Goal: Transaction & Acquisition: Purchase product/service

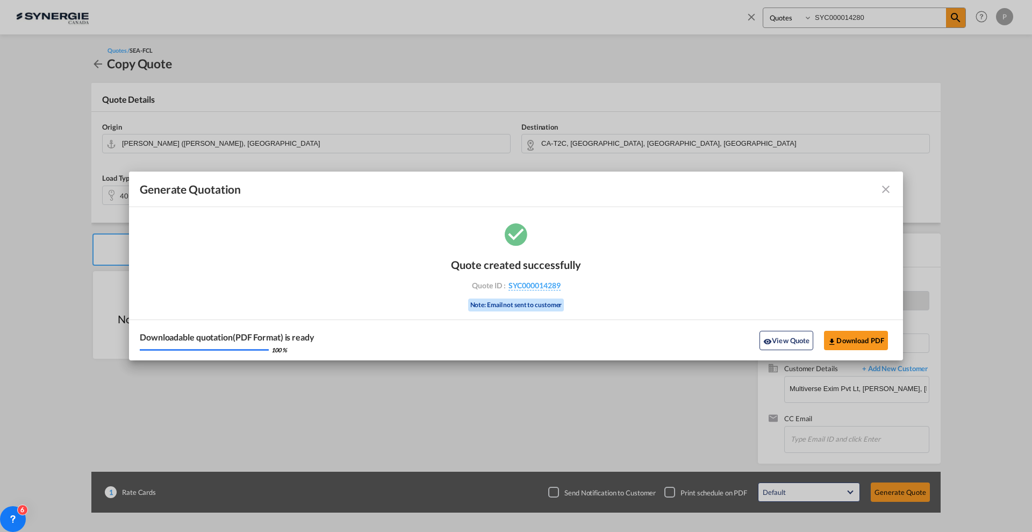
select select "Quotes"
click at [885, 191] on md-icon "icon-close fg-AAA8AD cursor m-0" at bounding box center [886, 189] width 13 height 13
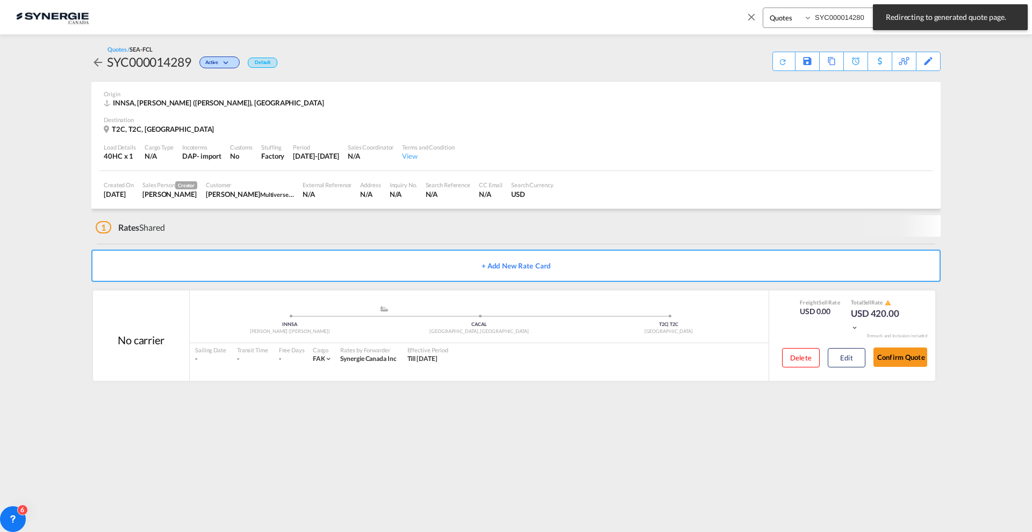
click at [754, 22] on md-icon "icon-close" at bounding box center [752, 17] width 12 height 12
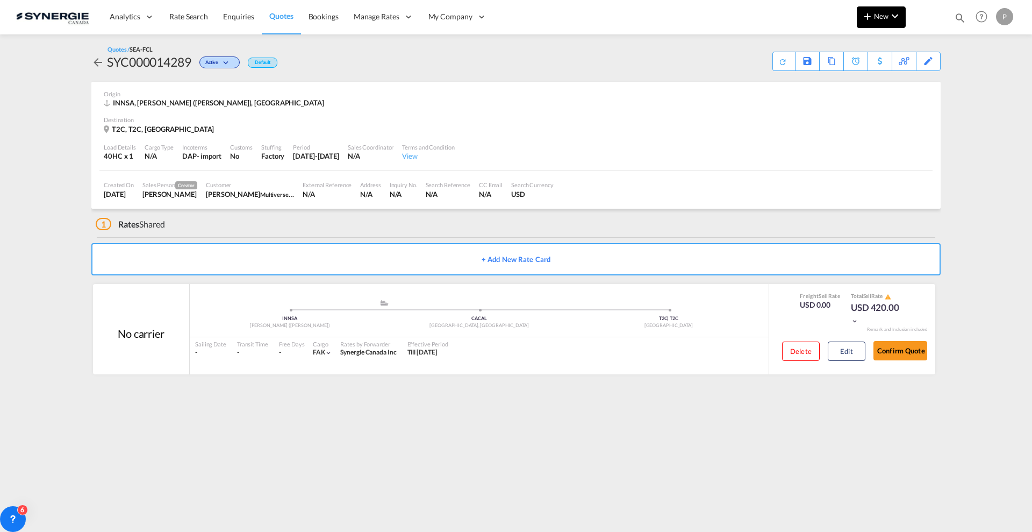
click at [868, 18] on md-icon "icon-plus 400-fg" at bounding box center [867, 16] width 13 height 13
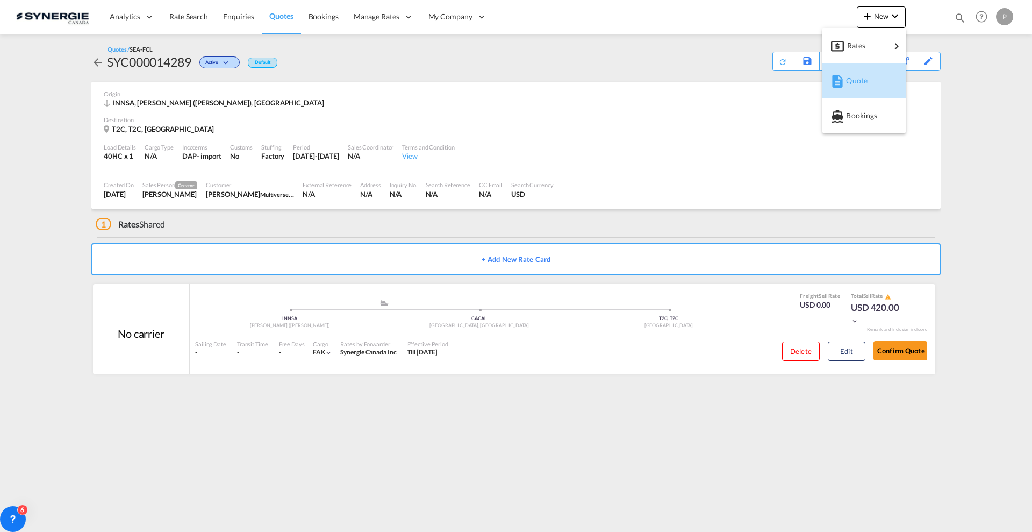
click at [854, 81] on span "Quote" at bounding box center [852, 81] width 12 height 22
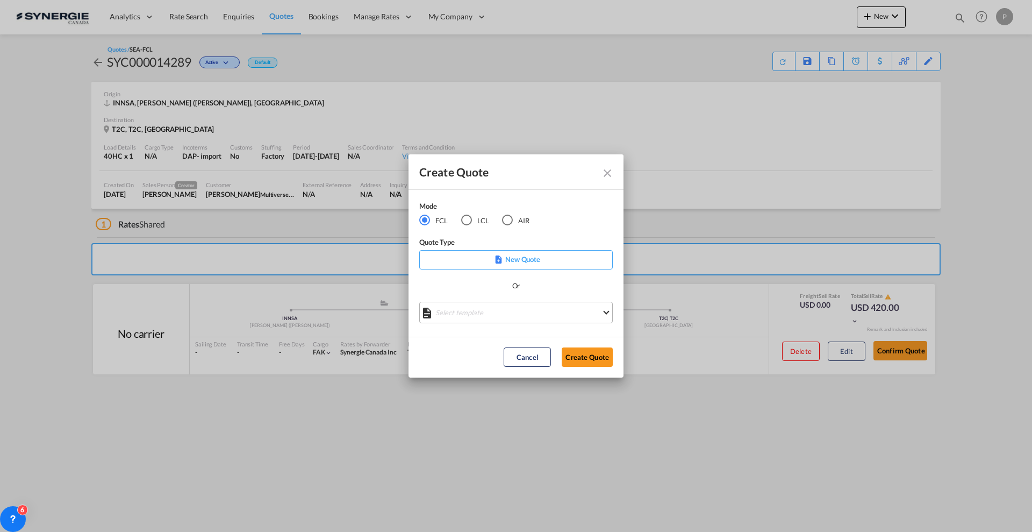
click at [469, 318] on md-select "Select template *NEW* FCL FREEHAND / DAP [PERSON_NAME] | [DATE] *NEW* Import FC…" at bounding box center [516, 313] width 194 height 22
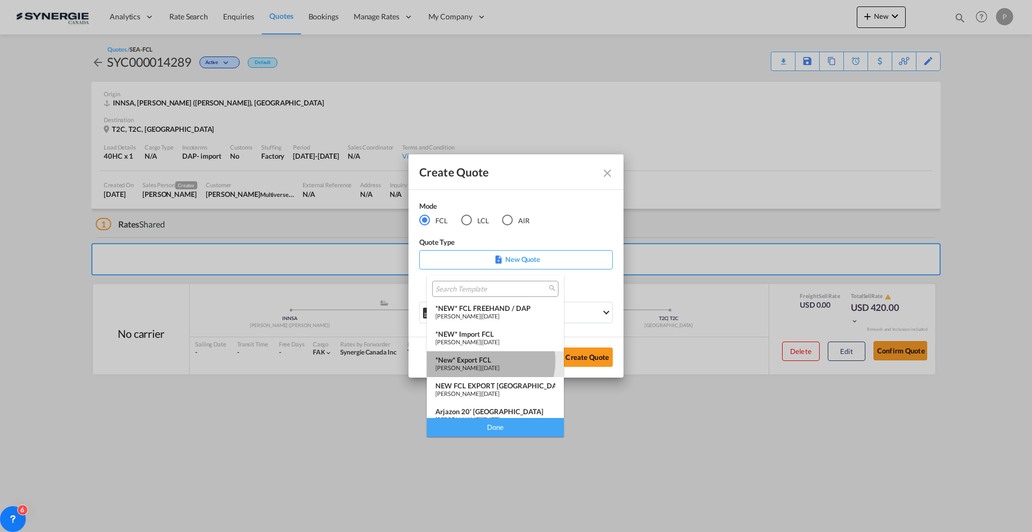
click at [488, 361] on div "*New* Export FCL" at bounding box center [495, 359] width 120 height 9
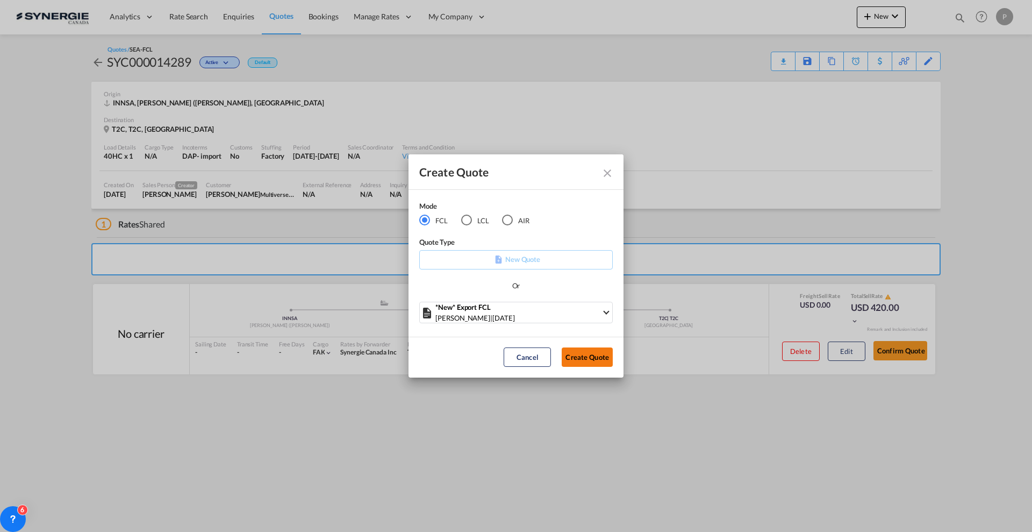
click at [604, 359] on button "Create Quote" at bounding box center [587, 356] width 51 height 19
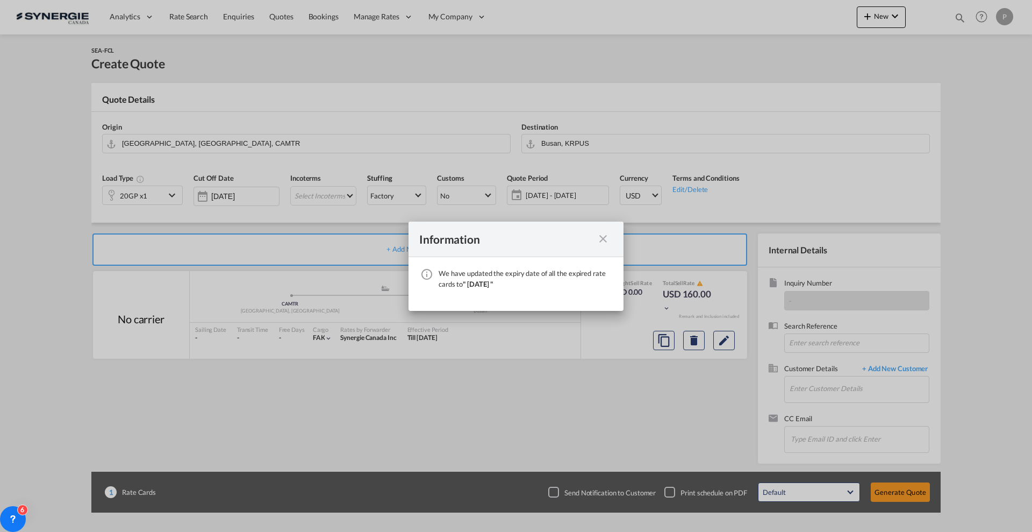
click at [44, 233] on div "Information We have updated the expiry date of all the expired rate cards to " …" at bounding box center [516, 266] width 1032 height 532
click at [603, 242] on md-icon "icon-close fg-AAA8AD cursor" at bounding box center [603, 238] width 13 height 13
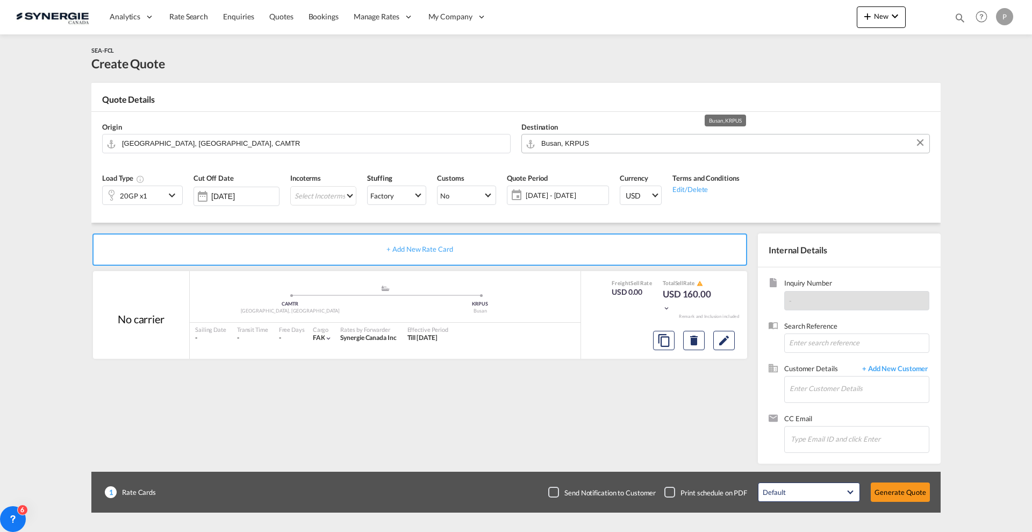
click at [594, 138] on input "Busan, KRPUS" at bounding box center [732, 143] width 383 height 19
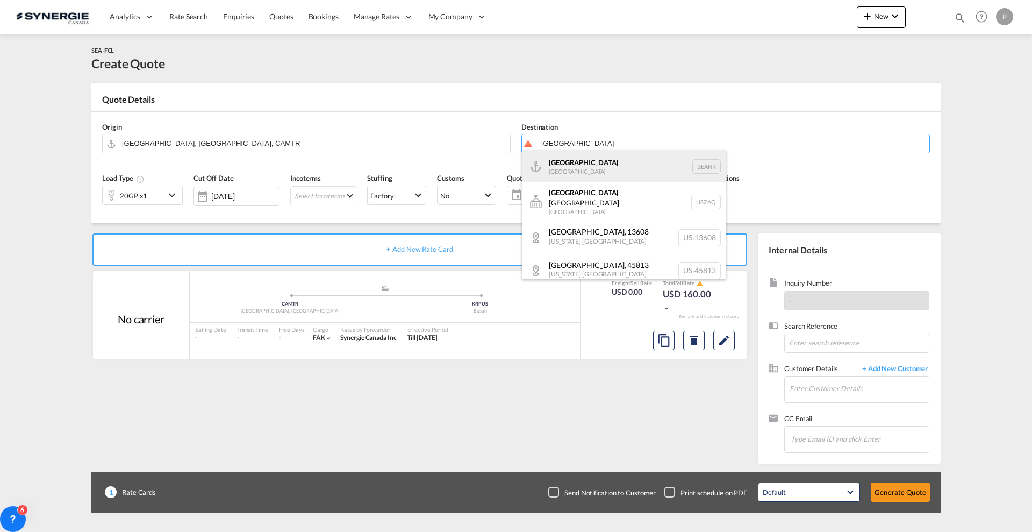
click at [602, 175] on div "Antwerp Belgium BEANR" at bounding box center [624, 166] width 204 height 32
type input "Antwerp, BEANR"
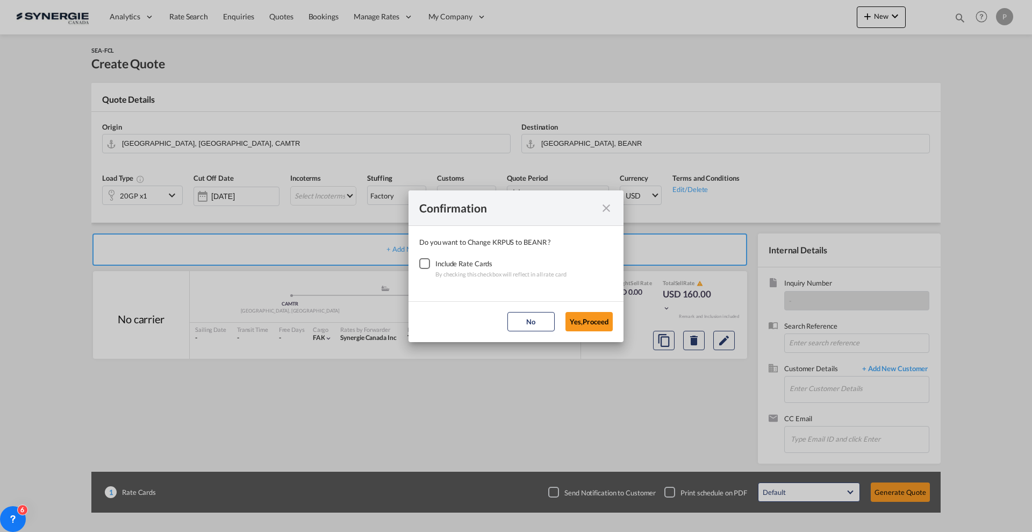
click at [427, 267] on div "Checkbox No Ink" at bounding box center [424, 263] width 11 height 11
click at [597, 321] on button "Yes,Proceed" at bounding box center [589, 321] width 47 height 19
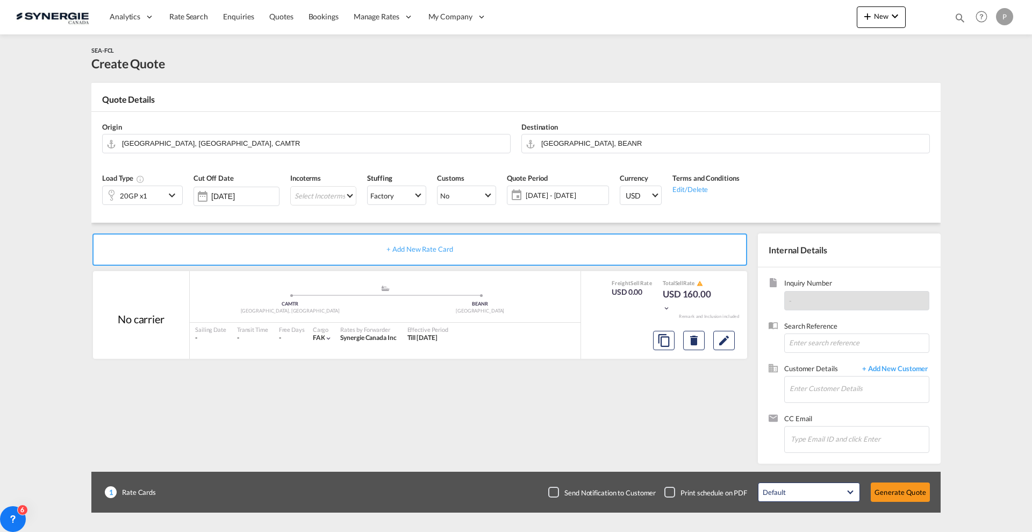
click at [159, 197] on div "20GP x1" at bounding box center [134, 195] width 62 height 18
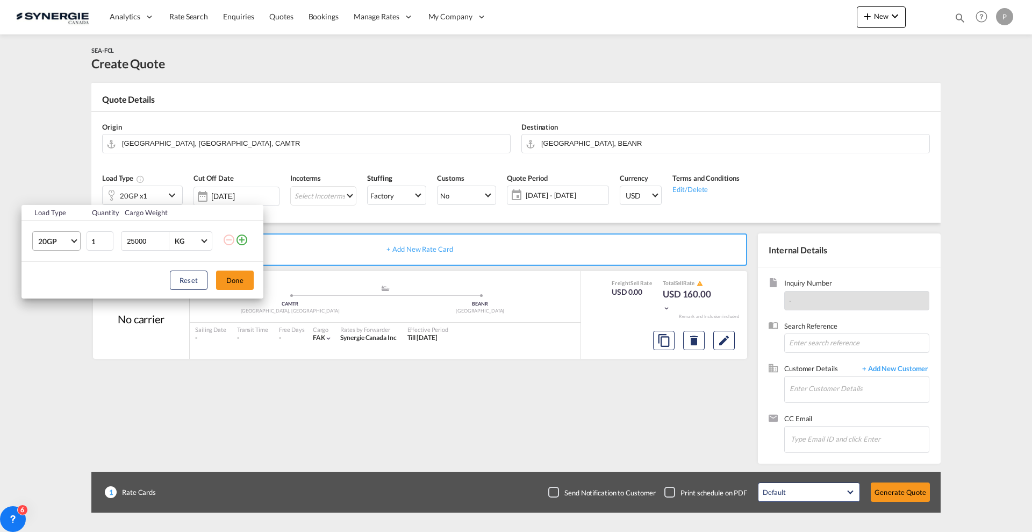
click at [42, 241] on span "20GP" at bounding box center [53, 241] width 31 height 11
click at [70, 306] on md-option "20FR" at bounding box center [66, 300] width 73 height 26
click at [233, 281] on button "Done" at bounding box center [235, 279] width 38 height 19
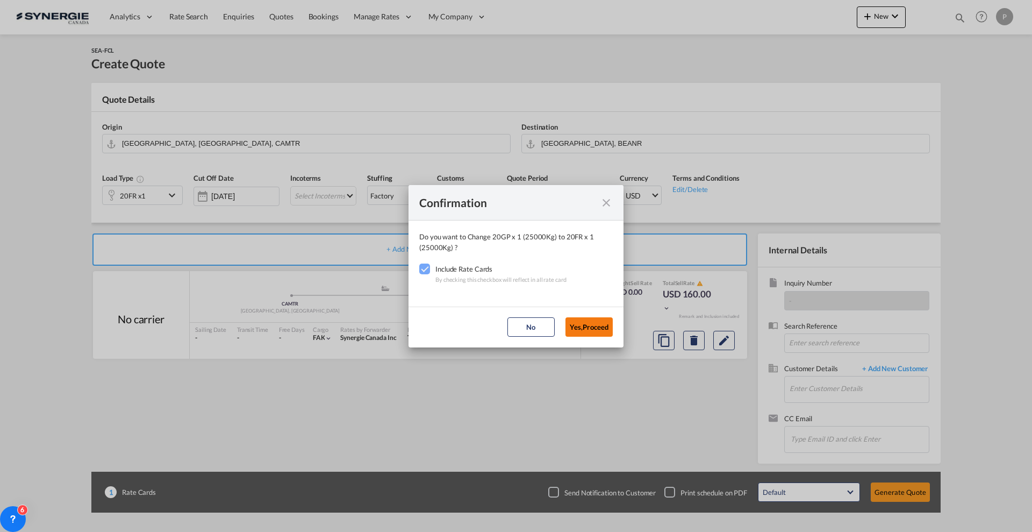
click at [607, 327] on button "Yes,Proceed" at bounding box center [589, 326] width 47 height 19
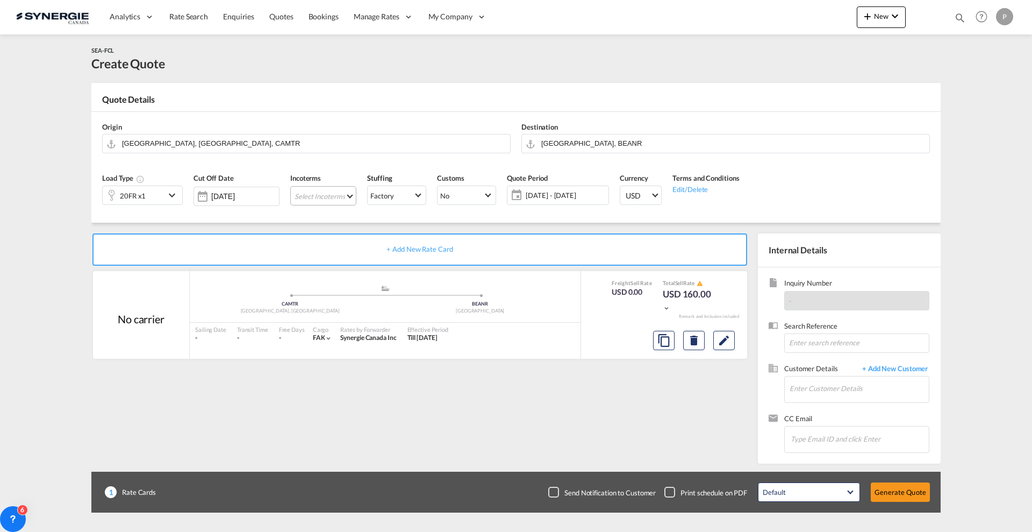
click at [335, 190] on md-select "Select Incoterms CIP - import Carriage and Insurance Paid to EXW - import Ex Wo…" at bounding box center [323, 195] width 66 height 19
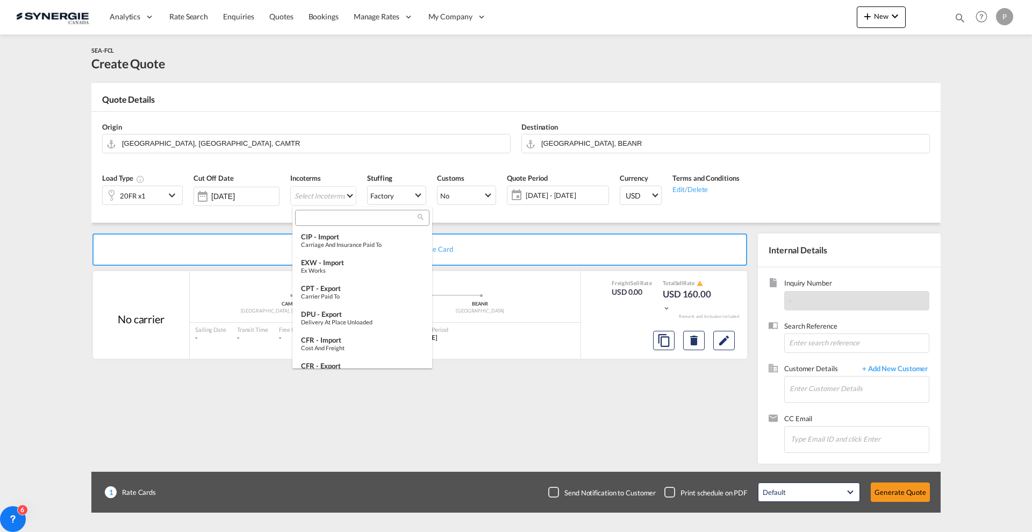
click at [335, 204] on md-backdrop at bounding box center [516, 266] width 1032 height 532
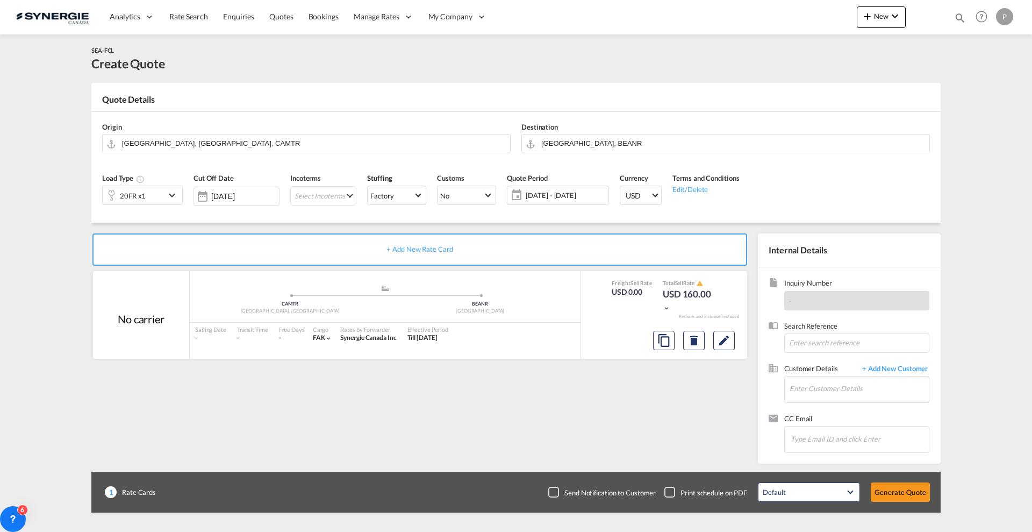
click at [337, 216] on div "Incoterms Select Incoterms -" at bounding box center [323, 192] width 77 height 51
click at [325, 194] on md-select "Select Incoterms" at bounding box center [323, 195] width 66 height 19
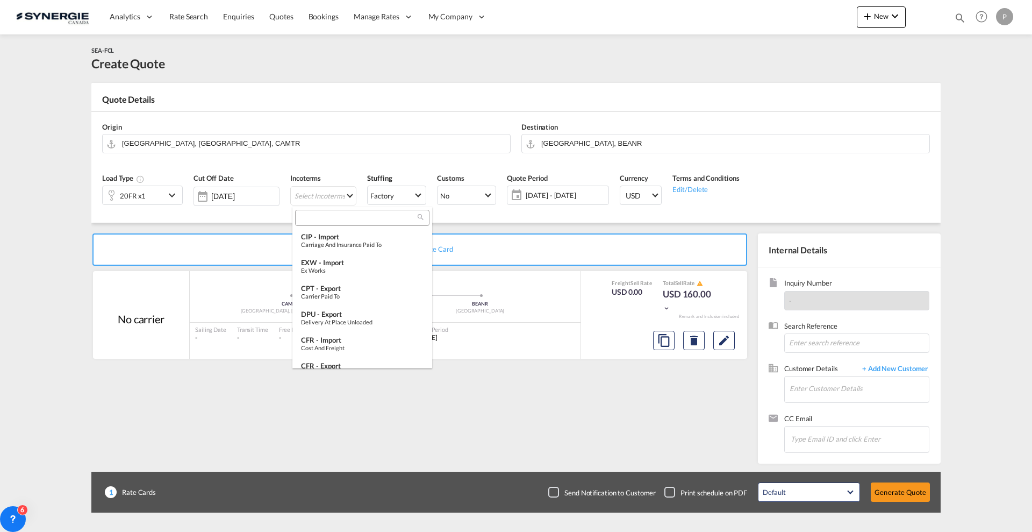
click at [332, 210] on div at bounding box center [362, 218] width 134 height 16
click at [331, 217] on input "search" at bounding box center [357, 218] width 119 height 10
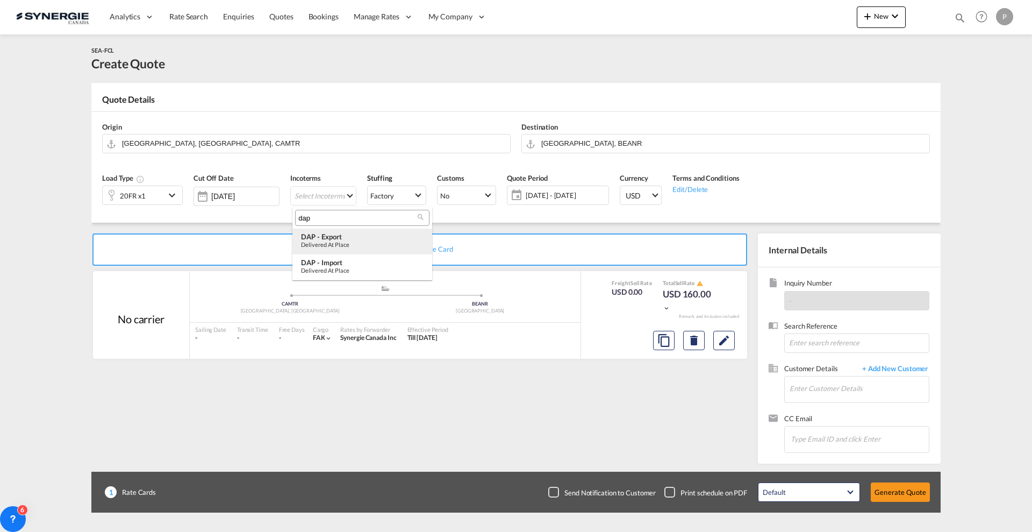
type input "dap"
click at [334, 244] on div "Delivered at Place" at bounding box center [362, 244] width 123 height 7
click at [563, 198] on span "25 Aug - 24 Sep 2025" at bounding box center [562, 195] width 80 height 10
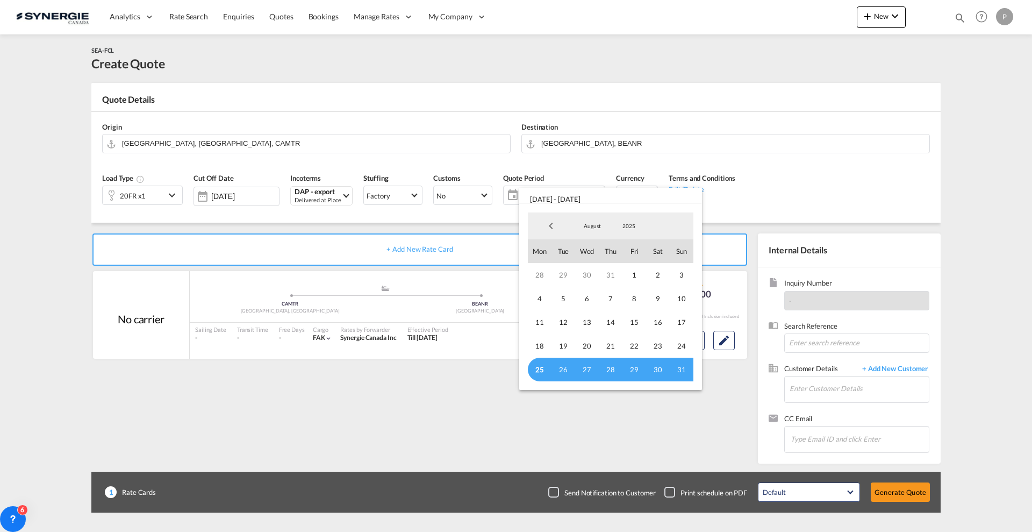
click at [543, 372] on span "25" at bounding box center [540, 370] width 24 height 24
click at [594, 227] on span "August" at bounding box center [592, 226] width 34 height 8
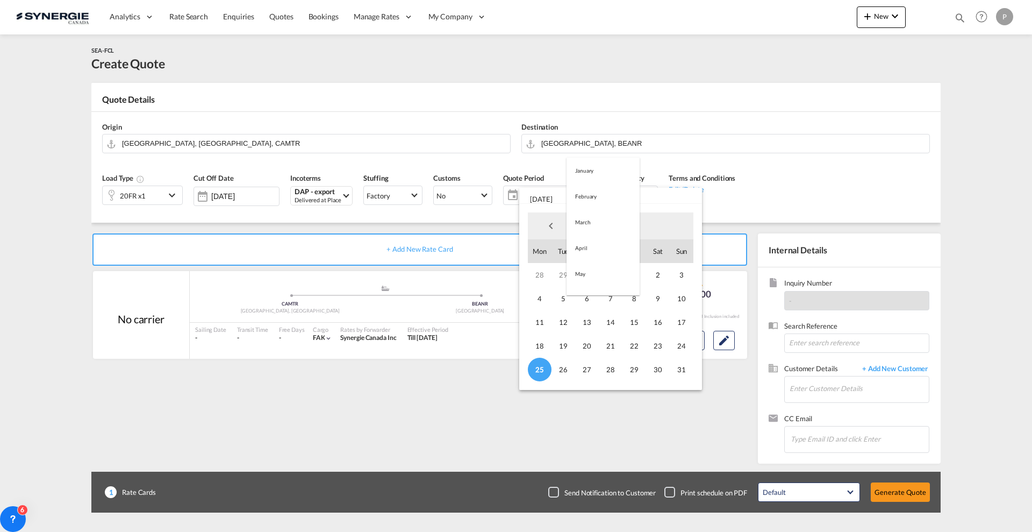
scroll to position [125, 0]
click at [598, 248] on md-option "September" at bounding box center [603, 252] width 73 height 26
click at [560, 374] on span "30" at bounding box center [564, 370] width 24 height 24
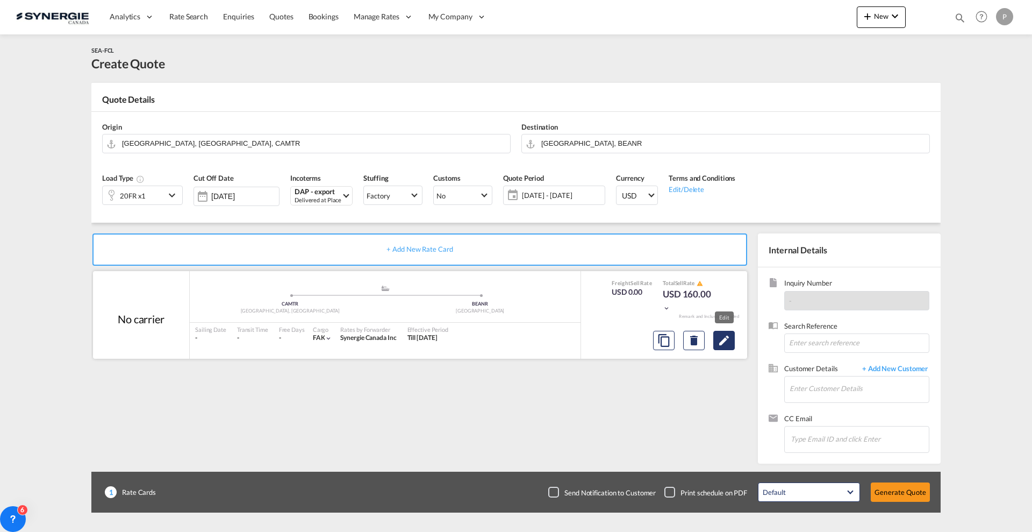
click at [728, 341] on md-icon "Edit" at bounding box center [724, 340] width 13 height 13
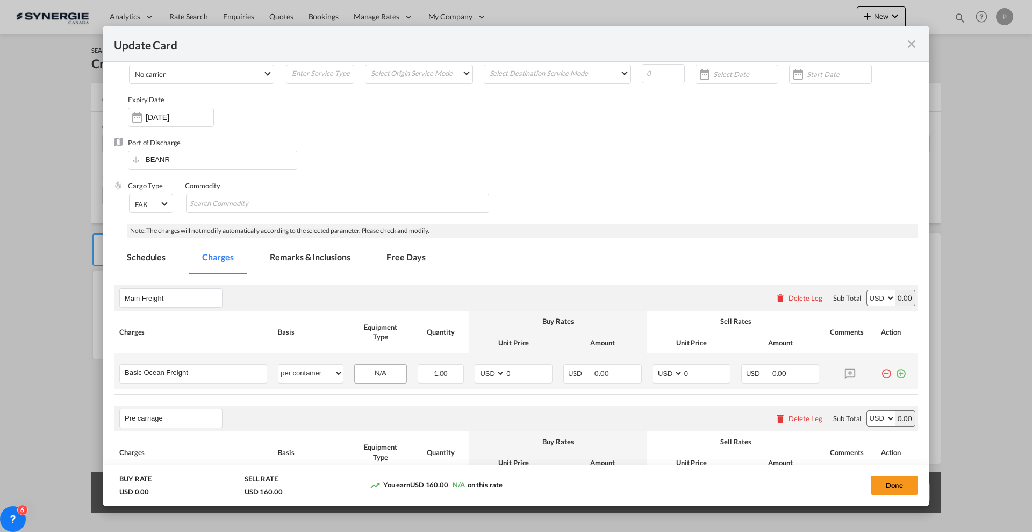
scroll to position [134, 0]
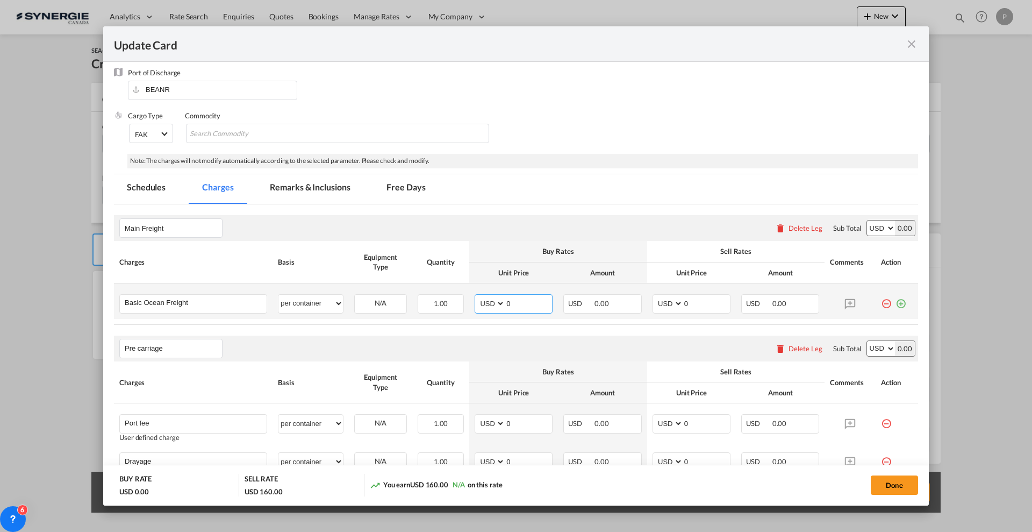
click at [520, 303] on input "0" at bounding box center [528, 303] width 47 height 16
click at [521, 302] on input "0" at bounding box center [528, 303] width 47 height 16
type input "2540"
click at [685, 298] on input "0" at bounding box center [706, 303] width 47 height 16
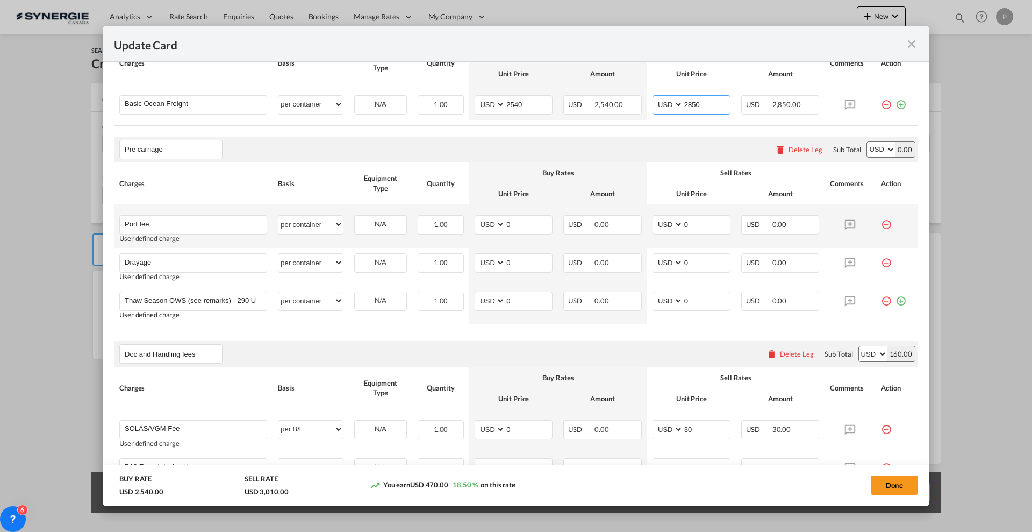
scroll to position [336, 0]
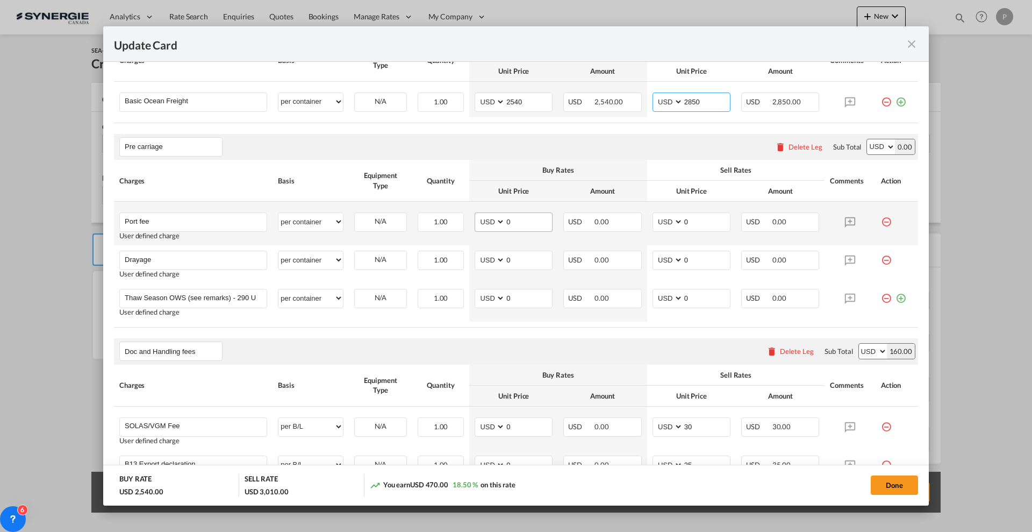
type input "2850"
click at [524, 222] on input "0" at bounding box center [528, 221] width 47 height 16
click at [513, 219] on input "0" at bounding box center [528, 221] width 47 height 16
type input "50"
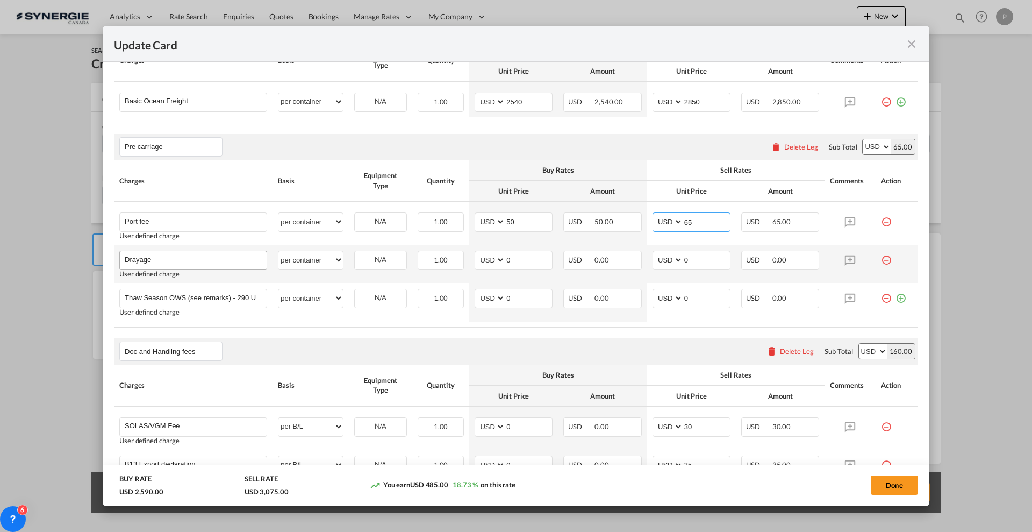
type input "65"
click at [206, 256] on input "Drayage" at bounding box center [196, 259] width 142 height 16
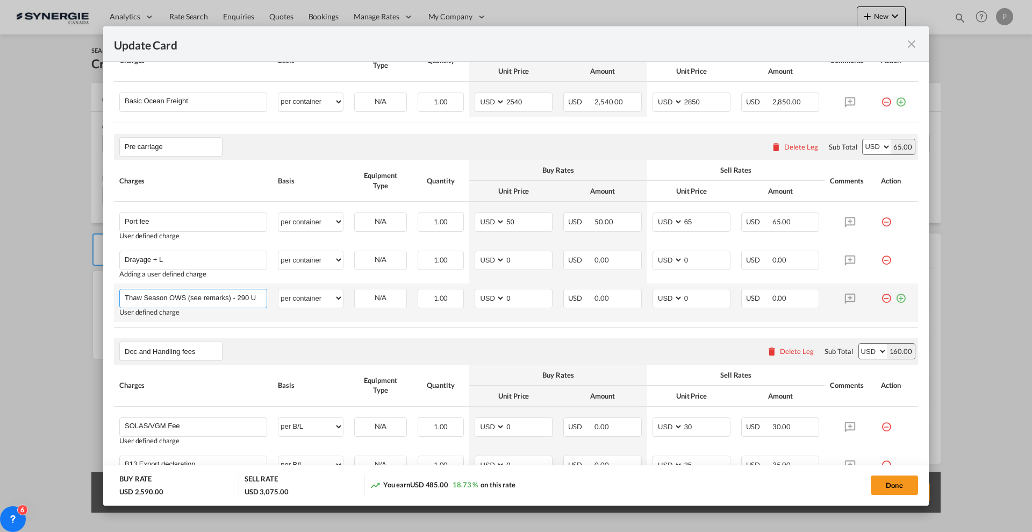
click at [174, 302] on input "Thaw Season OWS (see remarks) - 290 USD if applicable" at bounding box center [196, 297] width 142 height 16
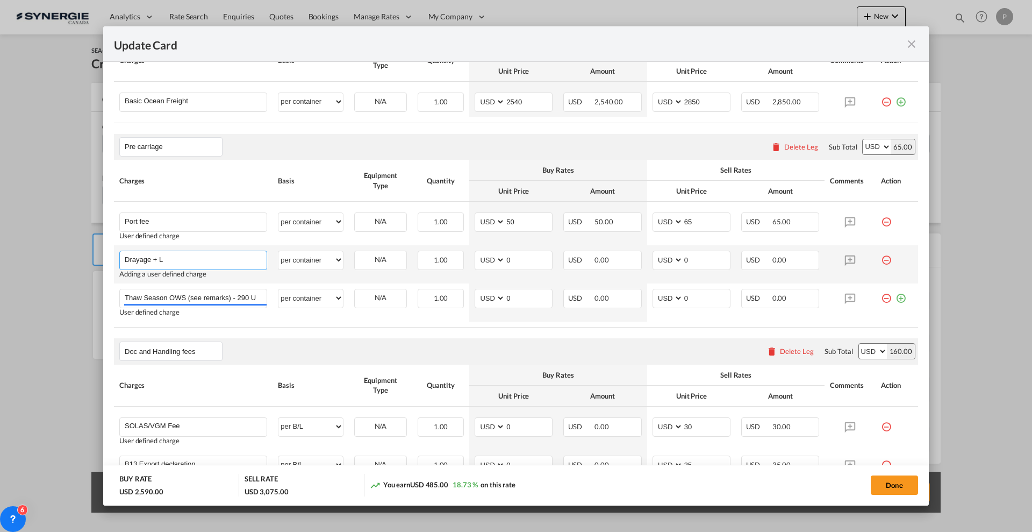
click at [156, 260] on input "Drayage + L" at bounding box center [196, 259] width 142 height 16
paste input "P&D of 20'FR loading, blocking and bracing"
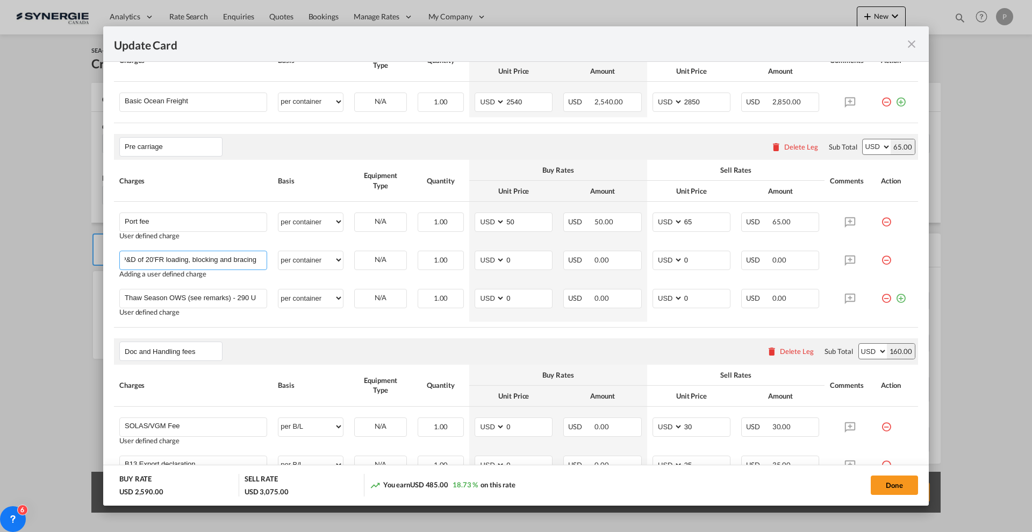
scroll to position [0, 0]
drag, startPoint x: 129, startPoint y: 256, endPoint x: 107, endPoint y: 255, distance: 22.0
click at [107, 255] on md-dialog-content "Port of Loading CAMTR T/S Liner/Carrier No carrier 2HM LOGISTICS D.O.O AAXL GLO…" at bounding box center [516, 283] width 826 height 443
type input "P&D of 20'FR loading, blocking and bracing"
click at [509, 258] on input "0" at bounding box center [528, 259] width 47 height 16
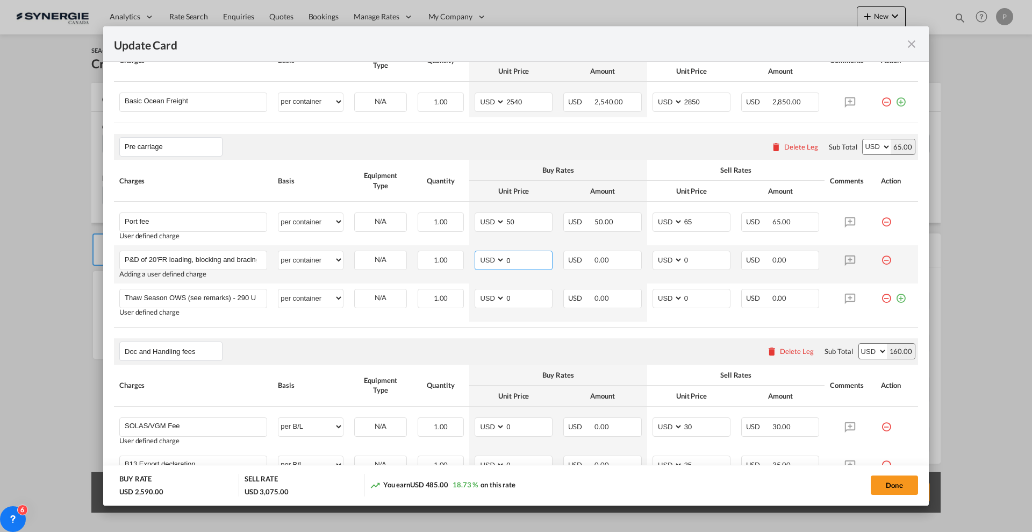
click at [533, 267] on md-input-container "0" at bounding box center [528, 260] width 47 height 18
click at [533, 267] on input "0" at bounding box center [528, 259] width 47 height 16
click at [532, 263] on input "0" at bounding box center [528, 259] width 47 height 16
type input "950"
type input "1000"
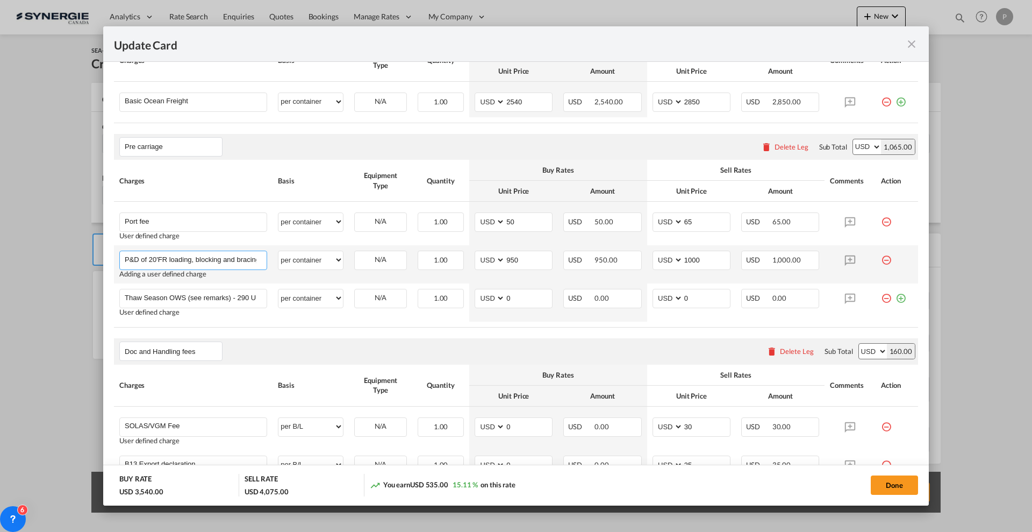
click at [125, 267] on div "P&D of 20'FR loading, blocking and bracing" at bounding box center [193, 260] width 148 height 19
click at [147, 259] on input "P&D of 20'FR loading, blocking and bracing" at bounding box center [196, 259] width 142 height 16
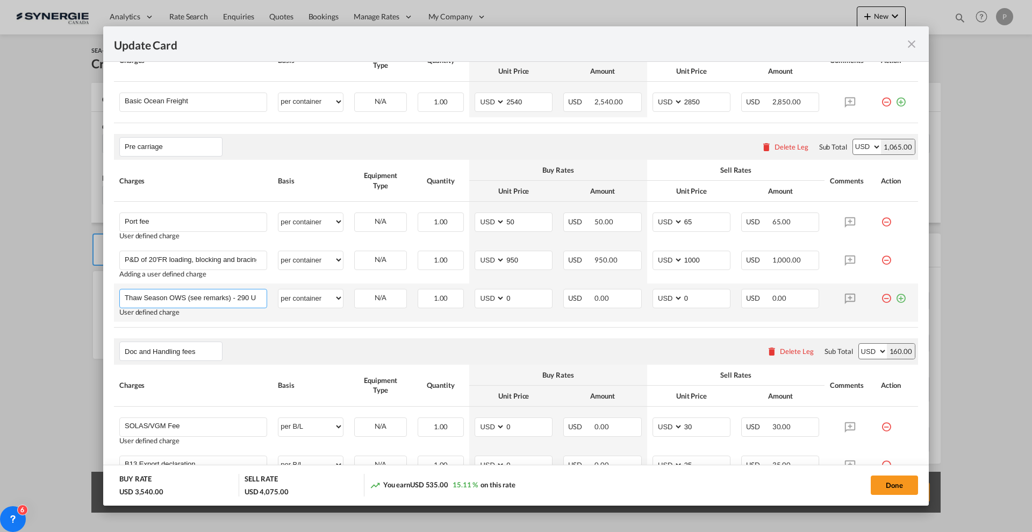
click at [142, 301] on input "Thaw Season OWS (see remarks) - 290 USD if applicable" at bounding box center [196, 297] width 142 height 16
paste input "Oversized pick up and delivery"
type input "Oversized pick up and delivery"
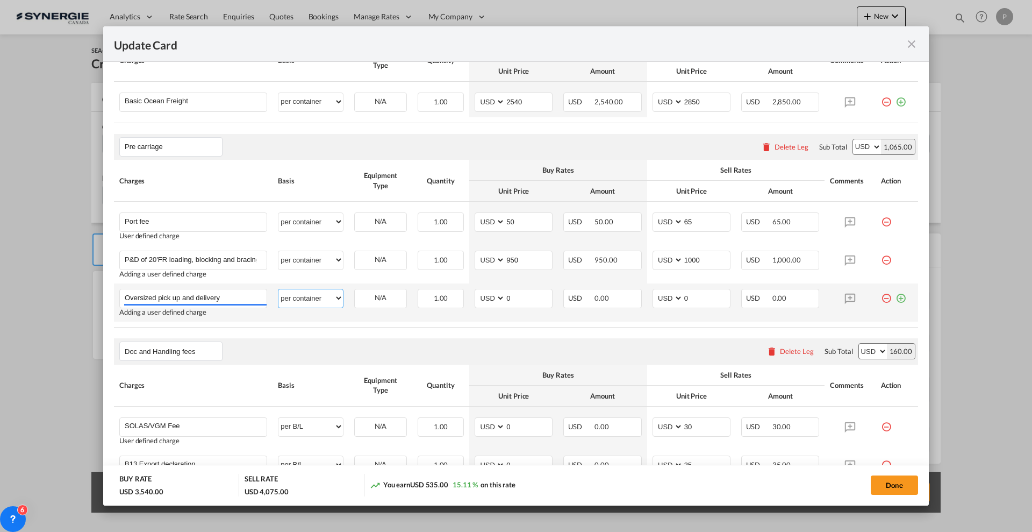
click at [313, 297] on select "per equipment per container per B/L per shipping bill per shipment per pallet p…" at bounding box center [310, 297] width 65 height 17
select select "per vehicle"
click at [278, 289] on select "per equipment per container per B/L per shipping bill per shipment per pallet p…" at bounding box center [310, 297] width 65 height 17
click at [517, 298] on input "0" at bounding box center [528, 297] width 47 height 16
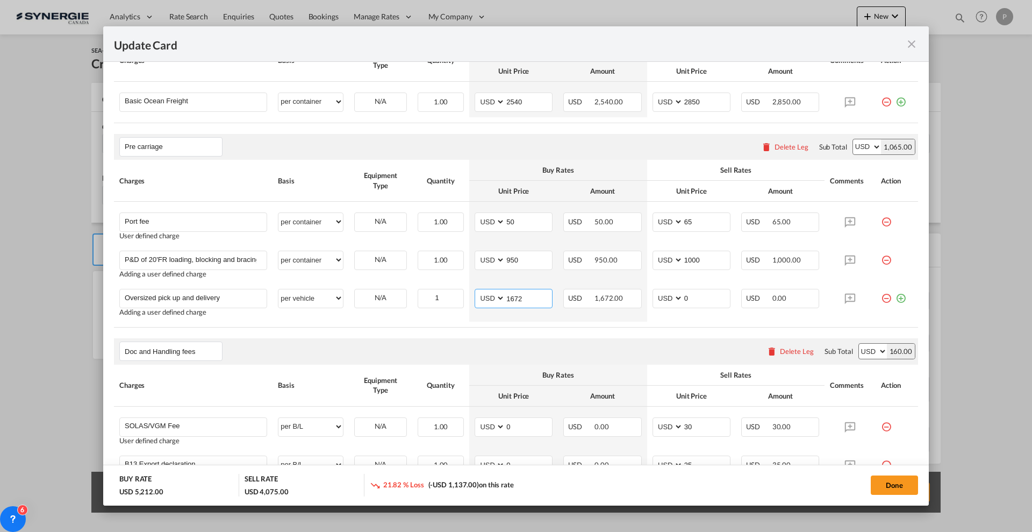
type input "1672"
click at [676, 301] on select "AED AFN ALL AMD ANG AOA ARS AUD AWG AZN BAM BBD BDT BGN BHD BIF BMD BND BOB BRL…" at bounding box center [669, 298] width 28 height 15
drag, startPoint x: 676, startPoint y: 301, endPoint x: 696, endPoint y: 296, distance: 21.0
click at [676, 301] on select "AED AFN ALL AMD ANG AOA ARS AUD AWG AZN BAM BBD BDT BGN BHD BIF BMD BND BOB BRL…" at bounding box center [669, 298] width 28 height 15
click at [702, 298] on input "0" at bounding box center [706, 297] width 47 height 16
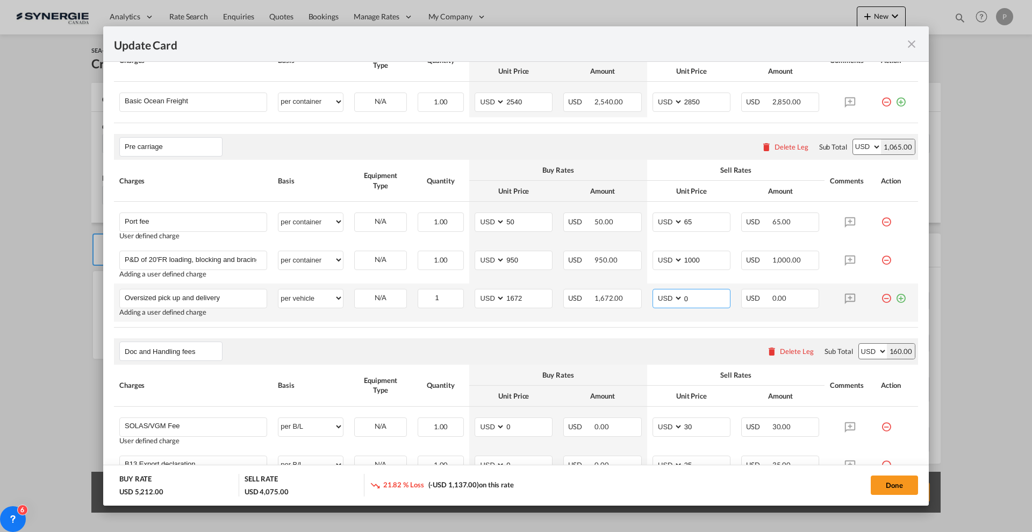
click at [702, 298] on input "0" at bounding box center [706, 297] width 47 height 16
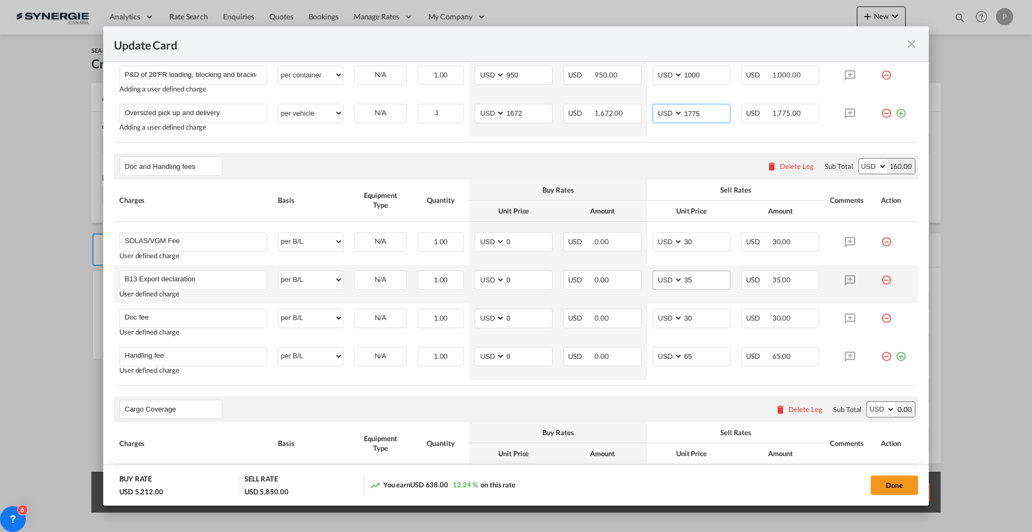
scroll to position [642, 0]
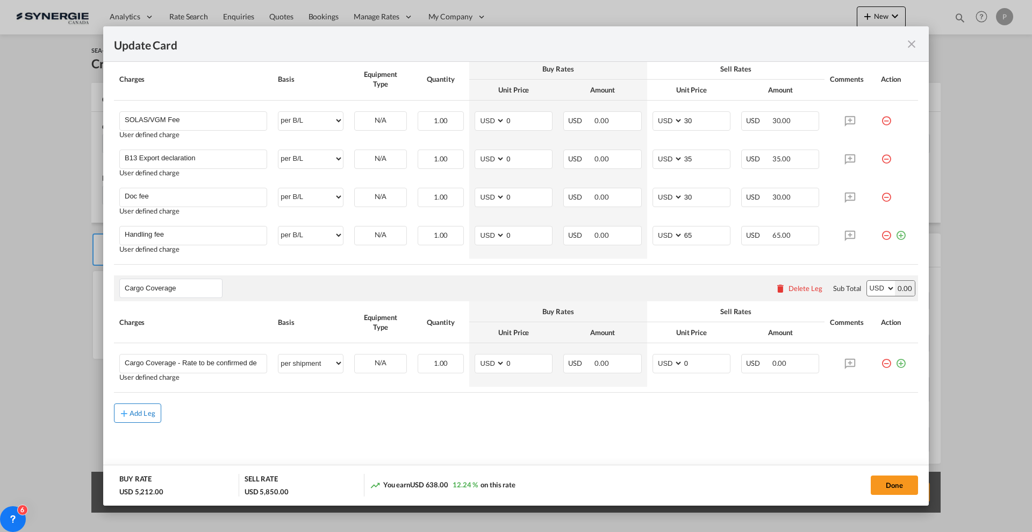
type input "1775"
click at [144, 416] on div "Add Leg" at bounding box center [143, 413] width 26 height 6
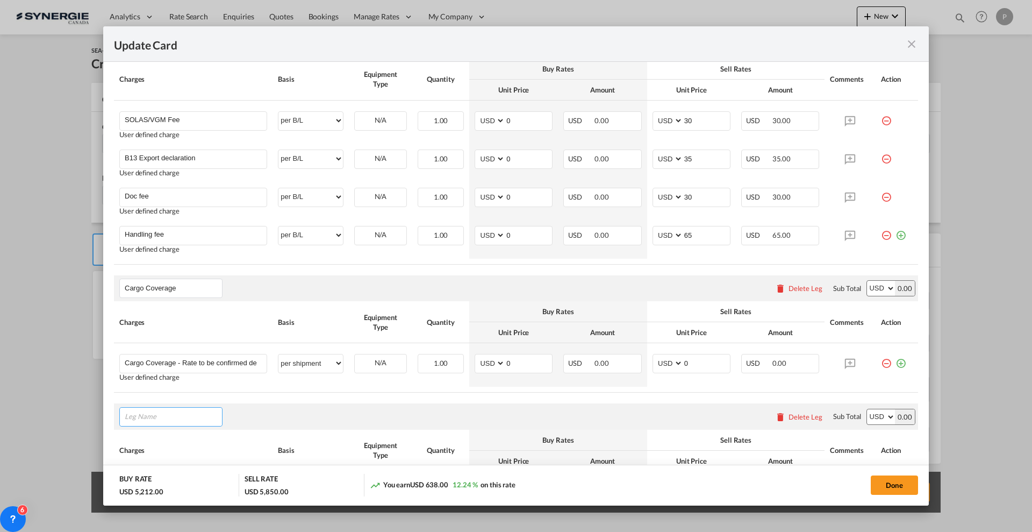
click at [175, 416] on input "Leg Name" at bounding box center [173, 417] width 97 height 16
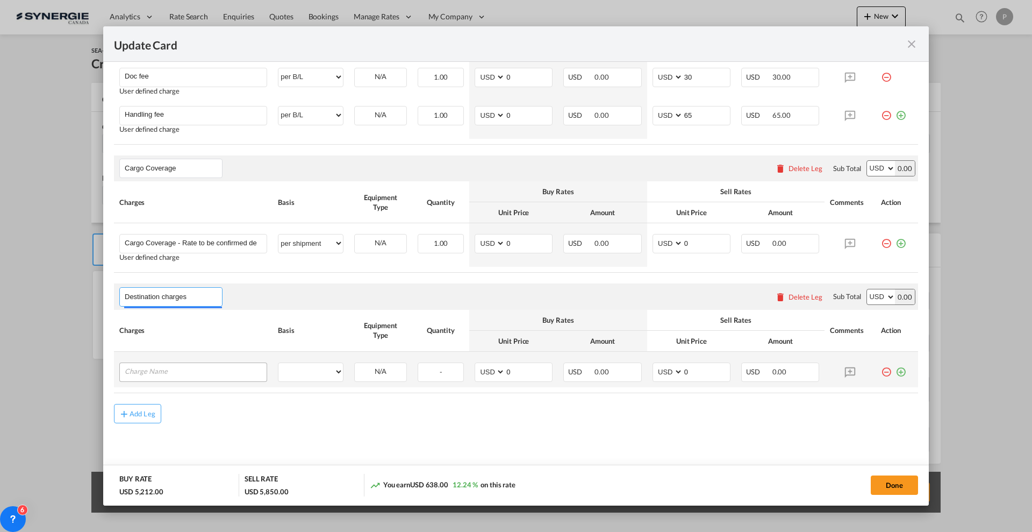
type input "Destination charges"
click at [212, 371] on input "Charge Name" at bounding box center [196, 371] width 142 height 16
click at [146, 370] on input "Charge Name" at bounding box center [196, 371] width 142 height 16
click at [170, 365] on input "Charge Name" at bounding box center [196, 371] width 142 height 16
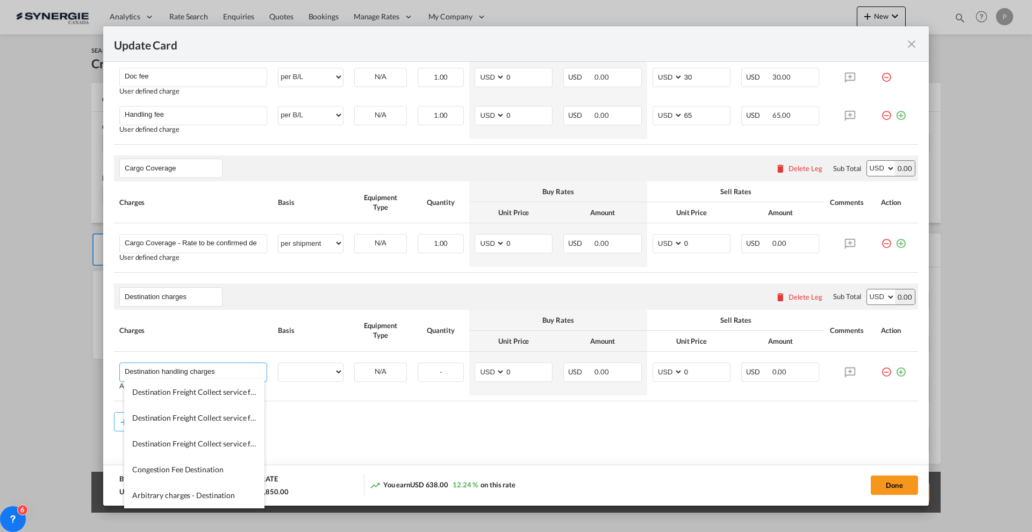
type input "Destination handling charges"
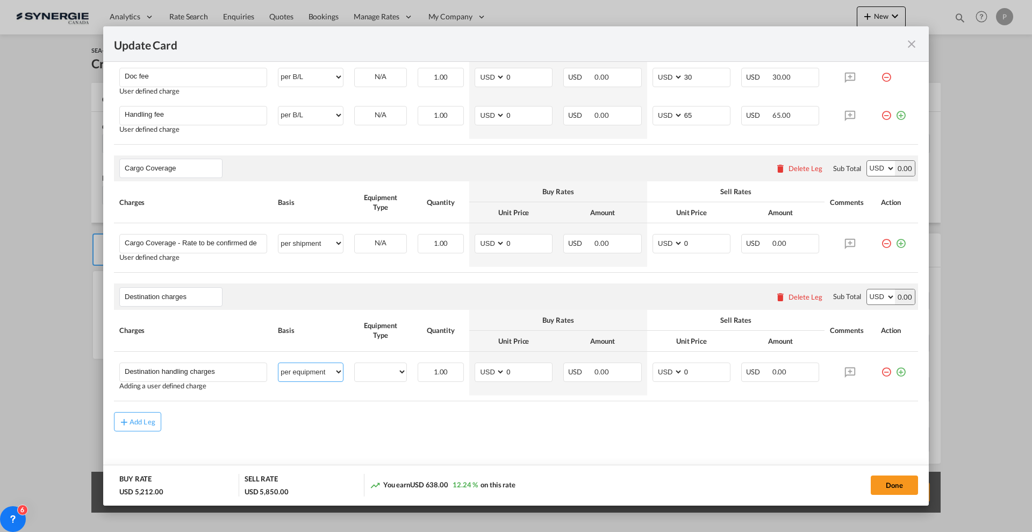
select select "per container"
click at [518, 365] on input "0" at bounding box center [528, 371] width 47 height 16
click at [518, 369] on input "0" at bounding box center [528, 371] width 47 height 16
type input "265"
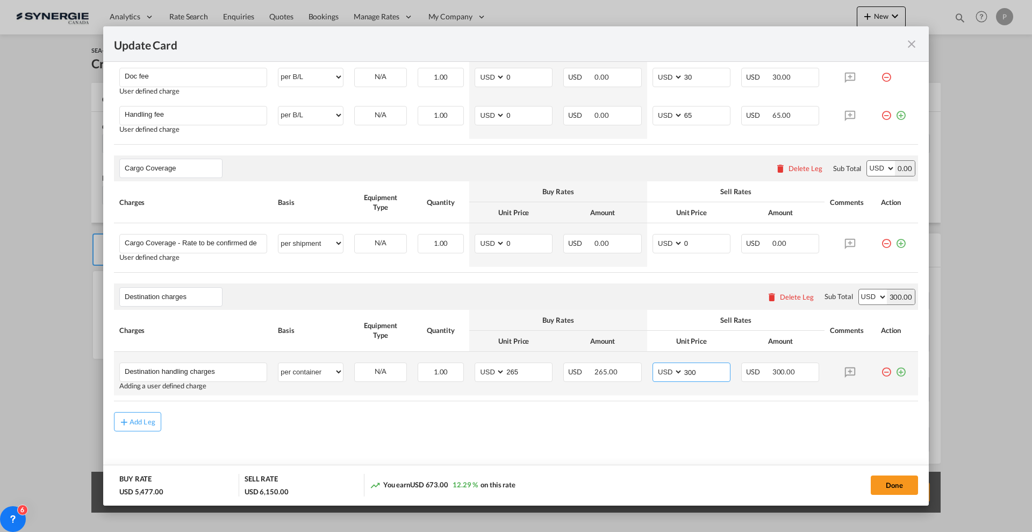
type input "300"
click at [896, 370] on md-icon "icon-plus-circle-outline green-400-fg" at bounding box center [901, 367] width 11 height 11
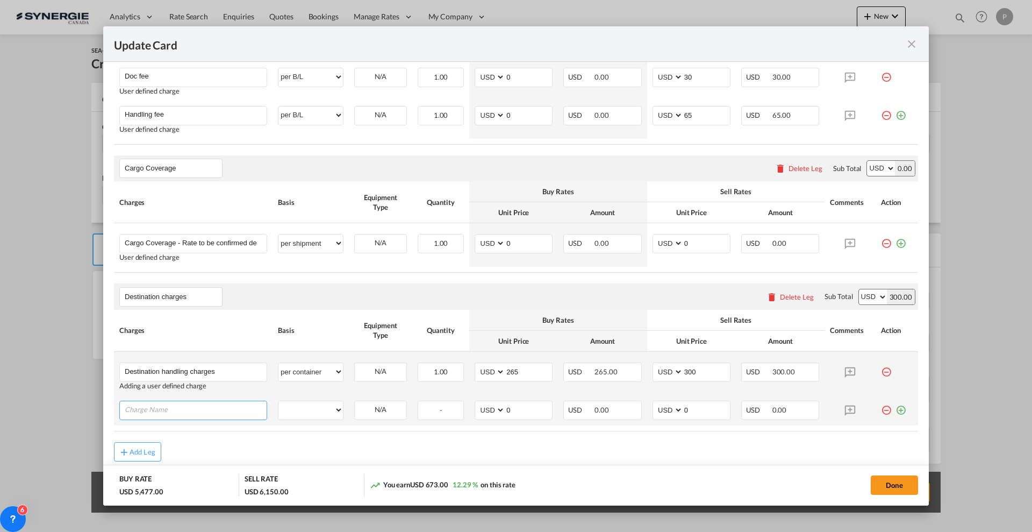
click at [223, 411] on input "Charge Name" at bounding box center [196, 409] width 142 height 16
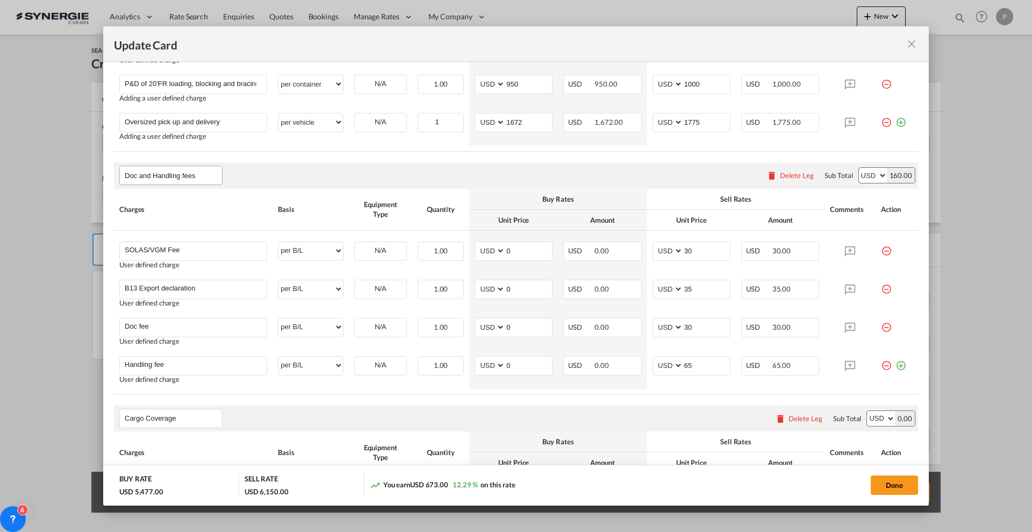
scroll to position [493, 0]
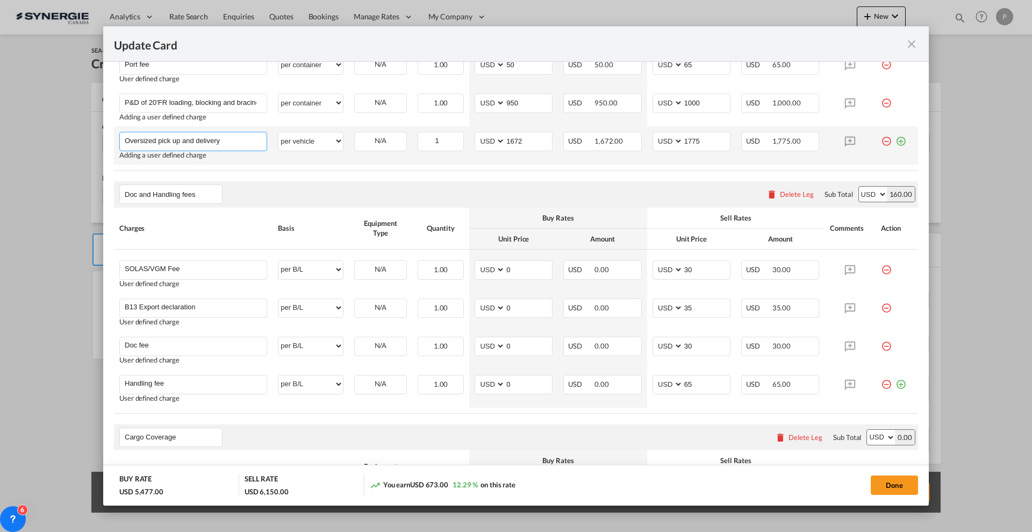
drag, startPoint x: 158, startPoint y: 139, endPoint x: 117, endPoint y: 138, distance: 40.3
click at [117, 138] on td "Oversized pick up and delivery Please Enter User Defined Charges Cannot Be Publ…" at bounding box center [193, 145] width 159 height 38
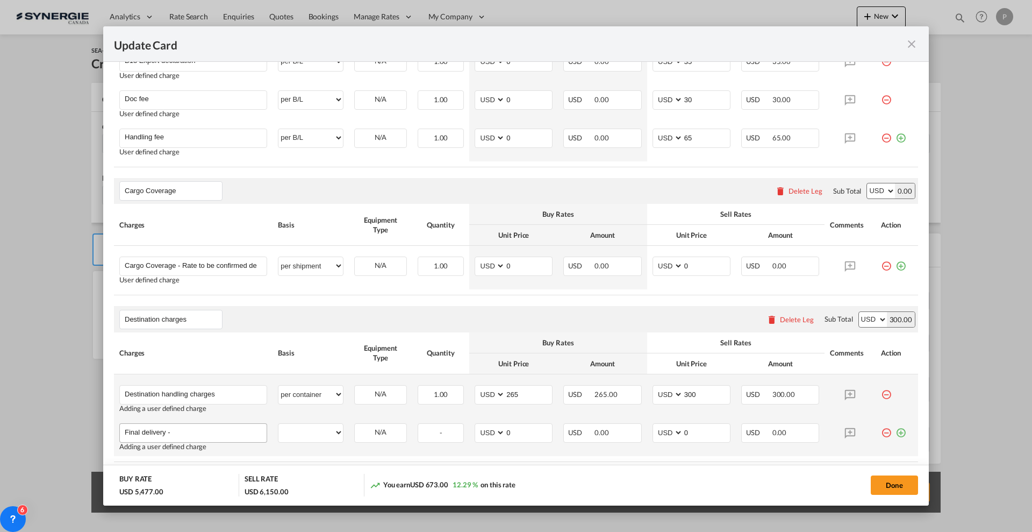
scroll to position [762, 0]
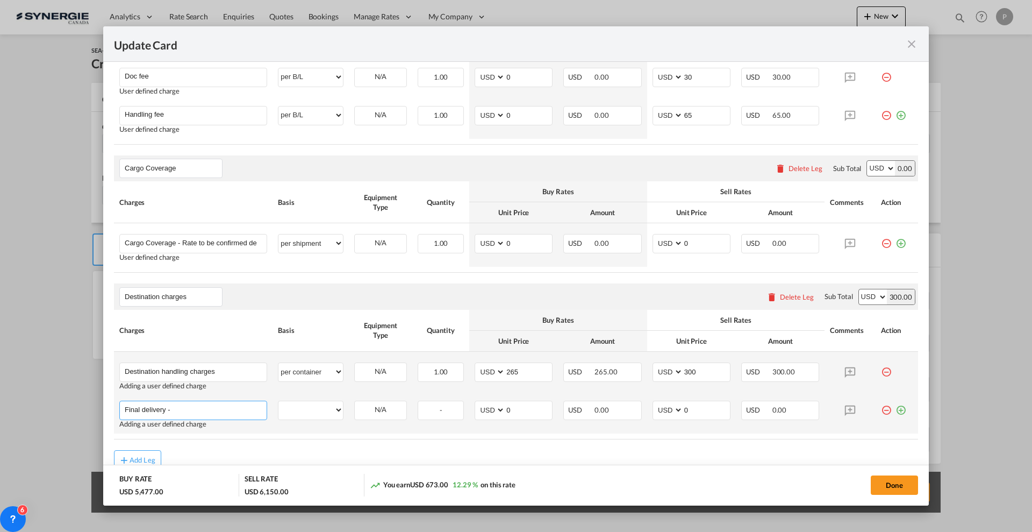
click at [211, 413] on input "Final delivery -" at bounding box center [196, 409] width 142 height 16
paste input "Oversized"
type input "Final delivery - Oversized"
click at [331, 407] on select "per equipment per container per B/L per shipping bill per shipment per pallet p…" at bounding box center [310, 409] width 65 height 17
select select "per vehicle"
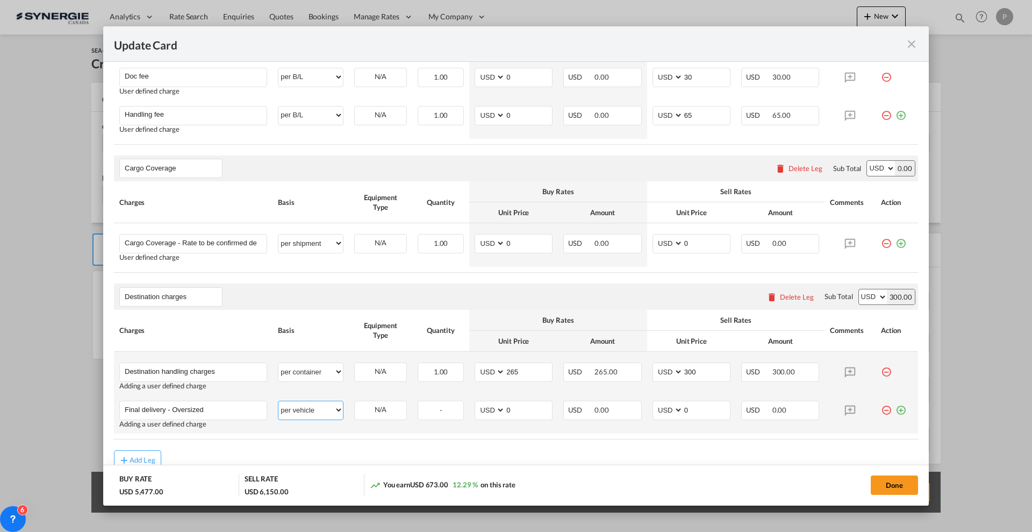
click at [278, 401] on select "per equipment per container per B/L per shipping bill per shipment per pallet p…" at bounding box center [310, 409] width 65 height 17
click at [518, 402] on input "0" at bounding box center [528, 409] width 47 height 16
type input "2455"
click at [548, 408] on td "AED AFN ALL AMD ANG AOA ARS AUD AWG AZN BAM BBD BDT BGN BHD BIF BMD BND BOB BRL…" at bounding box center [513, 414] width 89 height 38
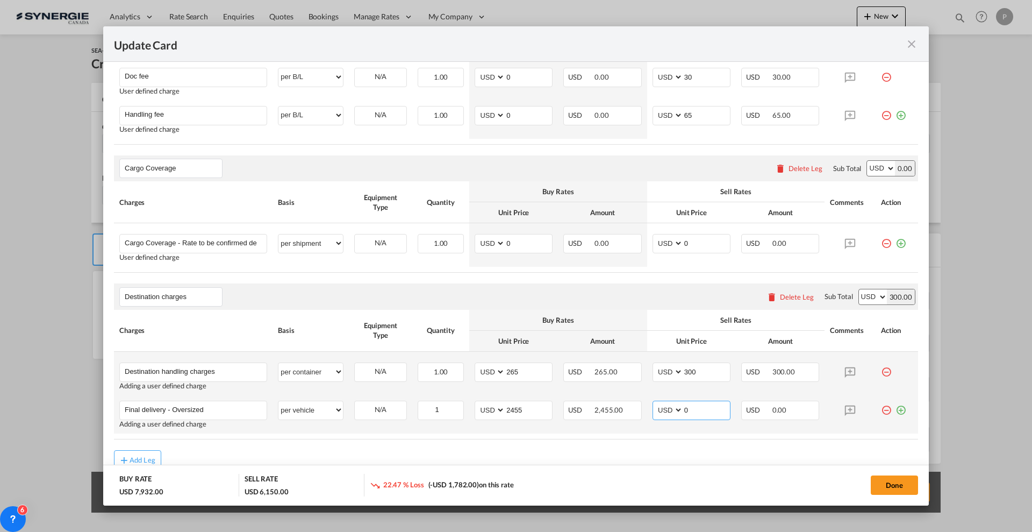
click at [683, 414] on input "0" at bounding box center [706, 409] width 47 height 16
type input "2600"
click at [667, 444] on rate-modification "Main Freight Please enter leg name Leg Name Already Exists Delete Leg Sub Total…" at bounding box center [516, 23] width 804 height 892
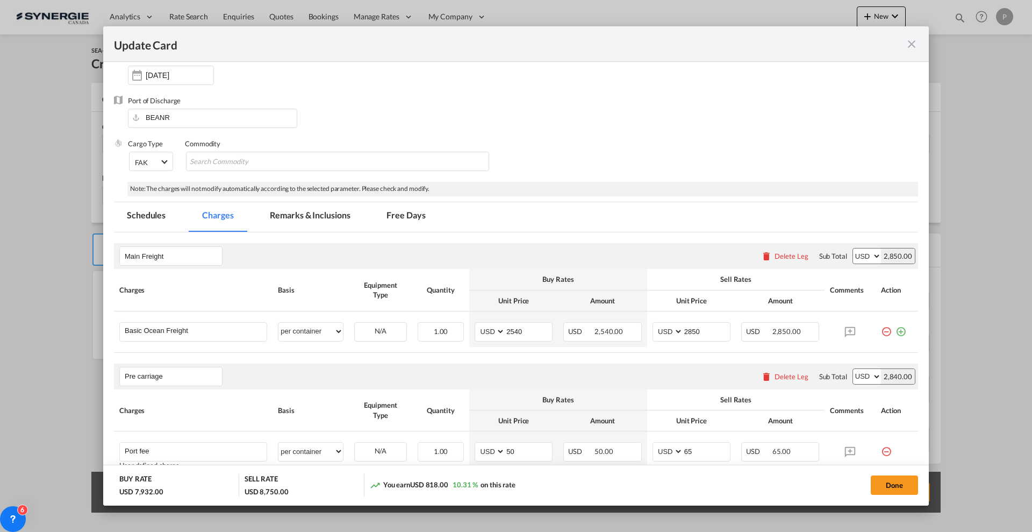
scroll to position [0, 0]
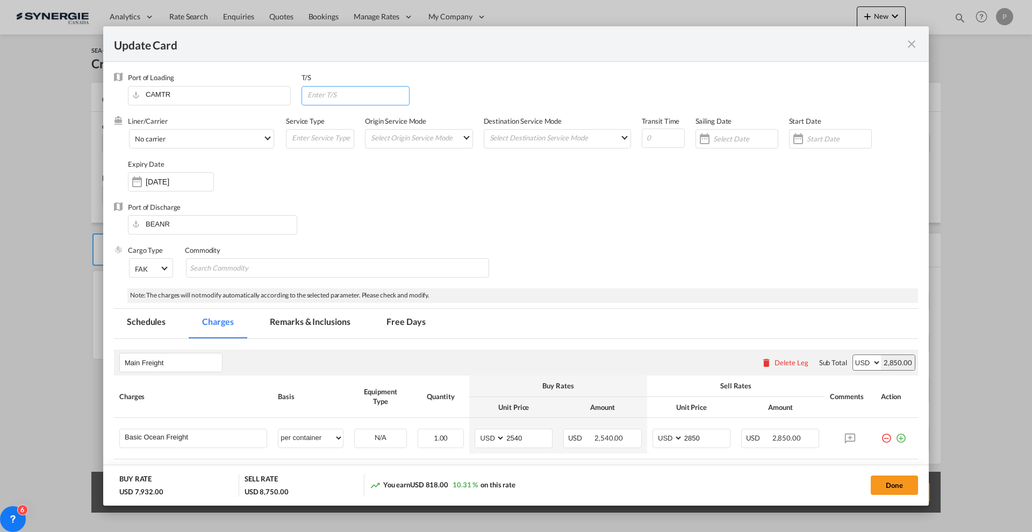
click at [332, 99] on input "Update Card Port ..." at bounding box center [357, 95] width 103 height 16
click at [646, 135] on input "Update Card Port ..." at bounding box center [663, 137] width 43 height 19
type input "20"
click at [573, 192] on div "Liner/Carrier No carrier 2HM LOGISTICS D.O.O AAXL GLOBAL SHIPPING LINES LLC ABD…" at bounding box center [523, 159] width 790 height 86
click at [296, 324] on md-tab-item "Remarks & Inclusions" at bounding box center [310, 324] width 106 height 30
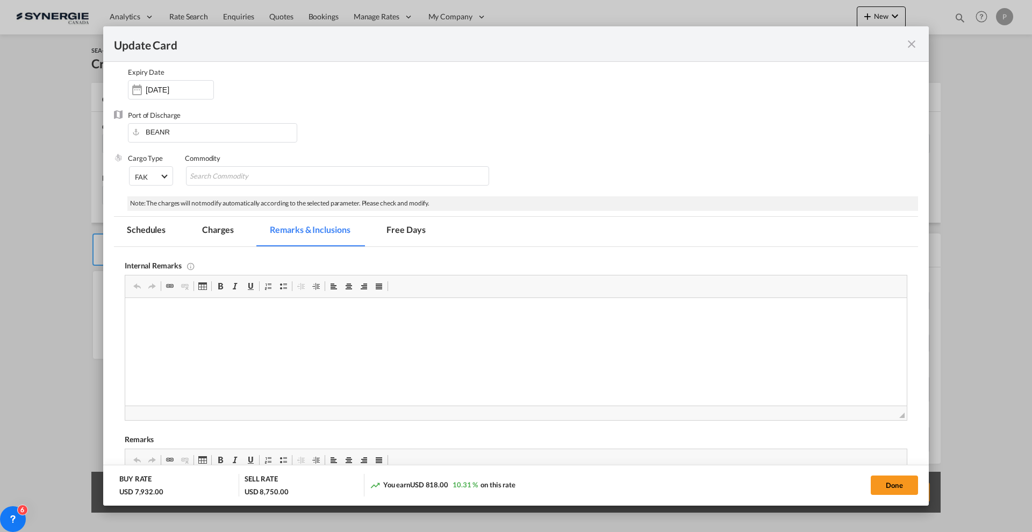
scroll to position [202, 0]
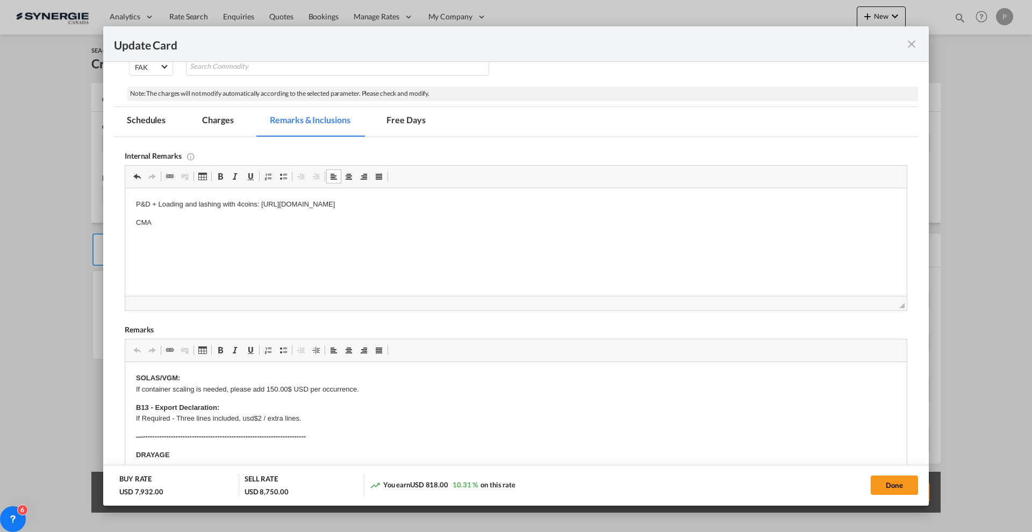
click at [181, 227] on html "P&D + Loading and lashing with 4coins: https://app.frontapp.com/open/cnv_q8oi8r…" at bounding box center [516, 213] width 782 height 51
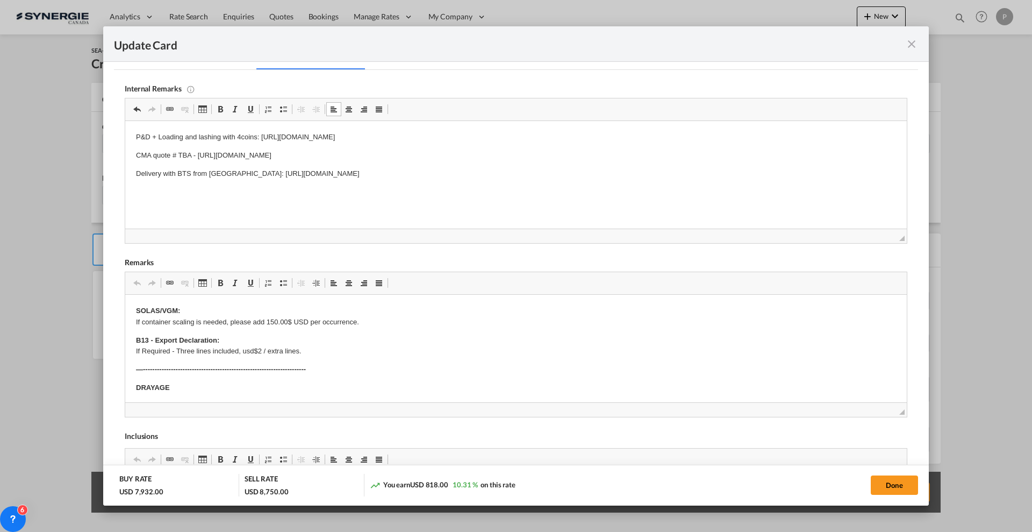
scroll to position [403, 0]
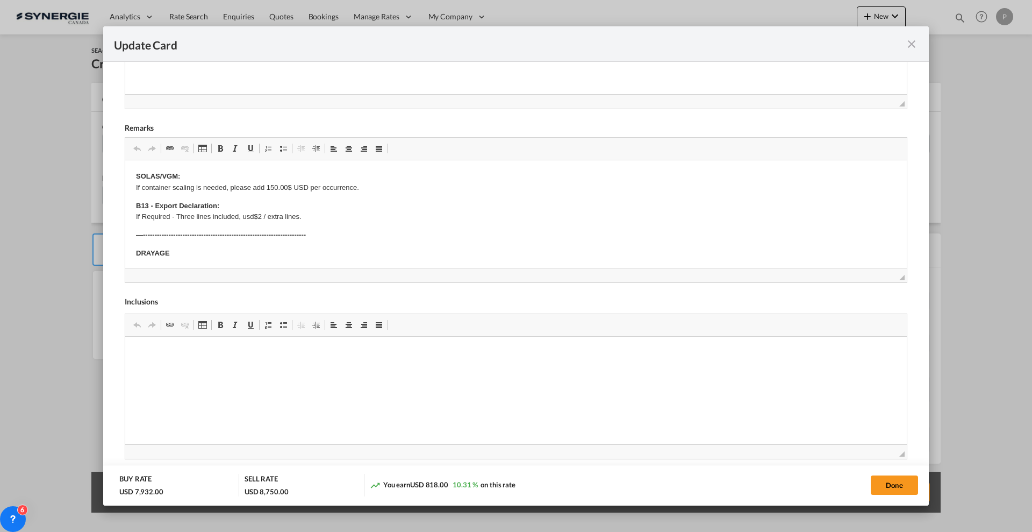
drag, startPoint x: 12, startPoint y: 12, endPoint x: 138, endPoint y: 173, distance: 203.4
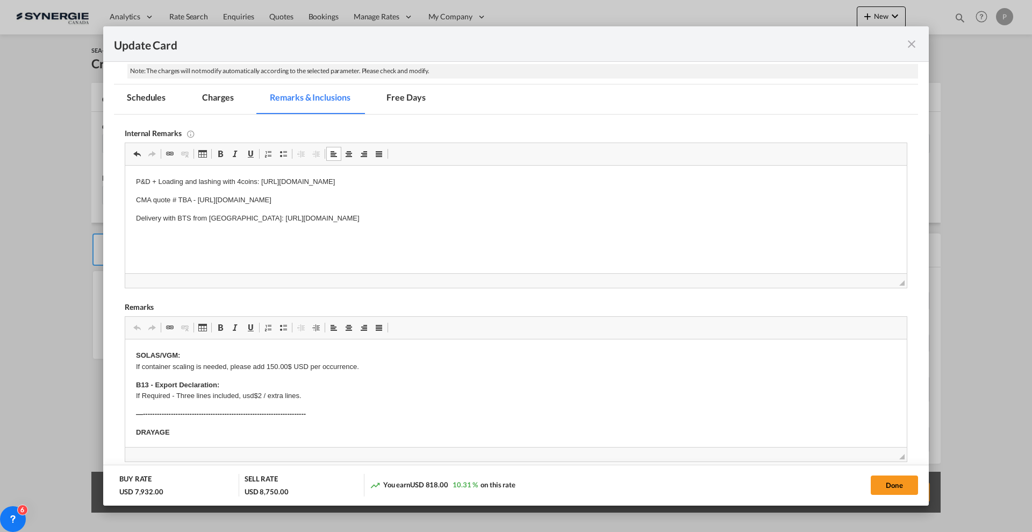
scroll to position [256, 0]
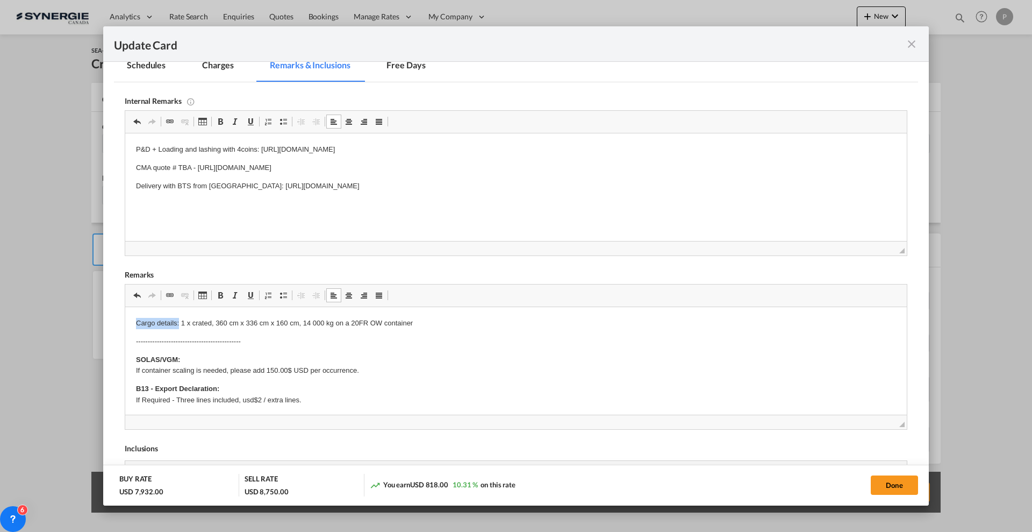
drag, startPoint x: 178, startPoint y: 319, endPoint x: 219, endPoint y: 626, distance: 309.7
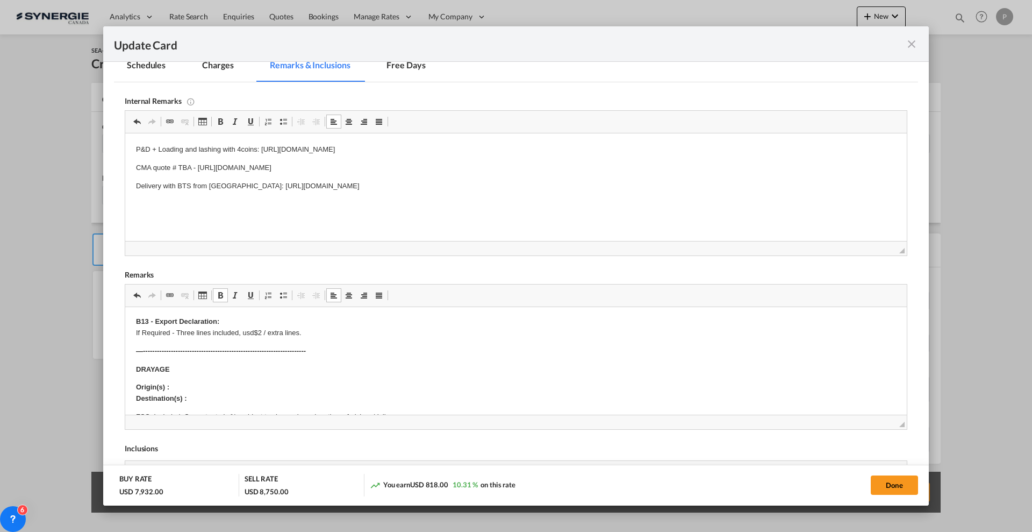
scroll to position [134, 0]
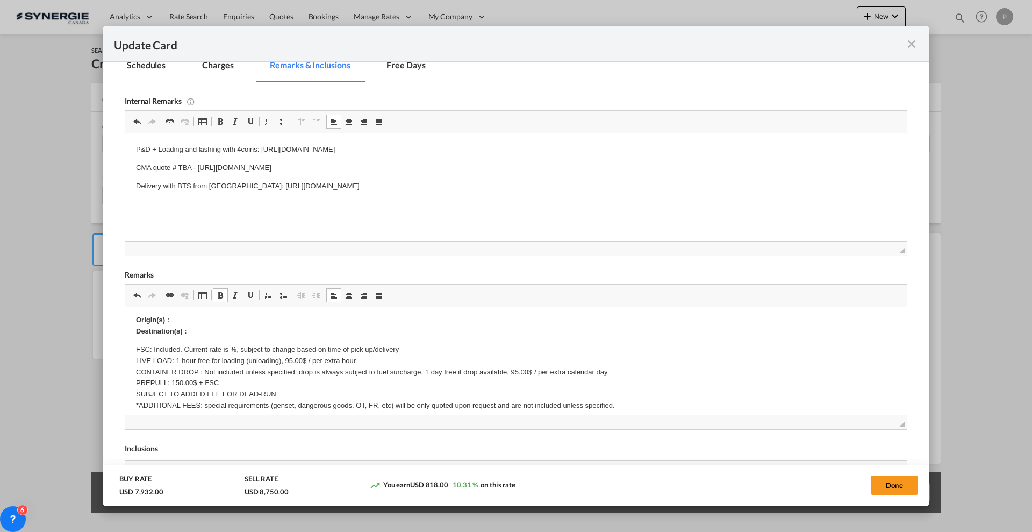
click at [205, 315] on p "Origin(s) : Destination(s) :" at bounding box center [516, 326] width 760 height 23
click at [199, 328] on p "Origin(s) : Destination(s) :" at bounding box center [516, 326] width 760 height 23
click at [199, 318] on p "Origin(s) : Destination(s) :" at bounding box center [516, 326] width 760 height 23
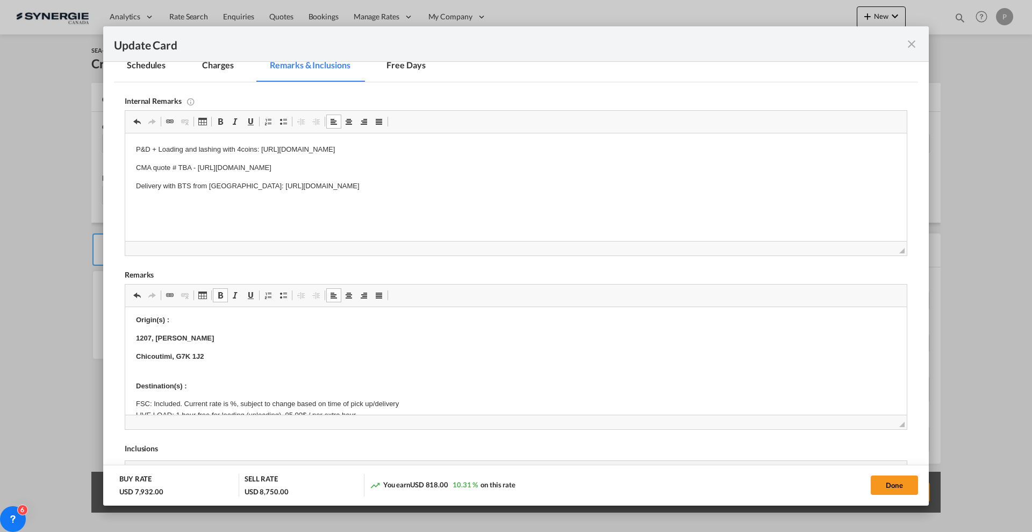
click at [246, 320] on p "Origin(s) :" at bounding box center [516, 320] width 760 height 11
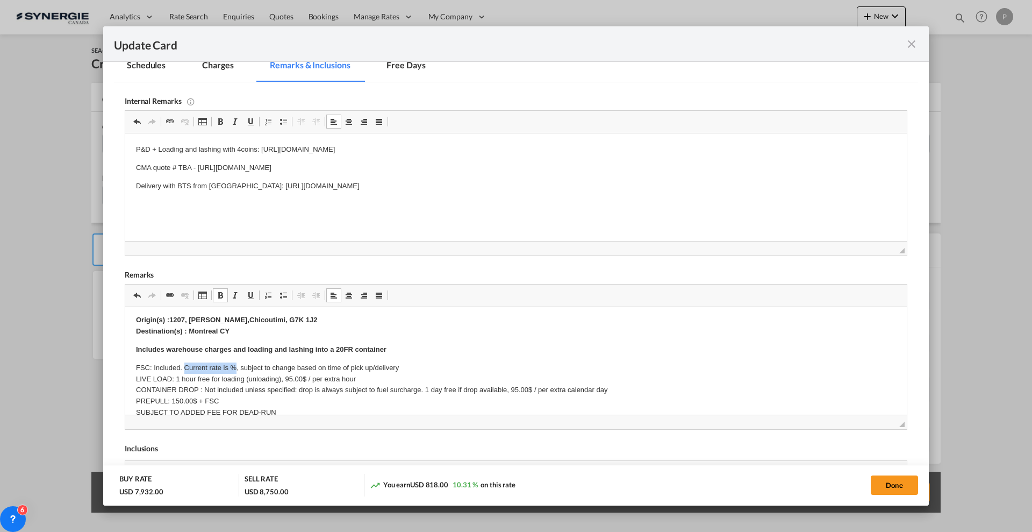
drag, startPoint x: 186, startPoint y: 367, endPoint x: 235, endPoint y: 364, distance: 49.0
click at [235, 364] on p "FSC: Included. Current rate is %, subject to change based on time of pick up/de…" at bounding box center [516, 395] width 760 height 67
click at [185, 386] on p "FSC: Included. subject to change based on time of pick up/delivery LIVE LOAD: 1…" at bounding box center [516, 395] width 760 height 67
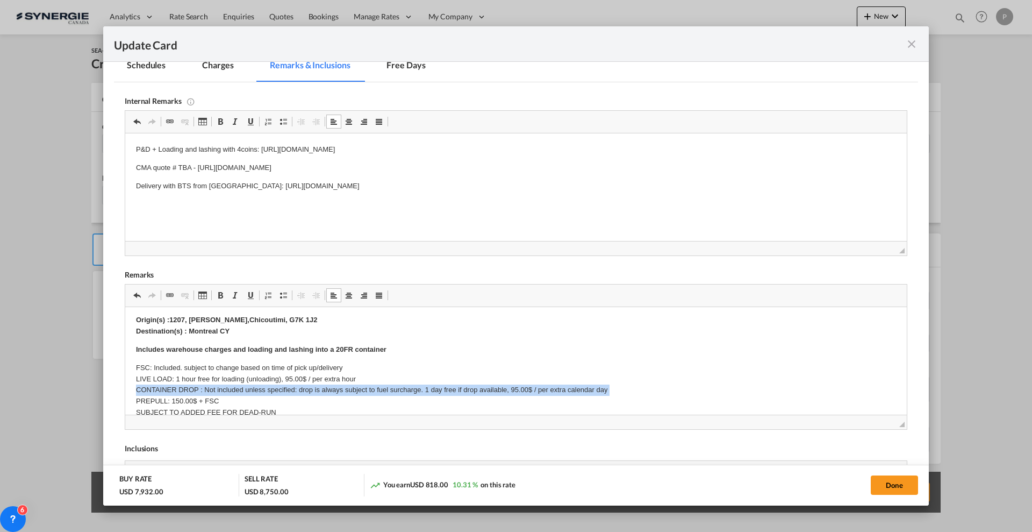
click at [185, 386] on p "FSC: Included. subject to change based on time of pick up/delivery LIVE LOAD: 1…" at bounding box center [516, 395] width 760 height 67
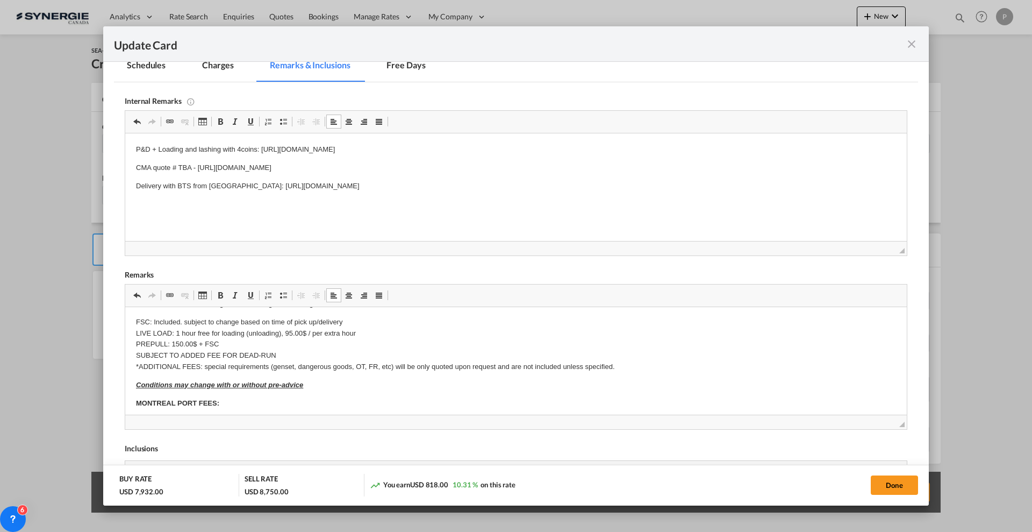
scroll to position [202, 0]
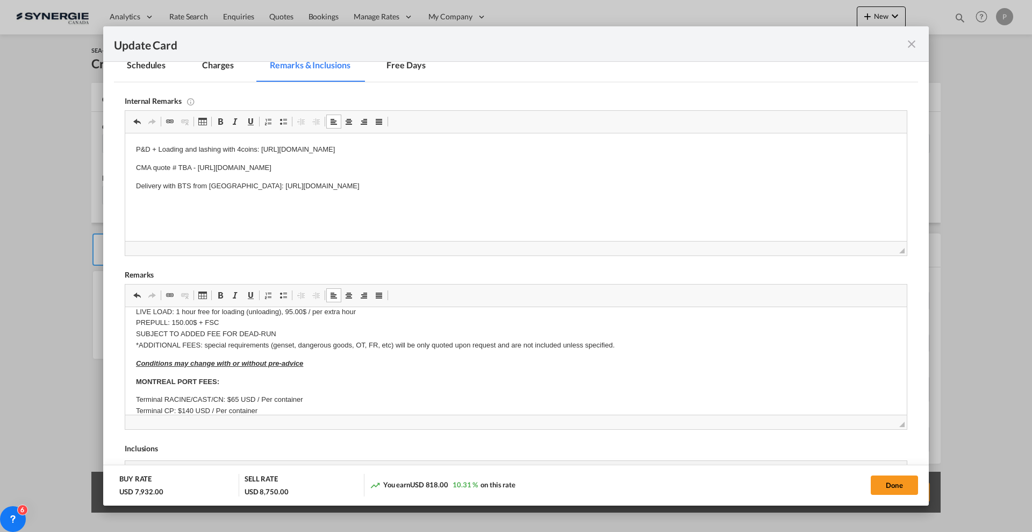
click at [0, 190] on div "Update Card Port of Loading CAMTR T/S Liner/Carrier No carrier 2HM LOGISTICS D.…" at bounding box center [516, 266] width 1032 height 532
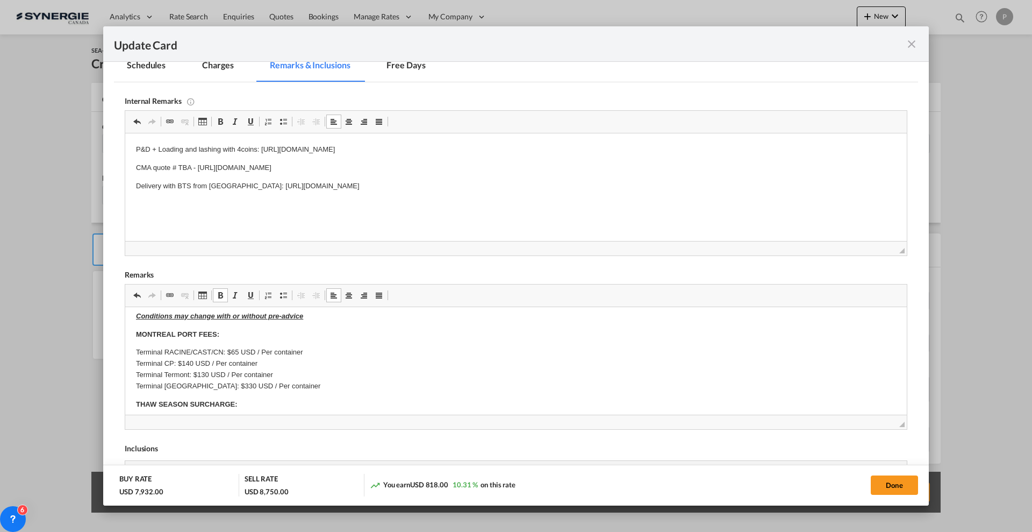
scroll to position [269, 0]
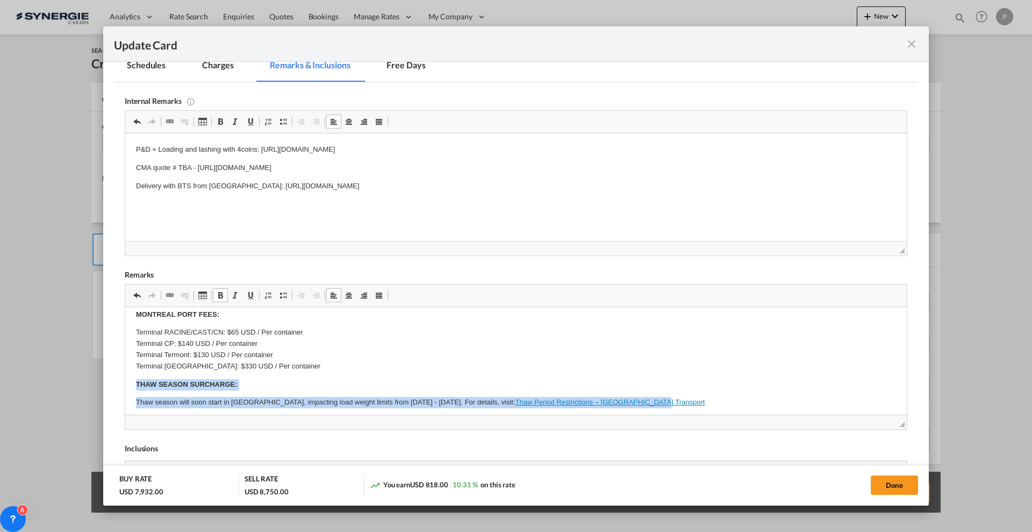
drag, startPoint x: 132, startPoint y: 377, endPoint x: 687, endPoint y: 402, distance: 555.4
click at [687, 402] on html "Cargo details: 1 x crated, 360 cm x 336 cm x 160 cm, 14 000 kg on a 20FR OW con…" at bounding box center [516, 382] width 782 height 688
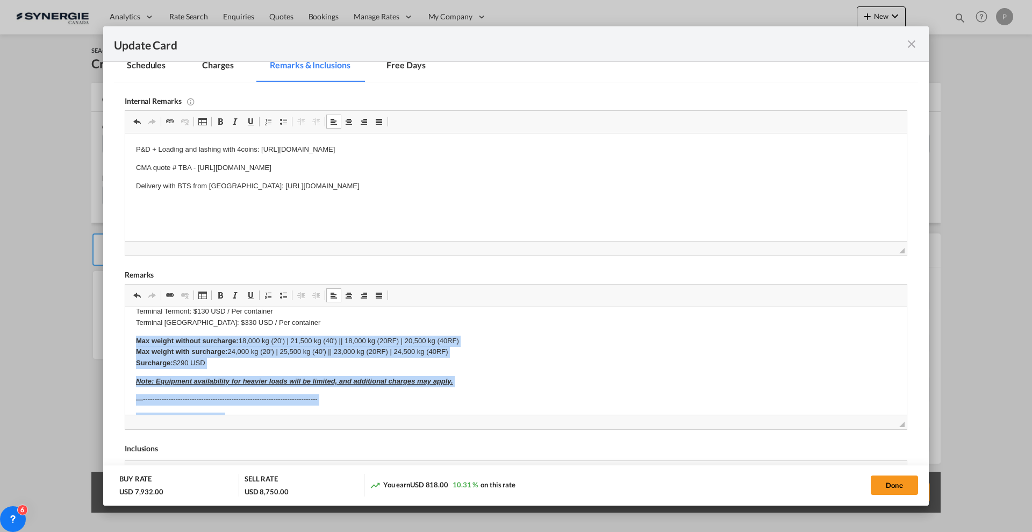
drag, startPoint x: 137, startPoint y: 384, endPoint x: 324, endPoint y: 407, distance: 187.9
click at [324, 407] on body "Cargo details: 1 x crated, 360 cm x 336 cm x 160 cm, 14 000 kg on a 20FR OW con…" at bounding box center [516, 320] width 760 height 630
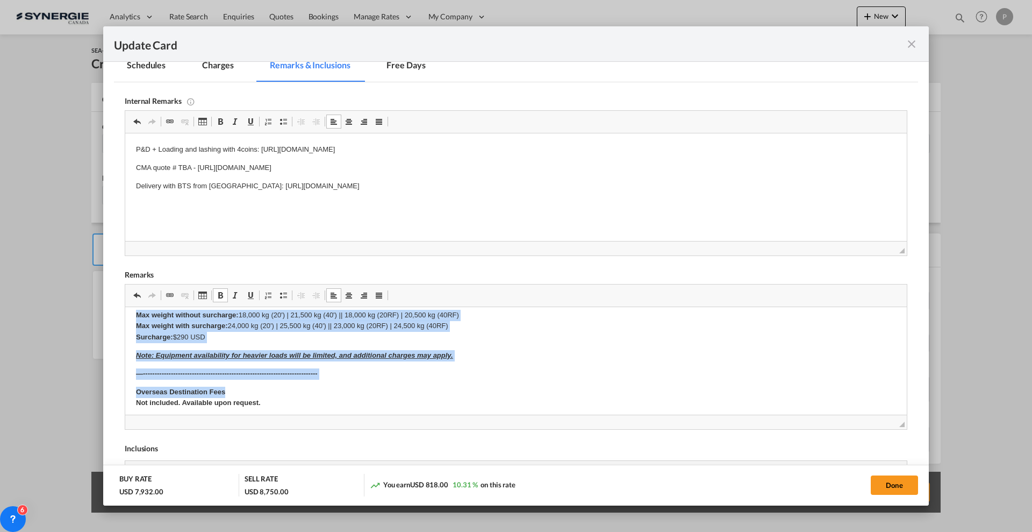
click at [296, 320] on p "​​​​​​​ Max weight without surcharge: 18,000 kg (20') | 21,500 kg (40') || 18,0…" at bounding box center [516, 326] width 760 height 33
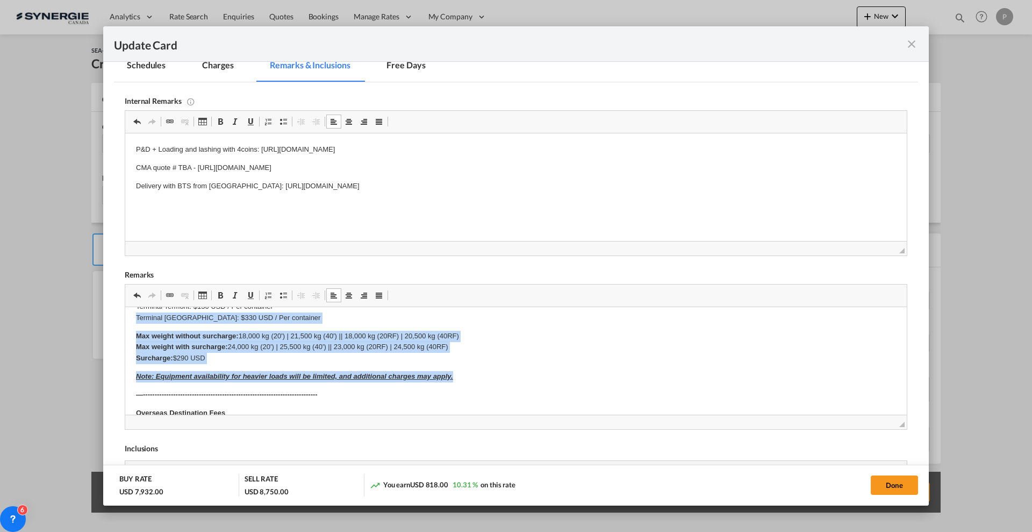
scroll to position [317, 0]
drag, startPoint x: 466, startPoint y: 354, endPoint x: 248, endPoint y: 642, distance: 360.4
click at [125, 335] on html "Cargo details: 1 x crated, 360 cm x 336 cm x 160 cm, 14 000 kg on a 20FR OW con…" at bounding box center [516, 316] width 782 height 652
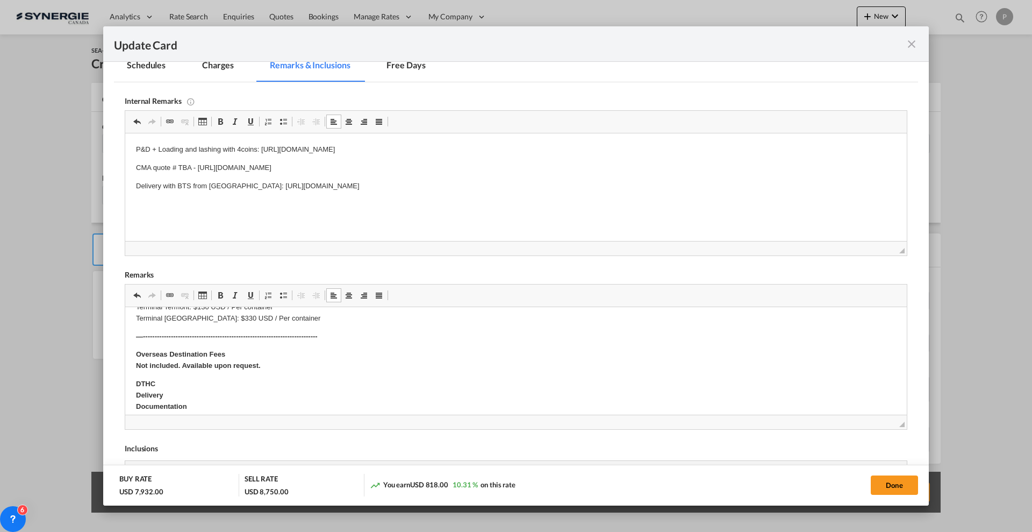
click at [185, 368] on strong "Overseas Destination Fees Not included. Available upon request." at bounding box center [198, 359] width 125 height 19
click at [182, 367] on p "Overseas Destination Fees DTHC" at bounding box center [516, 360] width 760 height 23
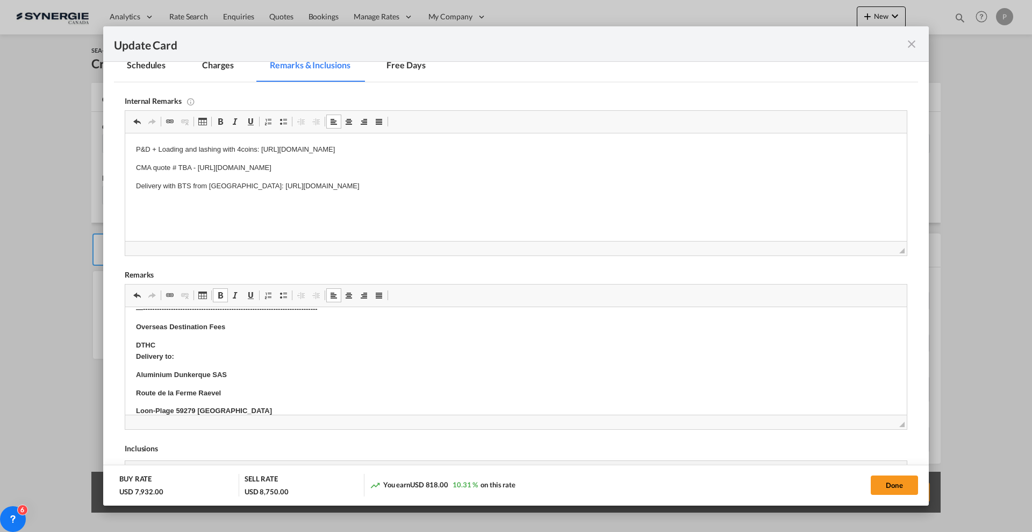
click at [272, 356] on p "DTHC Delivery to:" at bounding box center [516, 351] width 760 height 23
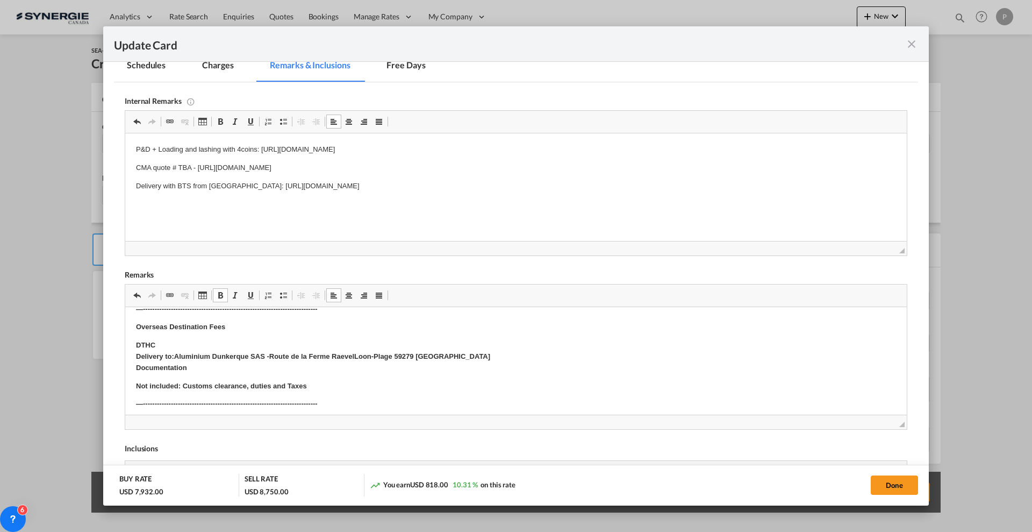
click at [137, 370] on strong "DTHC Delivery to: Aluminium Dunkerque SAS - Route de la Ferme Raevel Loon-Plage…" at bounding box center [313, 356] width 354 height 31
drag, startPoint x: 214, startPoint y: 330, endPoint x: 178, endPoint y: 338, distance: 36.9
click at [215, 330] on strong "Overseas Destination Fees" at bounding box center [180, 327] width 89 height 8
drag, startPoint x: 249, startPoint y: 643, endPoint x: 136, endPoint y: 338, distance: 325.3
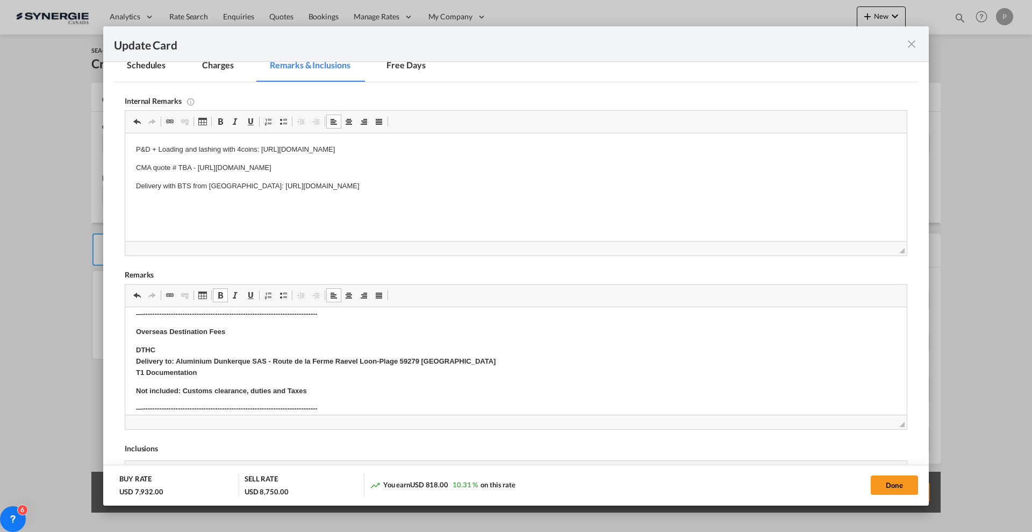
scroll to position [358, 0]
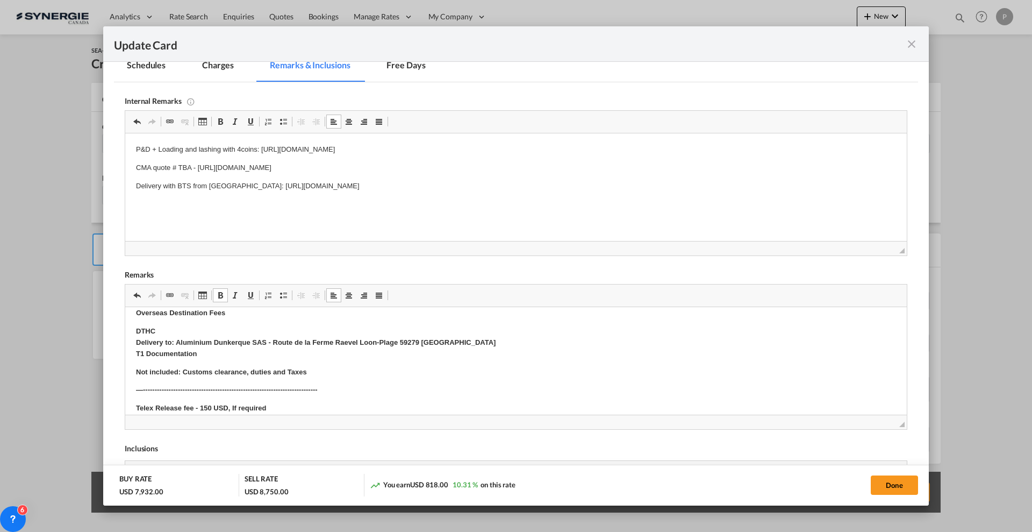
click at [140, 326] on p "DTHC Delivery to: Aluminium Dunkerque SAS - Route de la Ferme Raevel Loon-Plage…" at bounding box center [516, 342] width 760 height 33
click at [236, 312] on p "Overseas Destination Fees" at bounding box center [516, 313] width 760 height 11
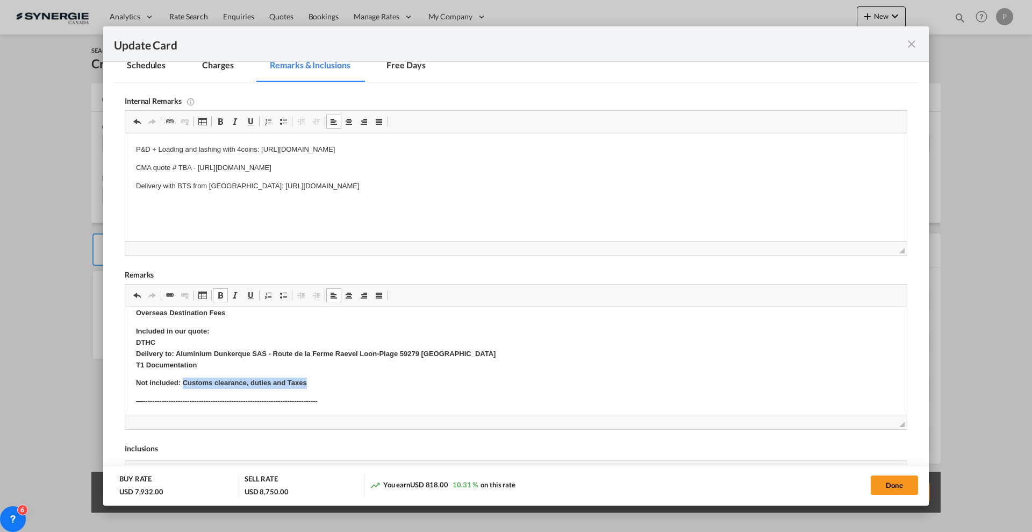
drag, startPoint x: 183, startPoint y: 382, endPoint x: 352, endPoint y: 376, distance: 168.9
click at [352, 376] on body "Cargo details: 1 x crated, 360 cm x 336 cm x 160 cm, 14 000 kg on a 20FR OW con…" at bounding box center [516, 255] width 760 height 590
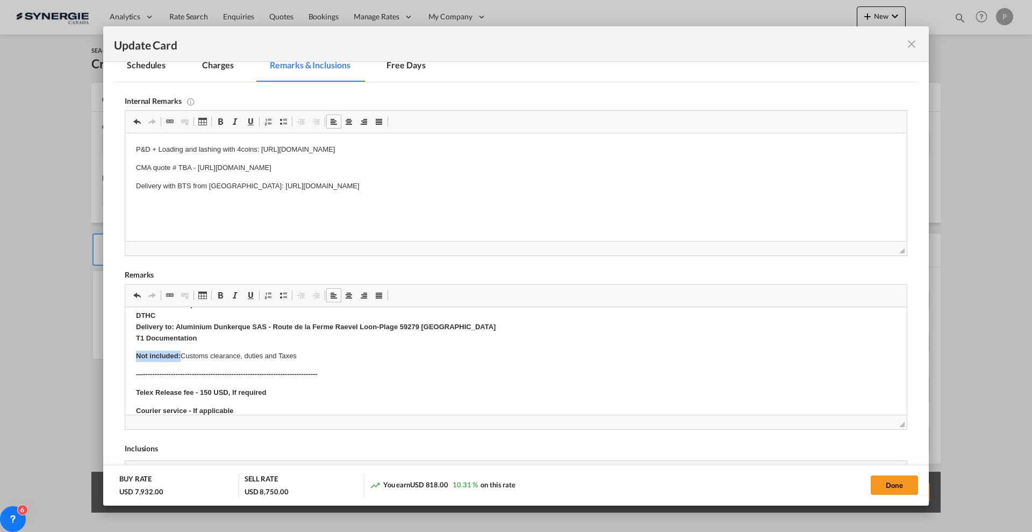
drag, startPoint x: 213, startPoint y: 339, endPoint x: 132, endPoint y: 319, distance: 84.1
click at [132, 319] on html "Cargo details: 1 x crated, 360 cm x 336 cm x 160 cm, 14 000 kg on a 20FR OW con…" at bounding box center [516, 227] width 782 height 611
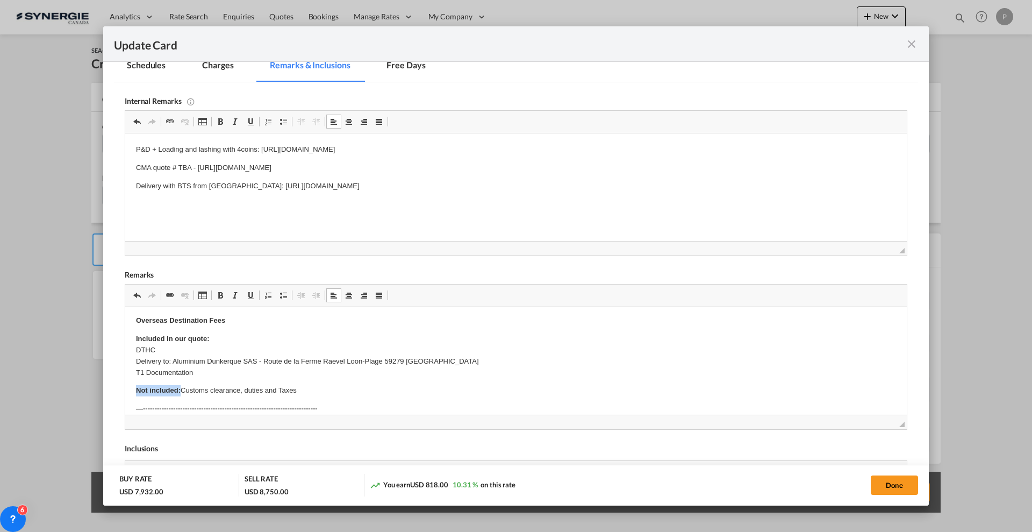
scroll to position [318, 0]
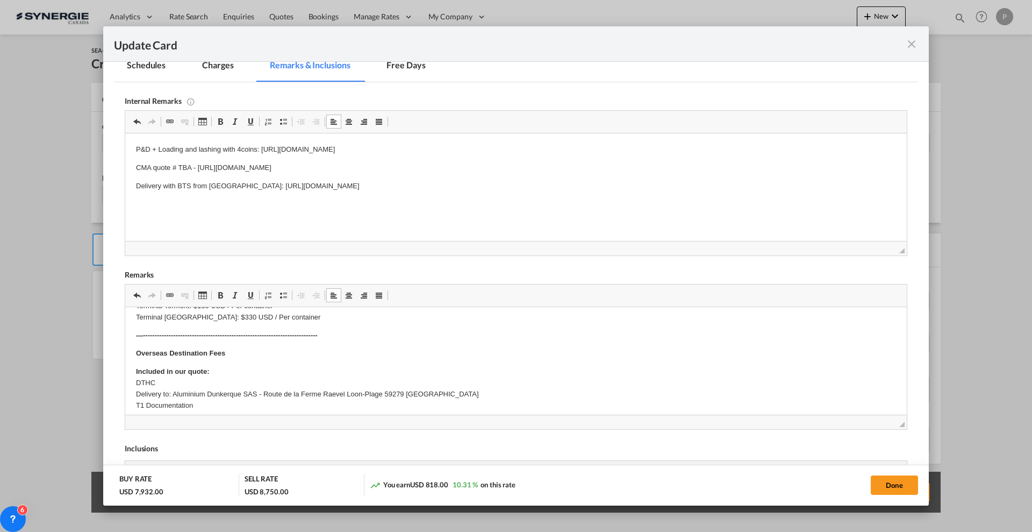
click at [305, 373] on p "Included in our quote: DTHC Delivery to: Aluminium Dunkerque SAS - Route de la …" at bounding box center [516, 388] width 760 height 45
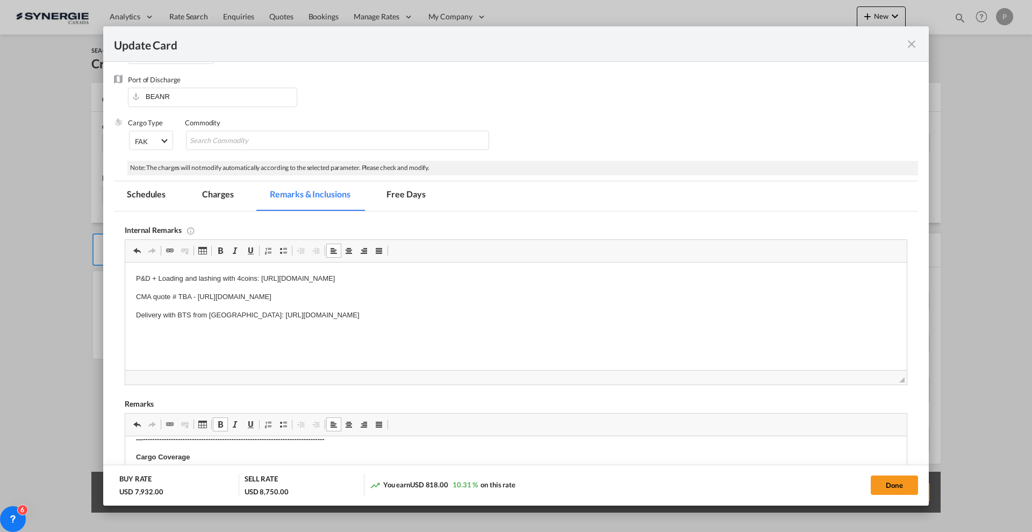
scroll to position [0, 0]
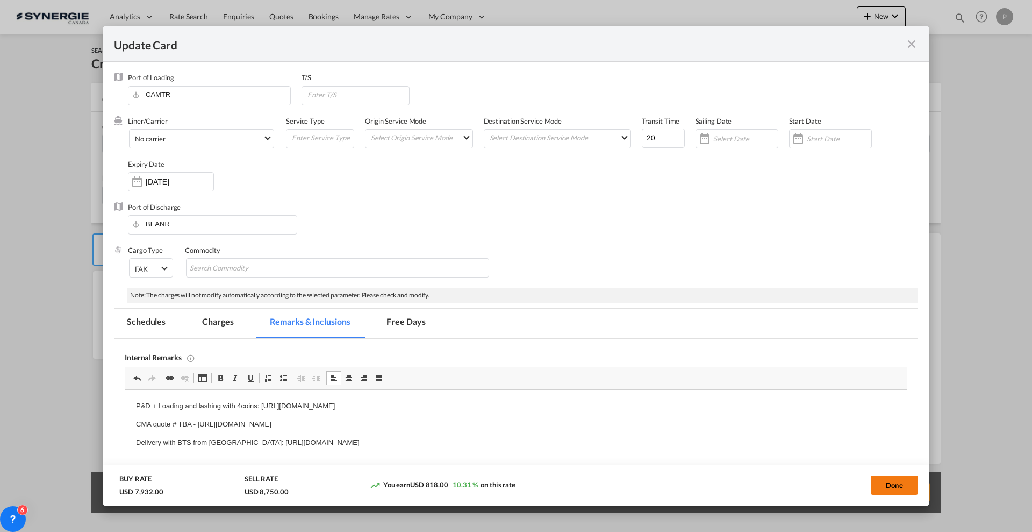
click at [887, 477] on button "Done" at bounding box center [894, 484] width 47 height 19
type input "23 Sep 2025"
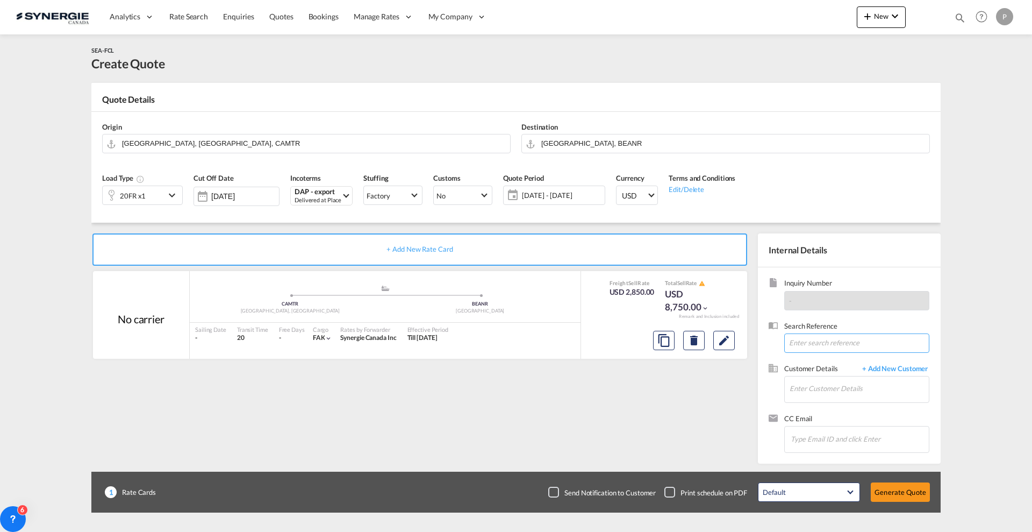
click at [835, 348] on input at bounding box center [856, 342] width 145 height 19
paste input "harvey.karine@stas.com"
type input "harvey.karine@stas.com"
click at [848, 389] on input "Enter Customer Details" at bounding box center [859, 388] width 139 height 24
paste input "harvey.karine@stas.com"
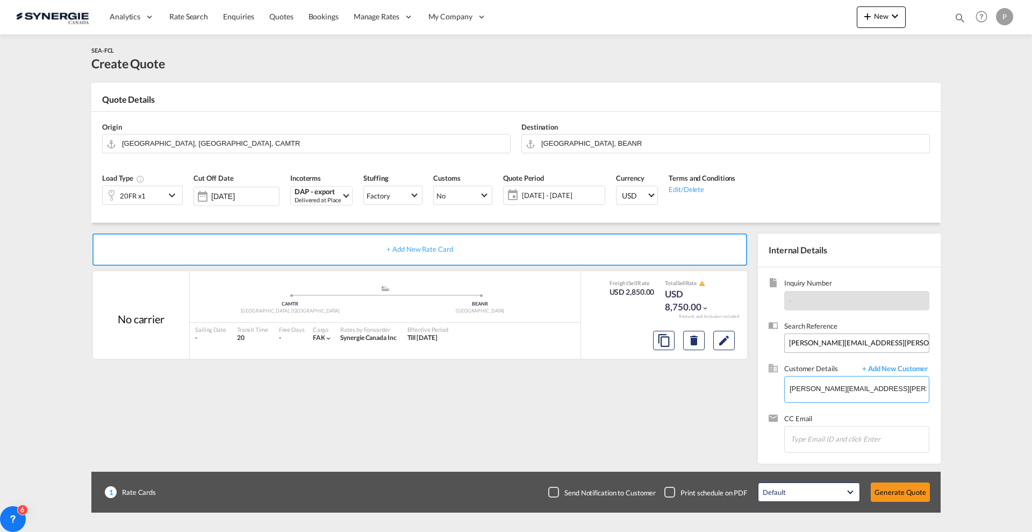
type input "harvey.karine@stas.com"
click at [841, 344] on input "harvey.karine@stas.com" at bounding box center [856, 342] width 145 height 19
click at [842, 344] on input "harvey.karine@stas.com" at bounding box center [856, 342] width 145 height 19
click at [845, 345] on input "harvey.karine@stas.com" at bounding box center [856, 342] width 145 height 19
click at [885, 403] on div "Customer Details + Add New Customer Enter Customer Details harvey.karine@stas.c…" at bounding box center [849, 388] width 161 height 50
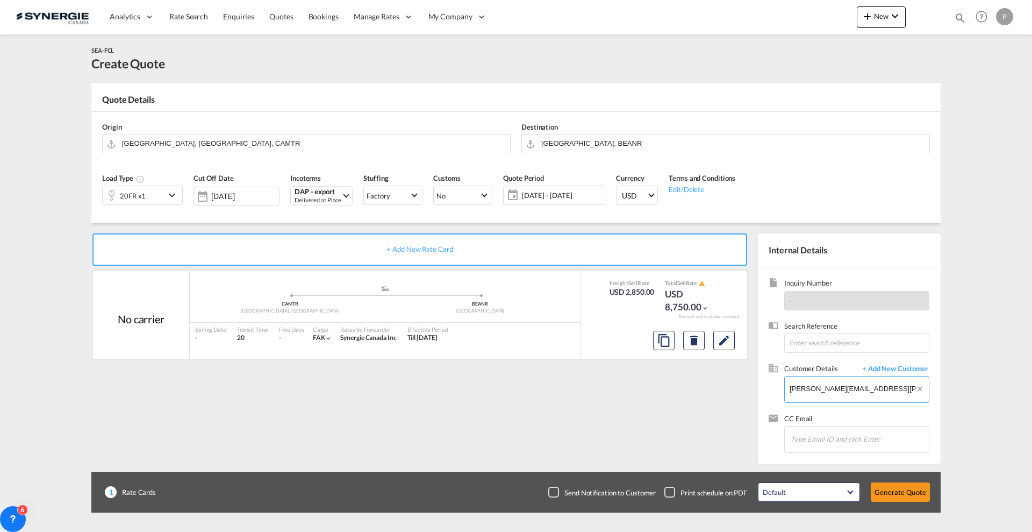
click at [882, 391] on body "Analytics Reports Dashboard Rate Search Enquiries Quotes Bookings" at bounding box center [516, 266] width 1032 height 532
click at [872, 410] on div "Karine Harvey harvey.karine@stas.com | STAS" at bounding box center [891, 406] width 204 height 29
type input "STAS, Karine Harvey, harvey.karine@stas.com"
click at [907, 487] on button "Generate Quote" at bounding box center [900, 491] width 59 height 19
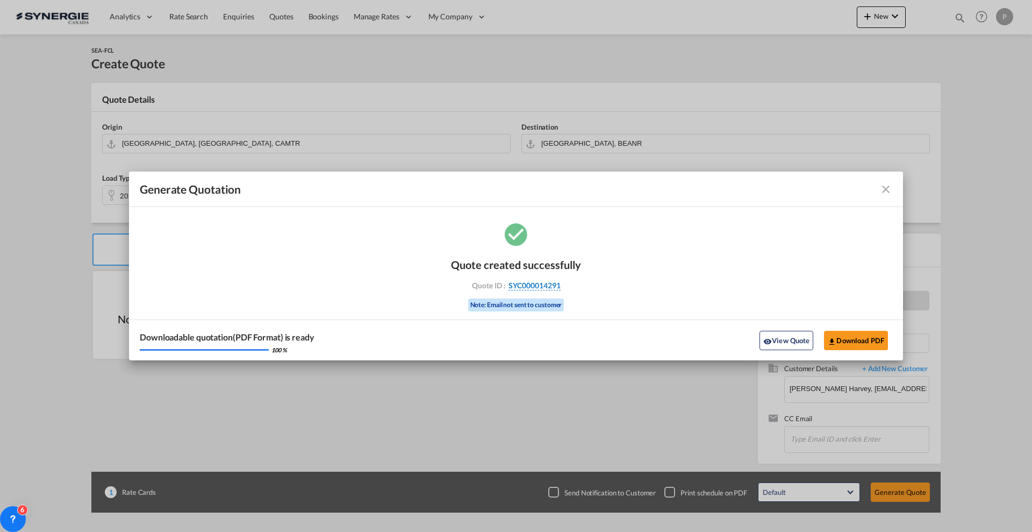
drag, startPoint x: 577, startPoint y: 280, endPoint x: 561, endPoint y: 287, distance: 17.6
click at [561, 287] on div "Quote created successfully Quote ID : SYC000014291 Note: Email not sent to cust…" at bounding box center [516, 283] width 130 height 73
copy div "SYC000014291"
click at [776, 344] on button "View Quote" at bounding box center [787, 340] width 54 height 19
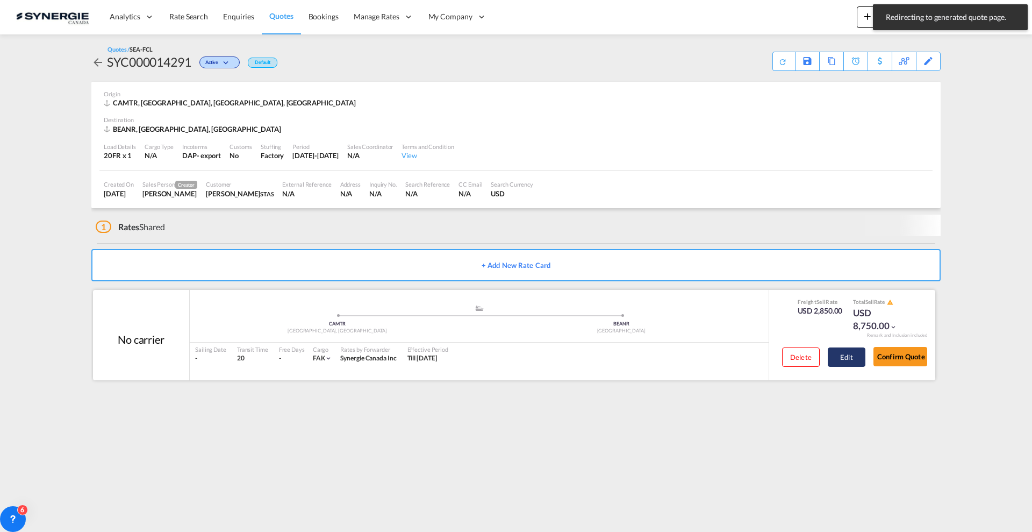
click at [846, 356] on button "Edit" at bounding box center [847, 356] width 38 height 19
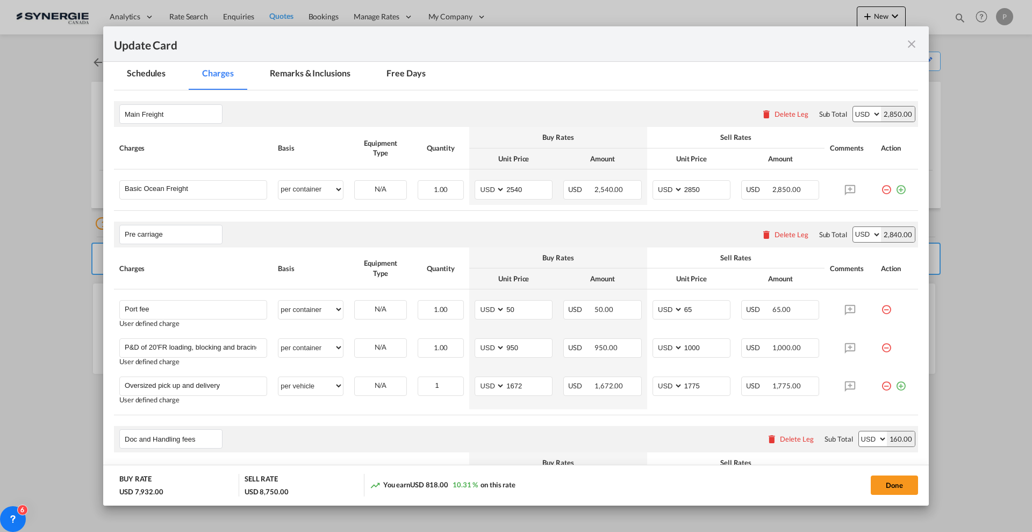
scroll to position [269, 0]
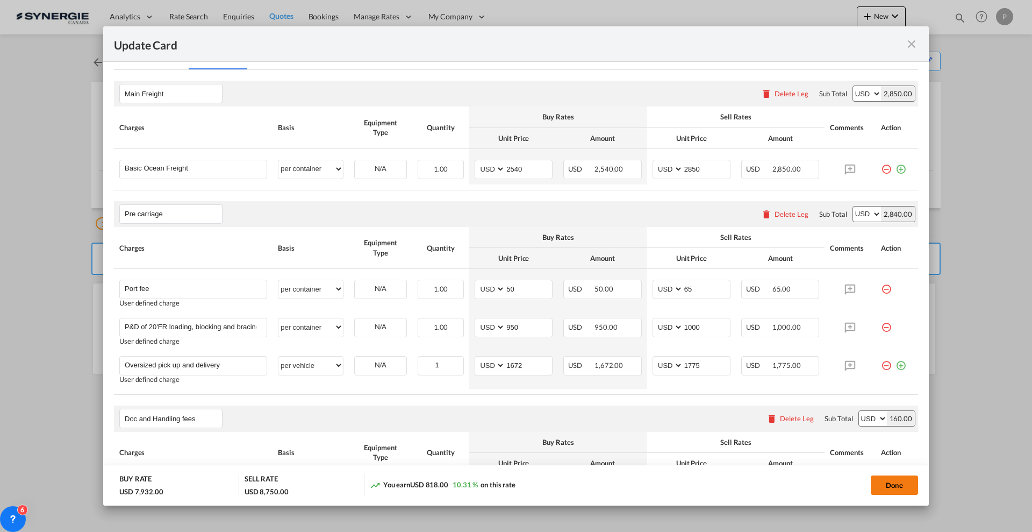
click at [890, 488] on button "Done" at bounding box center [894, 484] width 47 height 19
type input "23 Sep 2025"
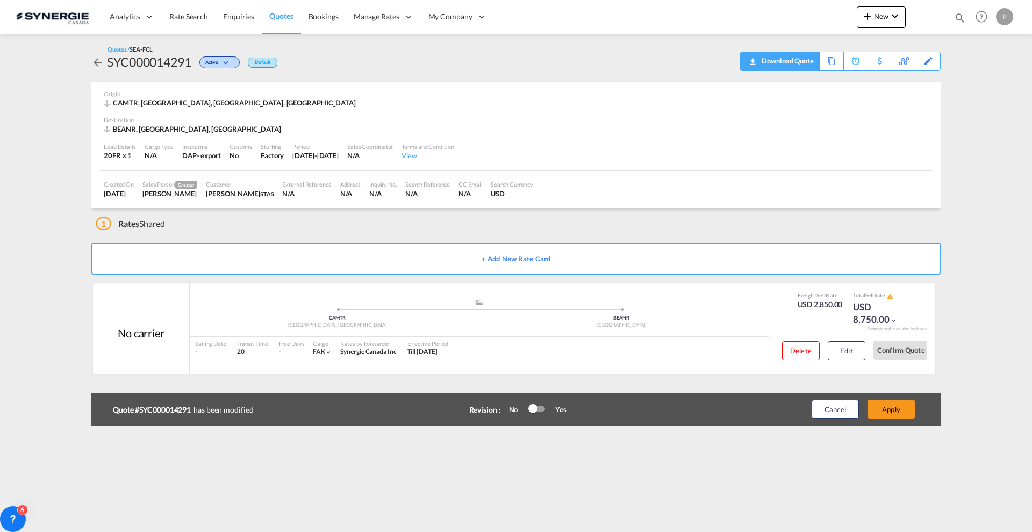
click at [794, 58] on div "Download Quote" at bounding box center [786, 60] width 55 height 17
click at [869, 20] on md-icon "icon-plus 400-fg" at bounding box center [867, 16] width 13 height 13
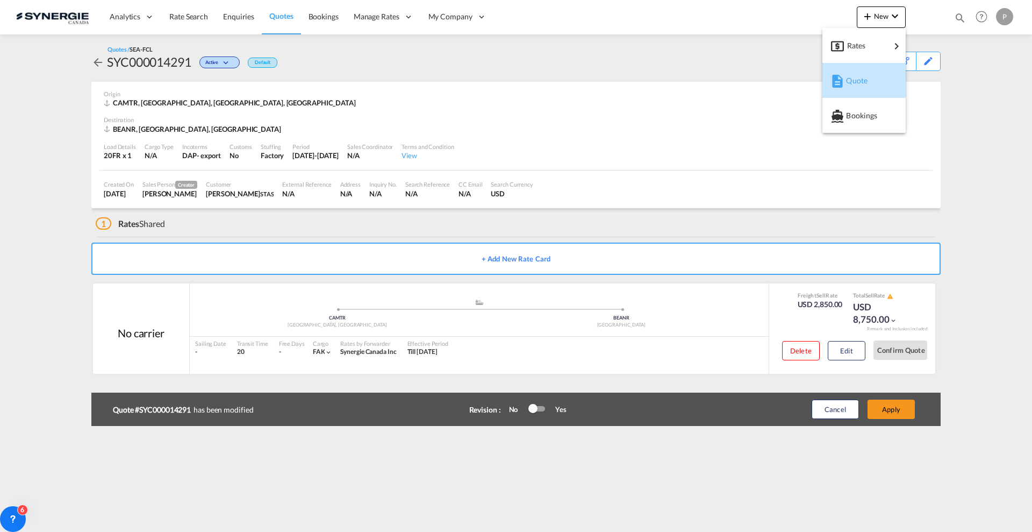
click at [853, 76] on span "Quote" at bounding box center [852, 81] width 12 height 22
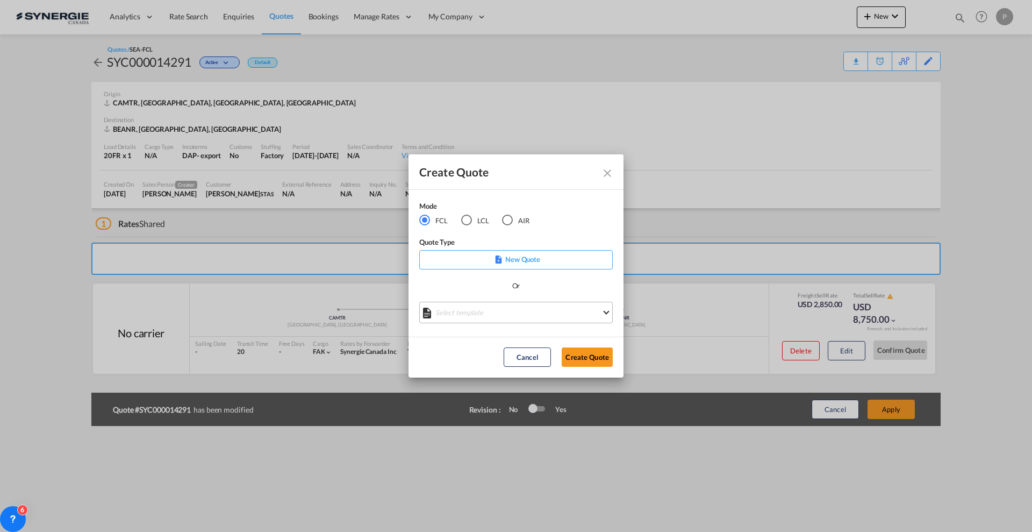
click at [472, 312] on md-select "Select template *NEW* FCL FREEHAND / DAP Pablo Gomez Saldarriaga | 10 Jul 2025 …" at bounding box center [516, 313] width 194 height 22
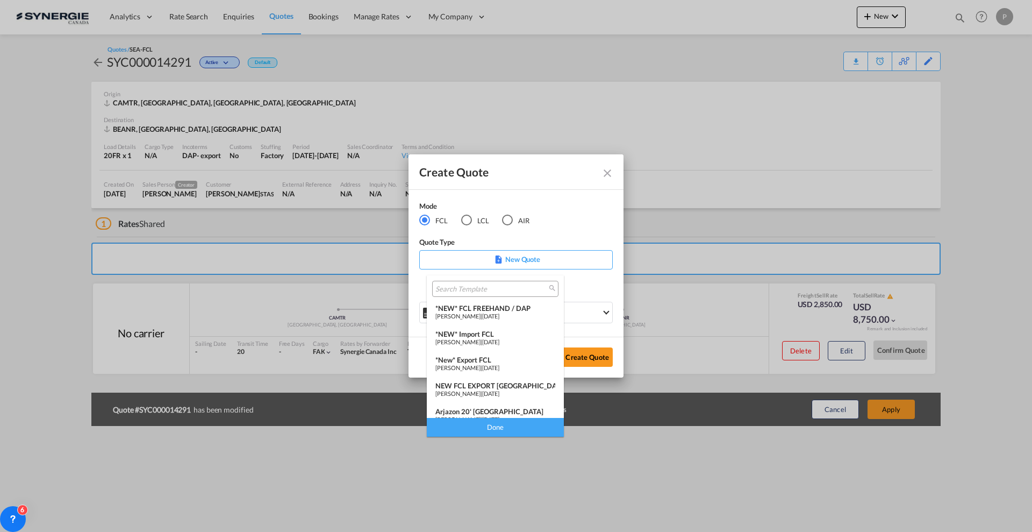
click at [481, 368] on span "Pablo Gomez Saldarriaga" at bounding box center [457, 367] width 45 height 7
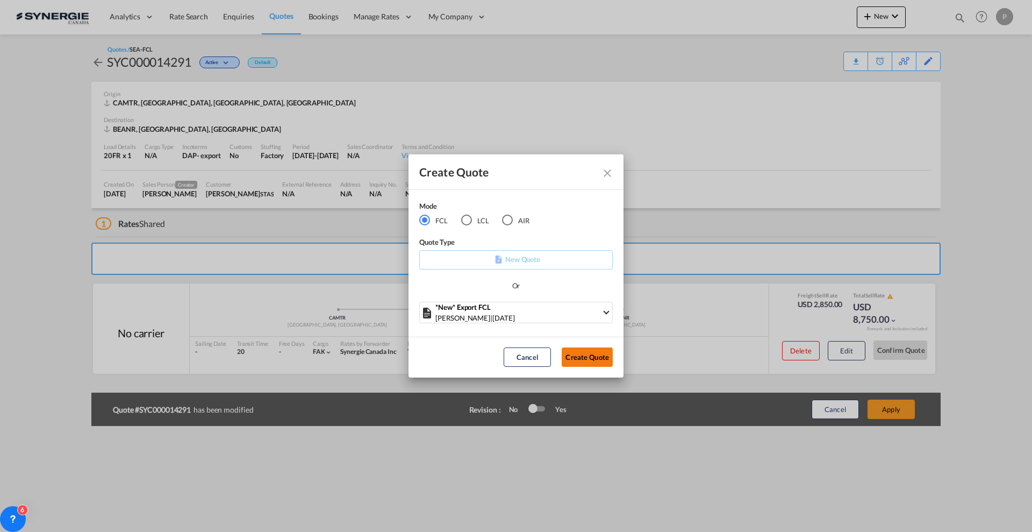
click at [583, 361] on button "Create Quote" at bounding box center [587, 356] width 51 height 19
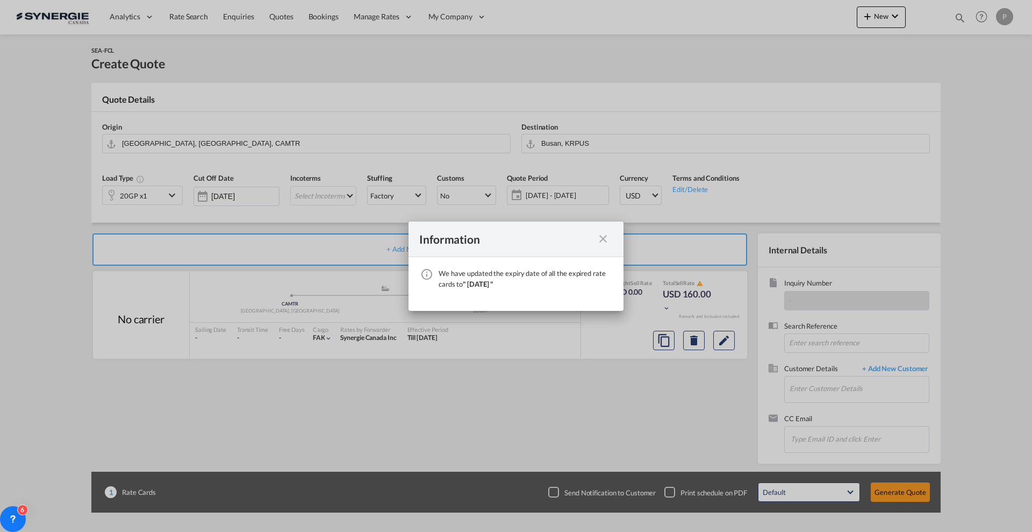
click at [604, 234] on md-icon "icon-close fg-AAA8AD cursor" at bounding box center [603, 238] width 13 height 13
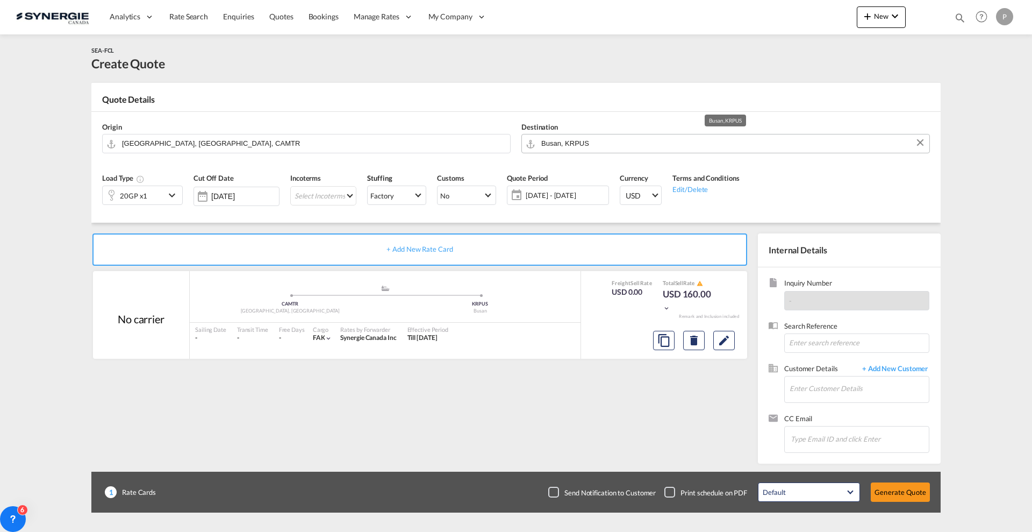
click at [562, 139] on input "Busan, KRPUS" at bounding box center [732, 143] width 383 height 19
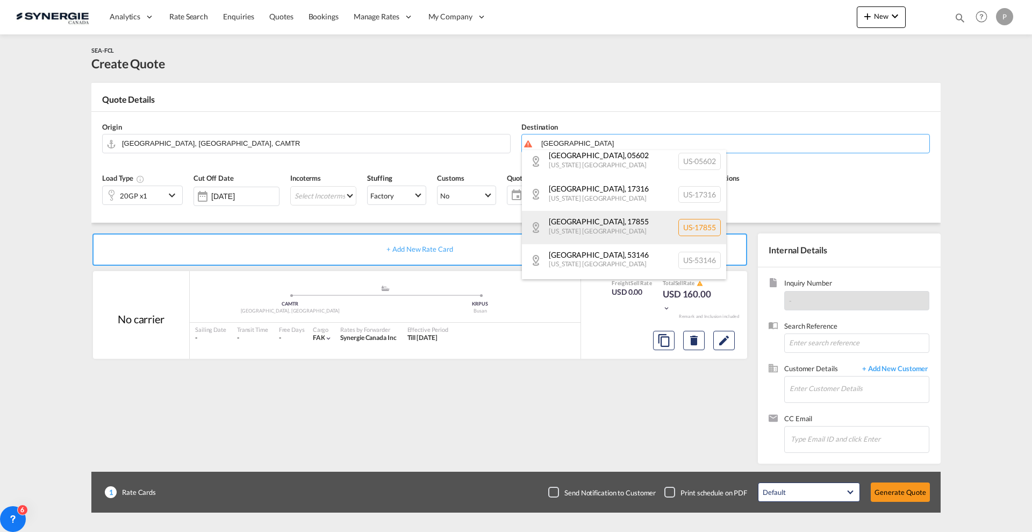
scroll to position [269, 0]
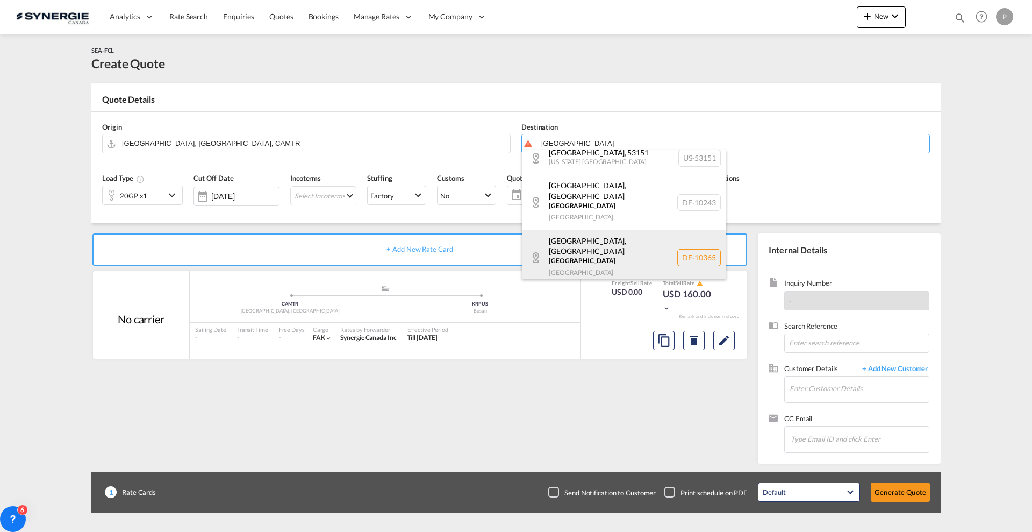
click at [610, 230] on div "Berlin , Berlin Berlin Germany DE-10365" at bounding box center [624, 257] width 204 height 55
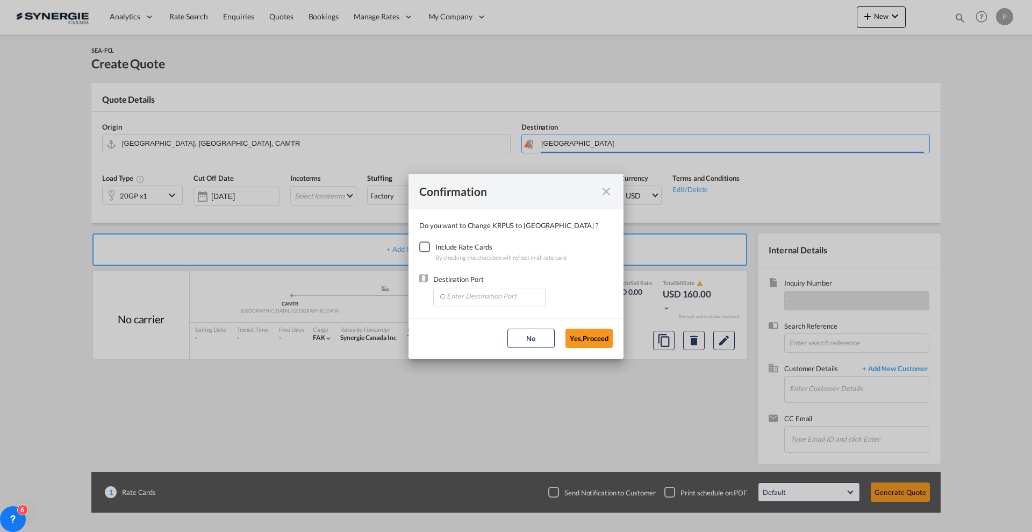
type input "DE-10365, Berlin, Berlin"
click at [427, 245] on div "Checkbox No Ink" at bounding box center [424, 246] width 11 height 11
click at [473, 305] on md-autocomplete-wrap "Confirmation Do you ..." at bounding box center [491, 297] width 107 height 19
click at [473, 303] on input "Enter Destination Port" at bounding box center [492, 296] width 106 height 16
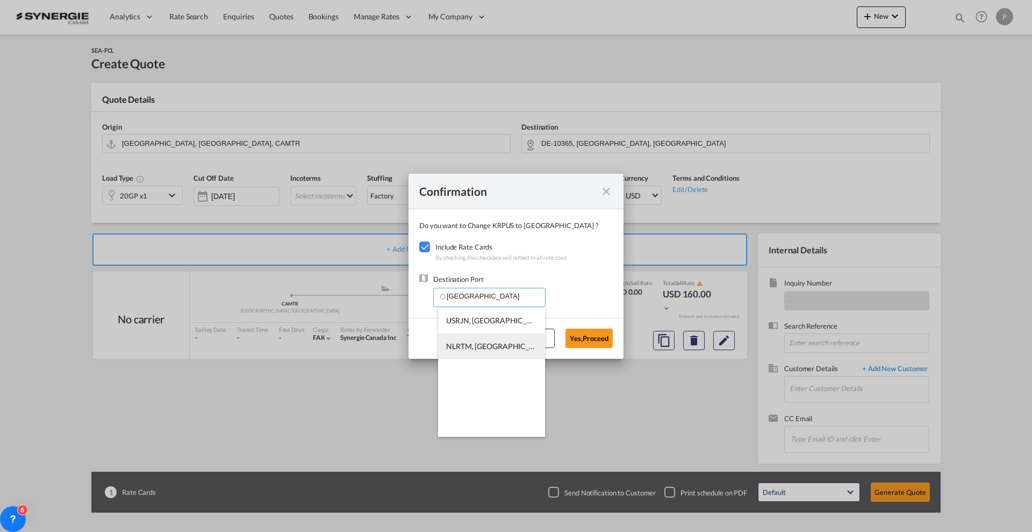
click at [468, 345] on span "NLRTM, Rotterdam, Netherlands, Western Europe, Europe" at bounding box center [617, 345] width 342 height 9
type input "NLRTM, Rotterdam, Netherlands, Western Europe, Europe"
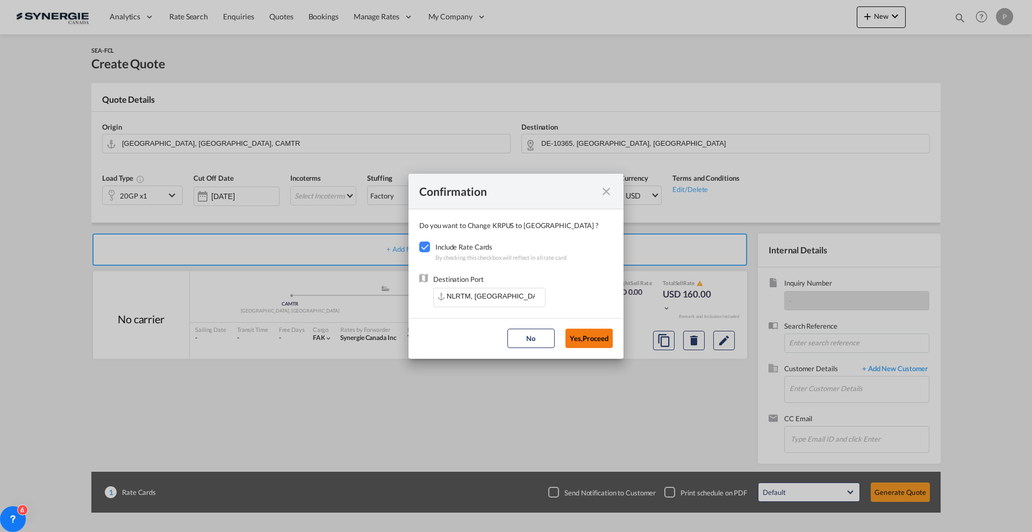
click at [591, 339] on button "Yes,Proceed" at bounding box center [589, 337] width 47 height 19
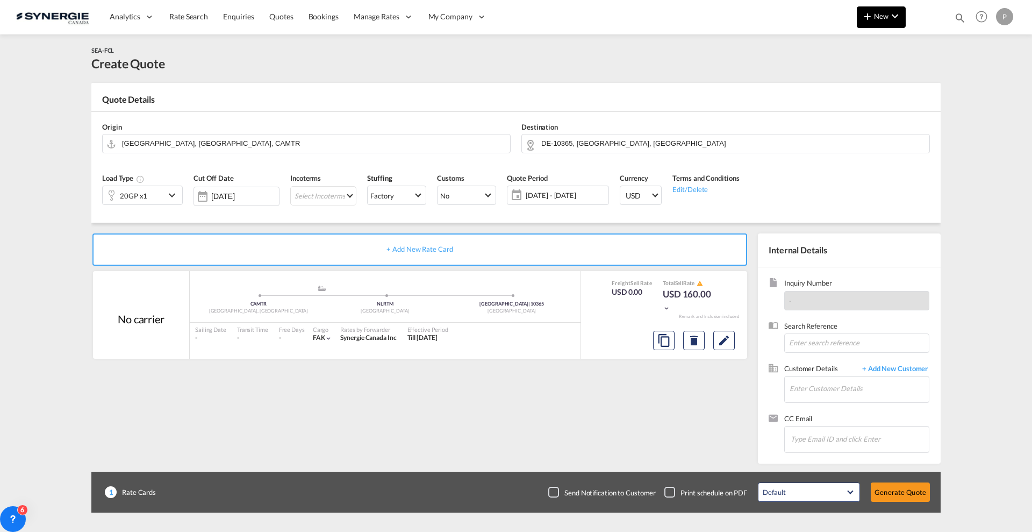
click at [901, 10] on md-icon "icon-chevron-down" at bounding box center [895, 16] width 13 height 13
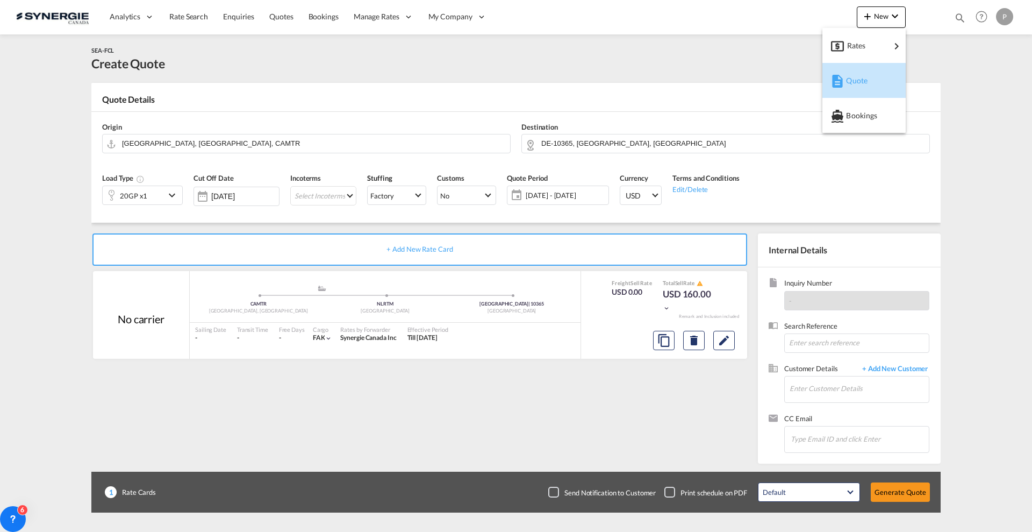
click at [844, 83] on div "Quote" at bounding box center [864, 80] width 66 height 27
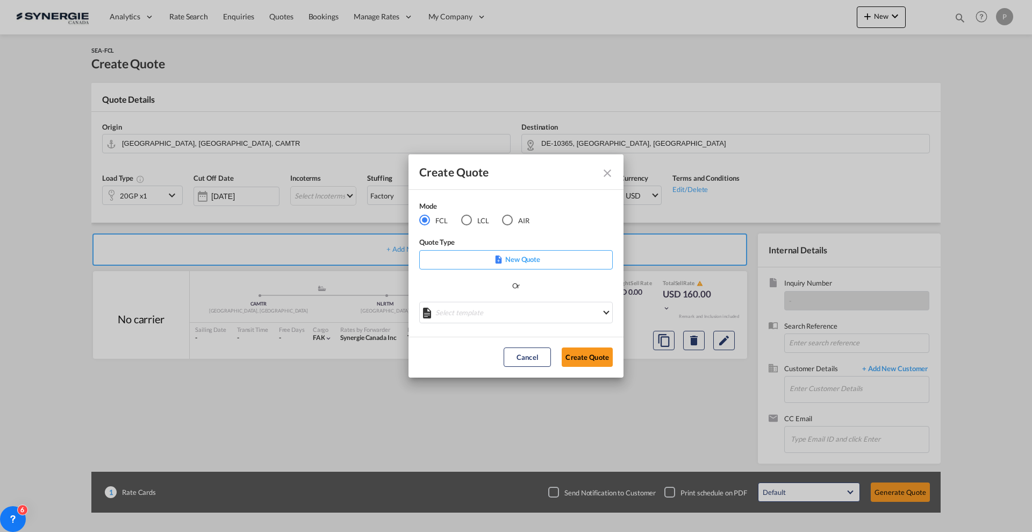
click at [468, 219] on div "LCL" at bounding box center [466, 220] width 11 height 11
click at [503, 311] on md-select "Select template New DAP Import LCL Karen Mercier | 09 Jul 2025 BRAZIL LCL EXPOR…" at bounding box center [516, 313] width 194 height 22
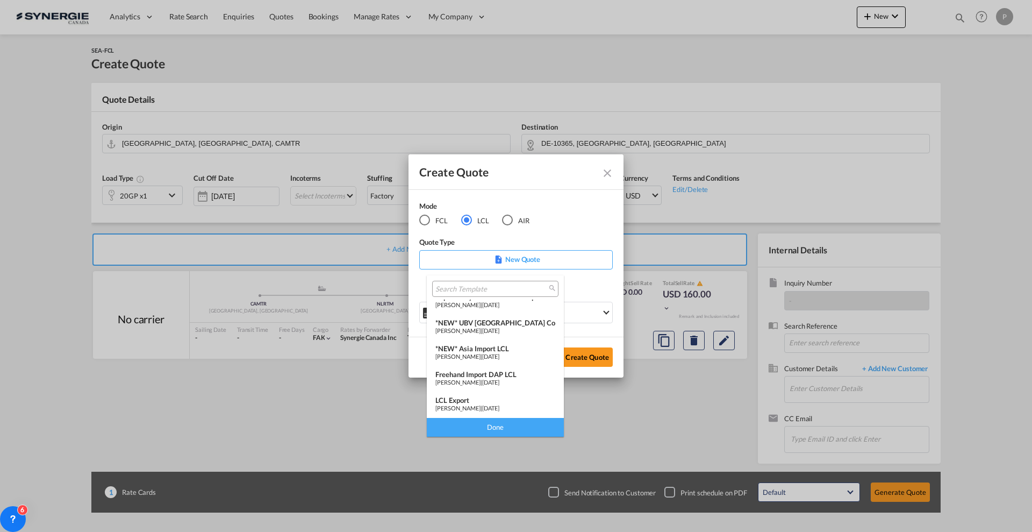
scroll to position [134, 0]
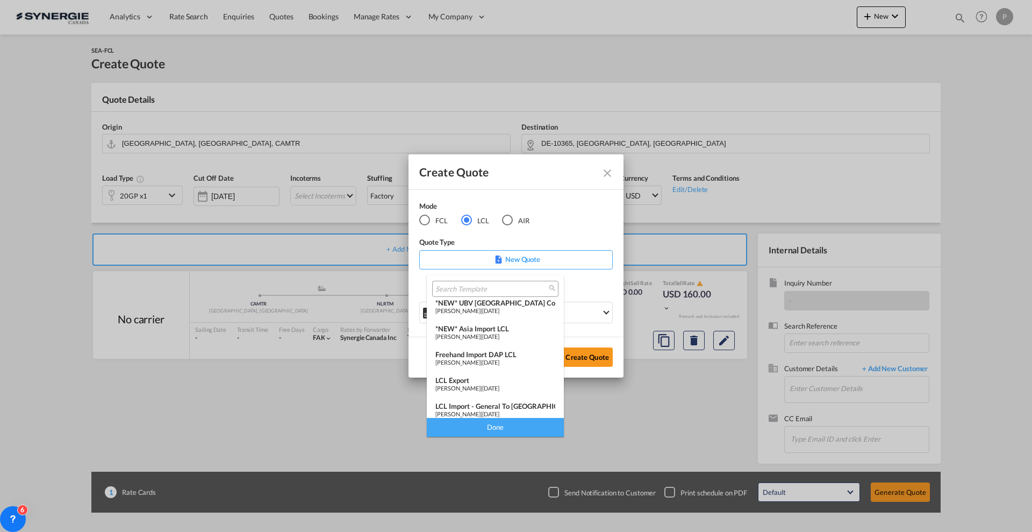
click at [481, 385] on span "Pablo Gomez Saldarriaga" at bounding box center [457, 387] width 45 height 7
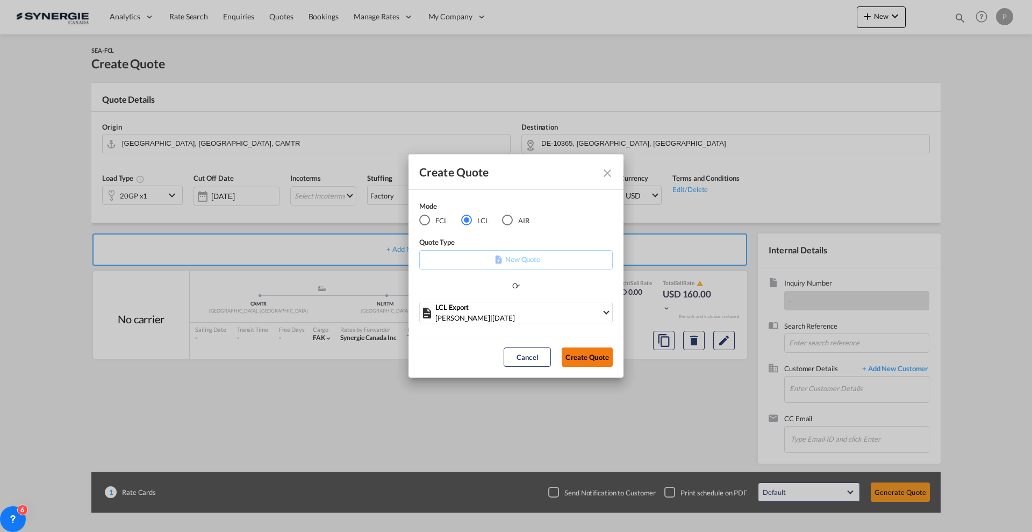
click at [597, 356] on button "Create Quote" at bounding box center [587, 356] width 51 height 19
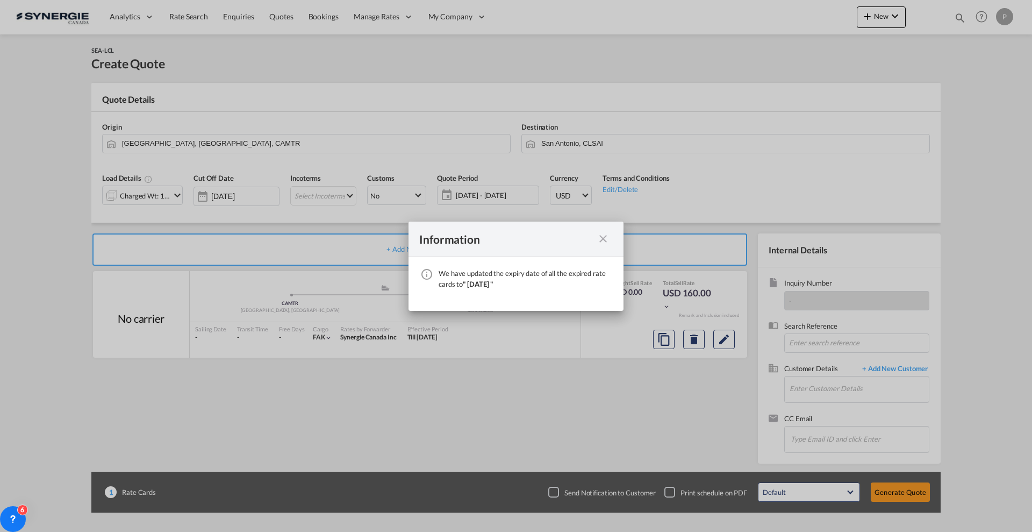
click at [38, 139] on div "Information We have updated the expiry date of all the expired rate cards to " …" at bounding box center [516, 266] width 1032 height 532
click at [49, 388] on div "Information We have updated the expiry date of all the expired rate cards to " …" at bounding box center [516, 266] width 1032 height 532
click at [602, 237] on md-icon "icon-close fg-AAA8AD cursor" at bounding box center [603, 238] width 13 height 13
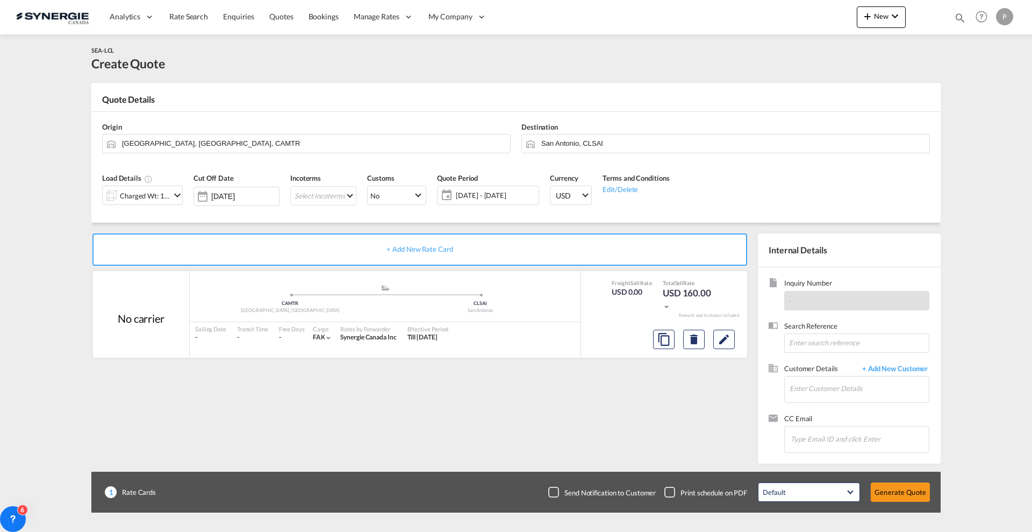
click at [550, 130] on span "Destination" at bounding box center [540, 127] width 37 height 9
click at [560, 139] on input "San Antonio, CLSAI" at bounding box center [732, 143] width 383 height 19
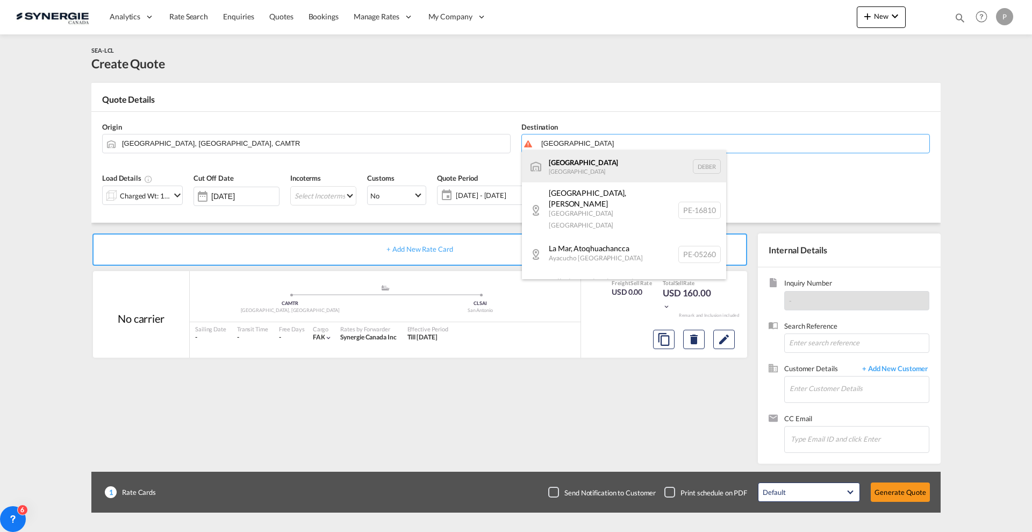
click at [590, 161] on div "Berlin Germany DEBER" at bounding box center [624, 166] width 204 height 32
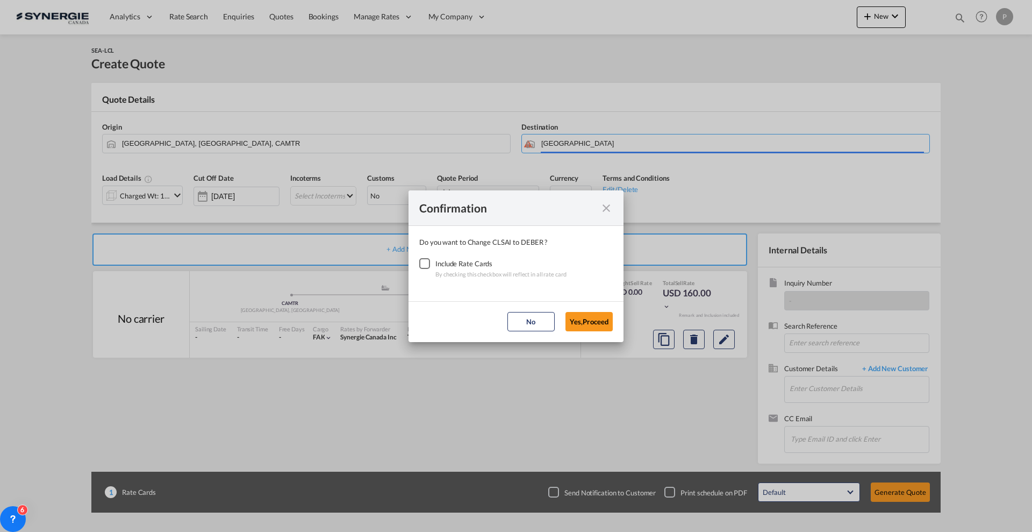
type input "Berlin, DEBER"
click at [437, 266] on div "Include Rate Cards" at bounding box center [500, 263] width 131 height 11
click at [428, 262] on div "Checkbox No Ink" at bounding box center [424, 263] width 11 height 11
click at [586, 318] on button "Yes,Proceed" at bounding box center [589, 321] width 47 height 19
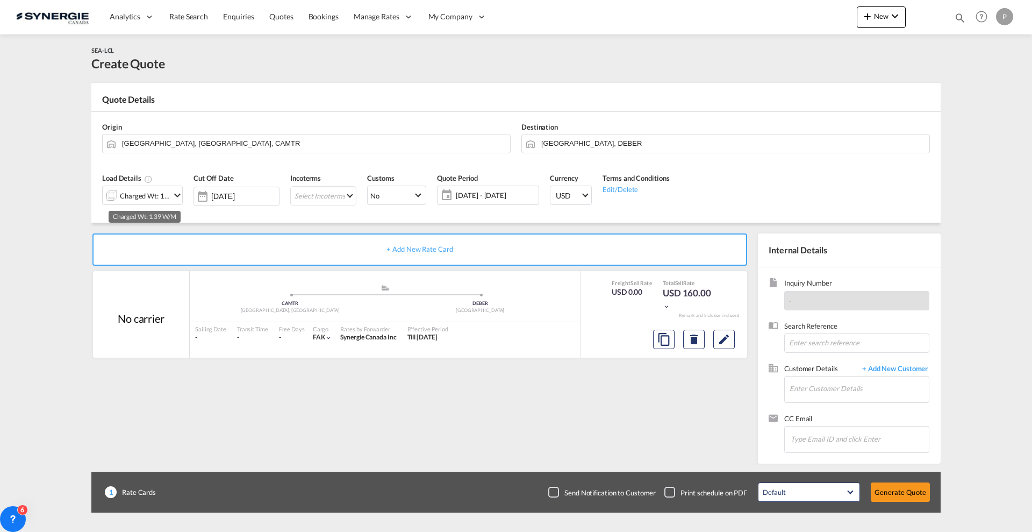
click at [148, 190] on div "Charged Wt: 1.39 W/M" at bounding box center [145, 195] width 51 height 15
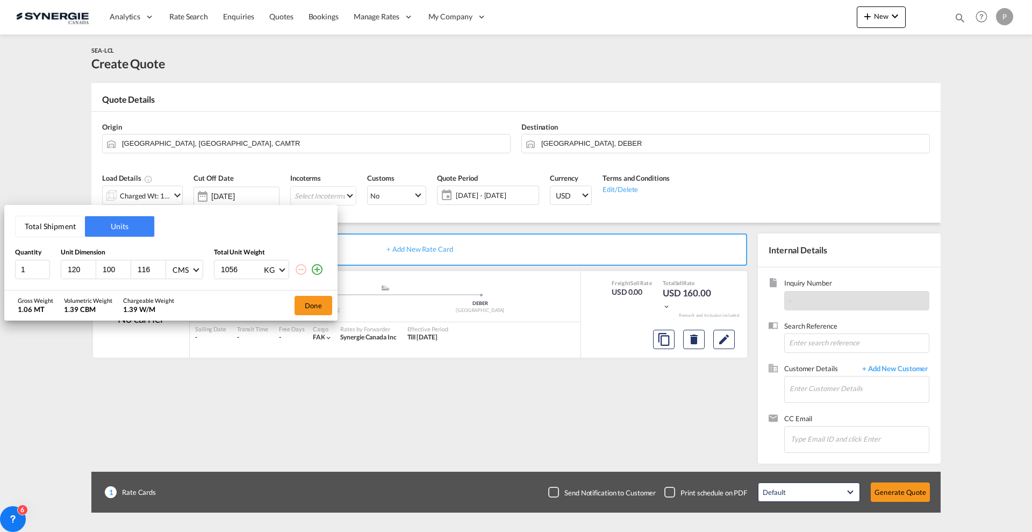
click at [46, 225] on button "Total Shipment" at bounding box center [50, 226] width 69 height 20
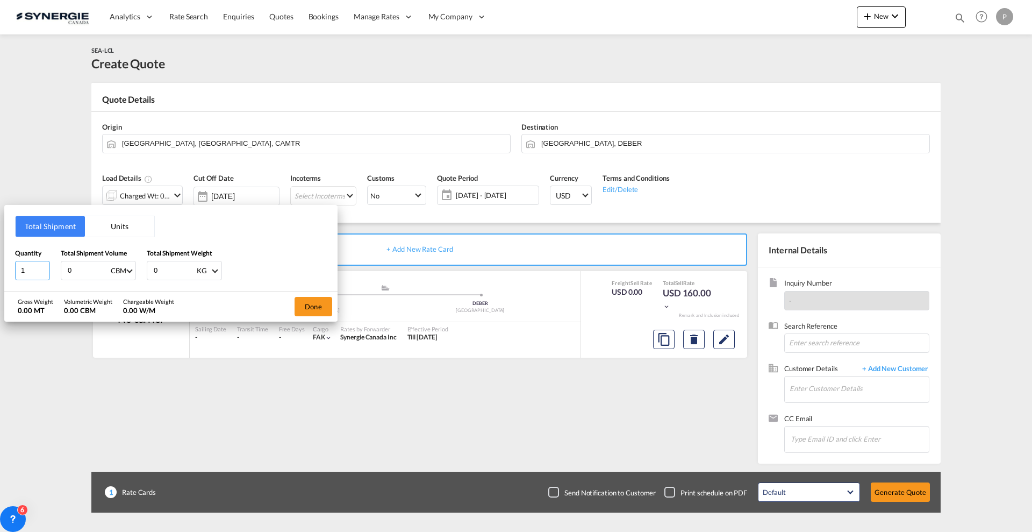
click at [27, 267] on input "1" at bounding box center [32, 270] width 35 height 19
type input "8"
click at [78, 272] on input "0" at bounding box center [88, 270] width 43 height 18
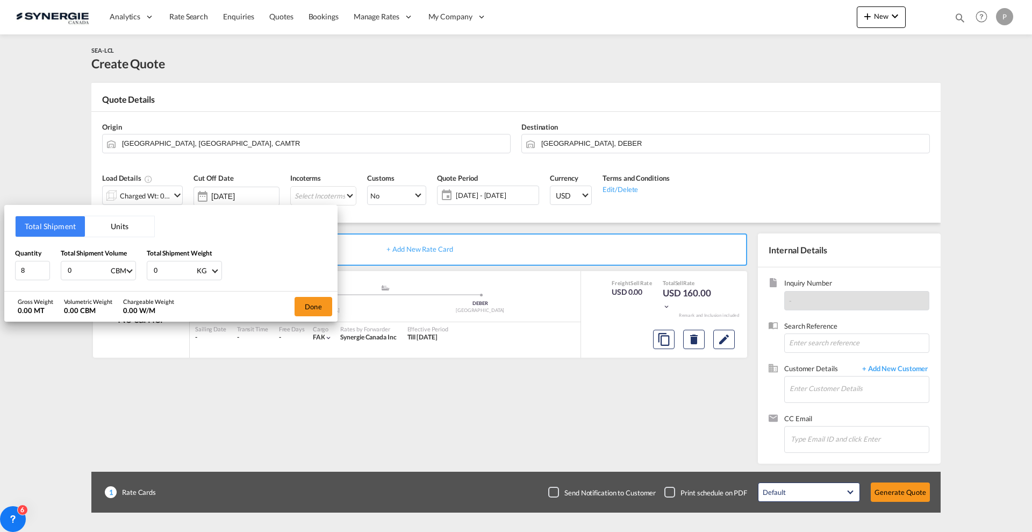
click at [78, 273] on input "0" at bounding box center [88, 270] width 43 height 18
type input "6"
type input "6.9"
type input "2500"
click at [311, 305] on button "Done" at bounding box center [314, 306] width 38 height 19
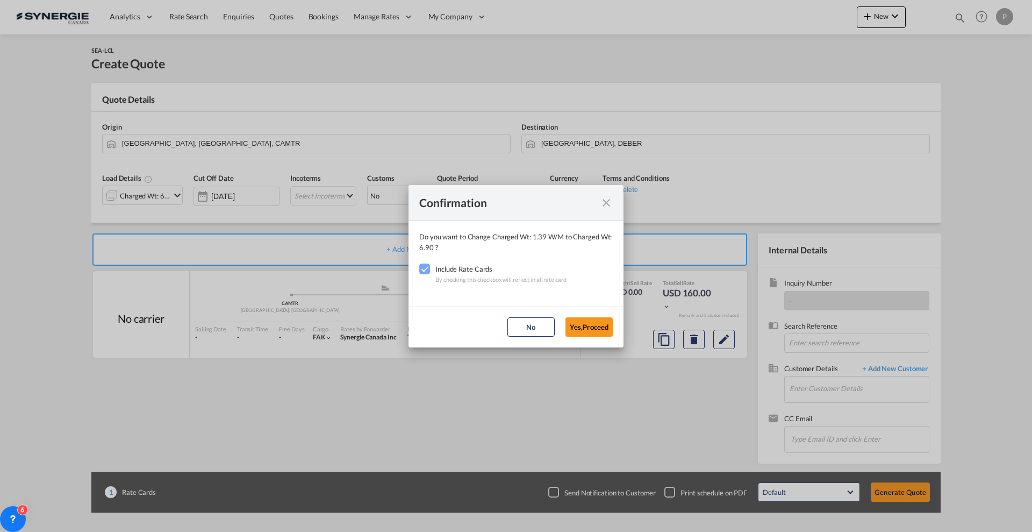
drag, startPoint x: 587, startPoint y: 331, endPoint x: 572, endPoint y: 295, distance: 38.8
click at [587, 331] on button "Yes,Proceed" at bounding box center [589, 326] width 47 height 19
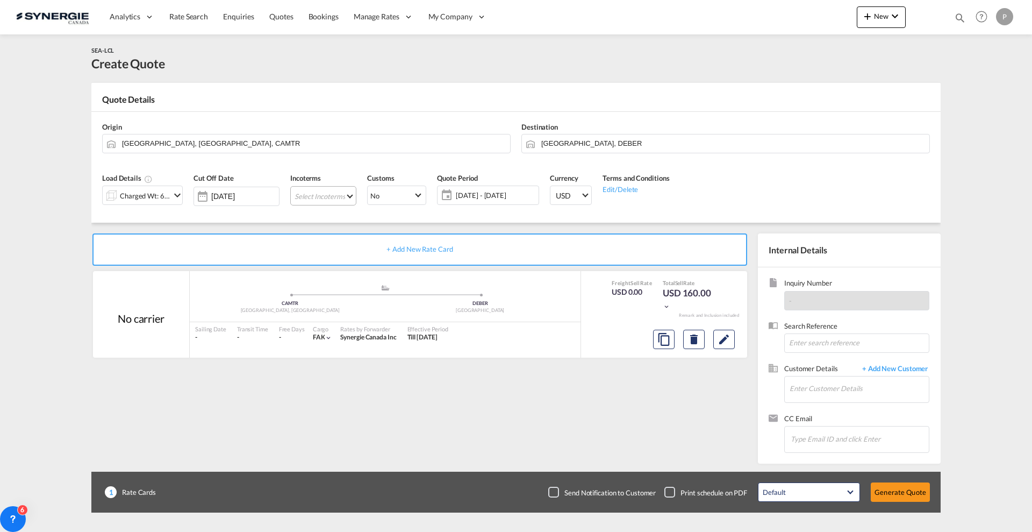
click at [333, 198] on md-select "Select Incoterms CIP - import Carriage and Insurance Paid to EXW - import Ex Wo…" at bounding box center [323, 195] width 66 height 19
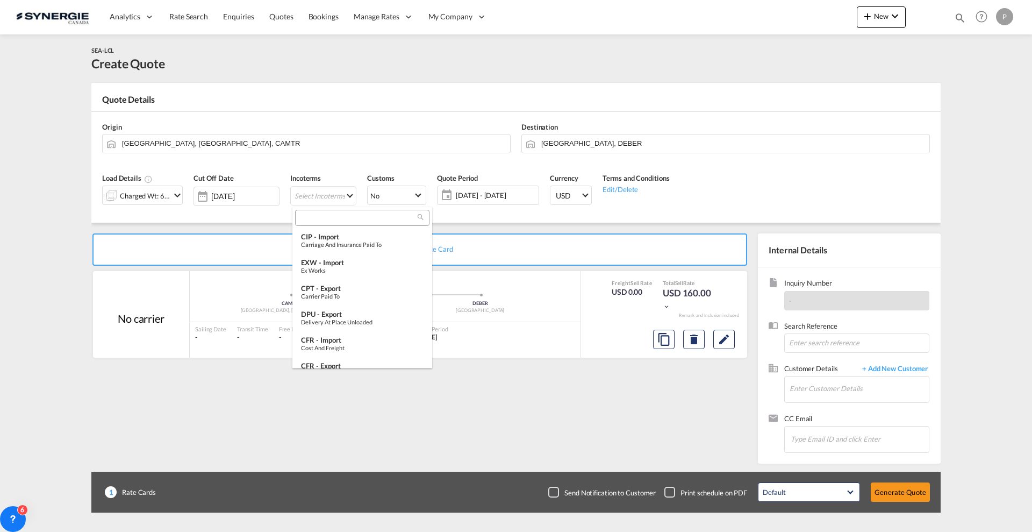
click at [346, 218] on input "search" at bounding box center [357, 218] width 119 height 10
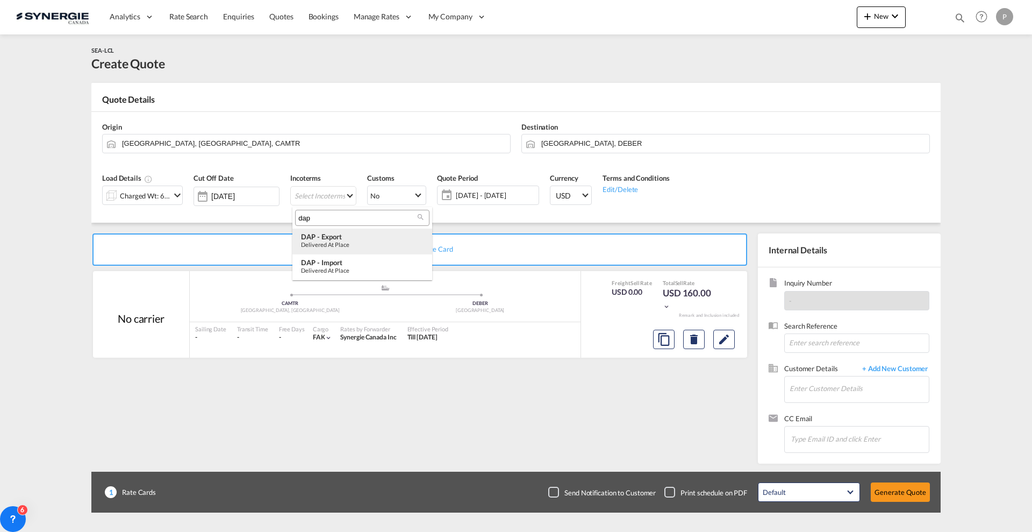
type input "dap"
click at [380, 235] on div "DAP - export" at bounding box center [362, 236] width 123 height 9
click at [723, 331] on button "Edit" at bounding box center [724, 339] width 22 height 19
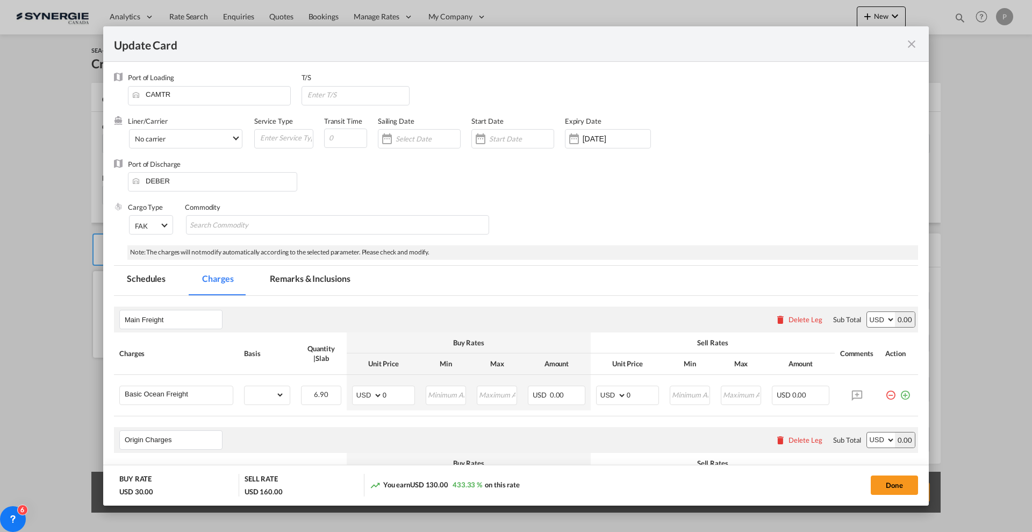
select select "flat"
select select "per_bl"
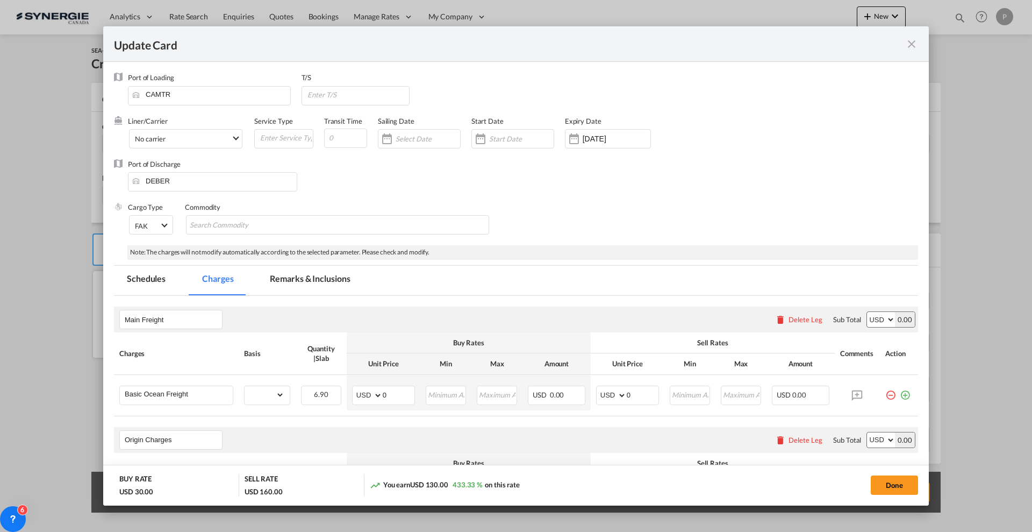
select select "per_bl"
click at [30, 152] on div "Update Card Port of Loading CAMTR T/S Liner/Carrier No carrier 2HM LOGISTICS D.…" at bounding box center [516, 266] width 1032 height 532
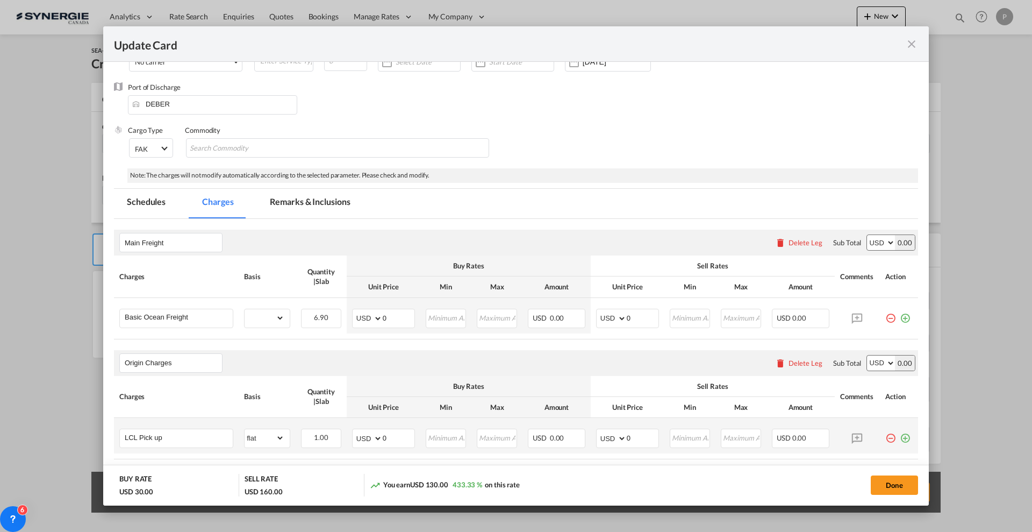
scroll to position [134, 0]
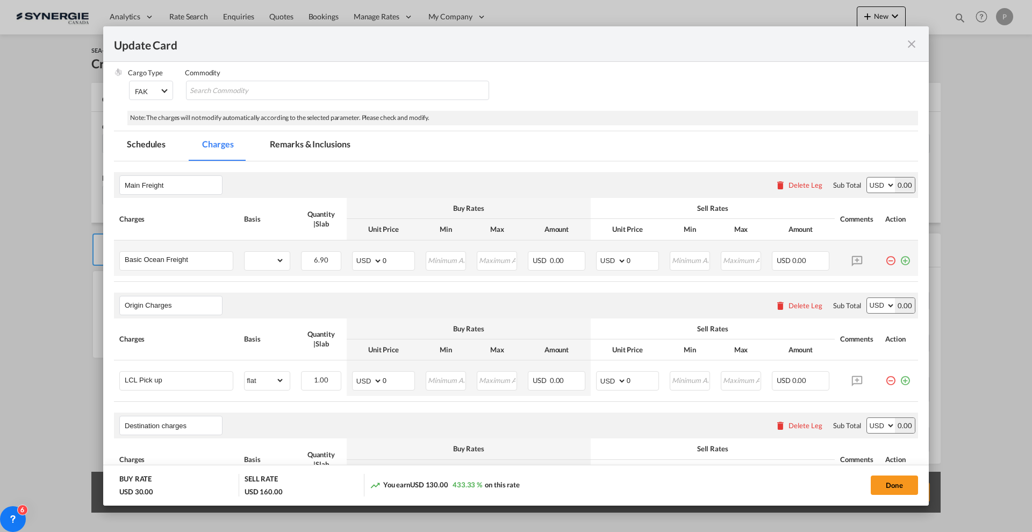
click at [291, 261] on td "gross_weight volumetric_weight per_shipment per_bl per_km per_hawb per_kg flat …" at bounding box center [267, 257] width 57 height 35
click at [276, 265] on select "gross_weight volumetric_weight per_shipment per_bl per_km per_hawb per_kg flat …" at bounding box center [265, 260] width 40 height 17
select select "flat"
click at [402, 265] on input "0" at bounding box center [399, 260] width 32 height 16
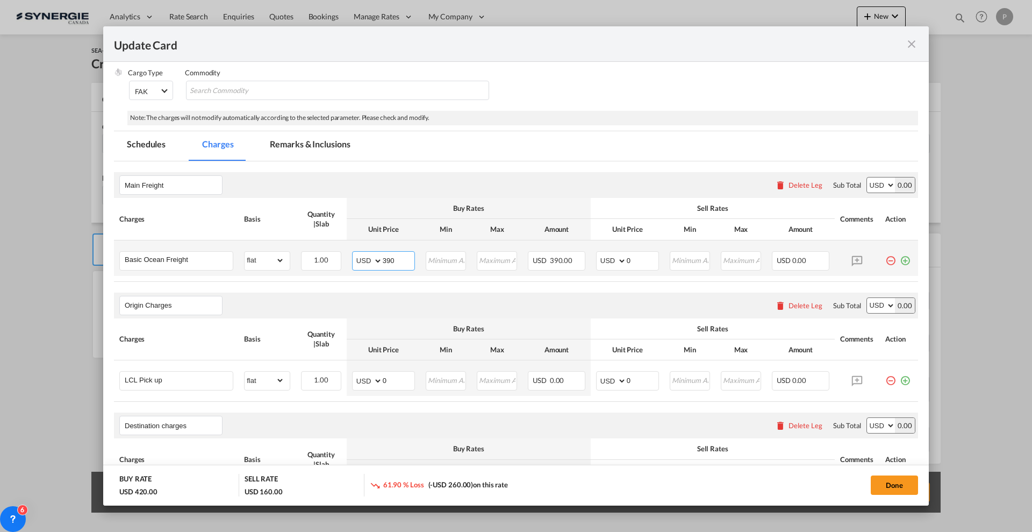
type input "390"
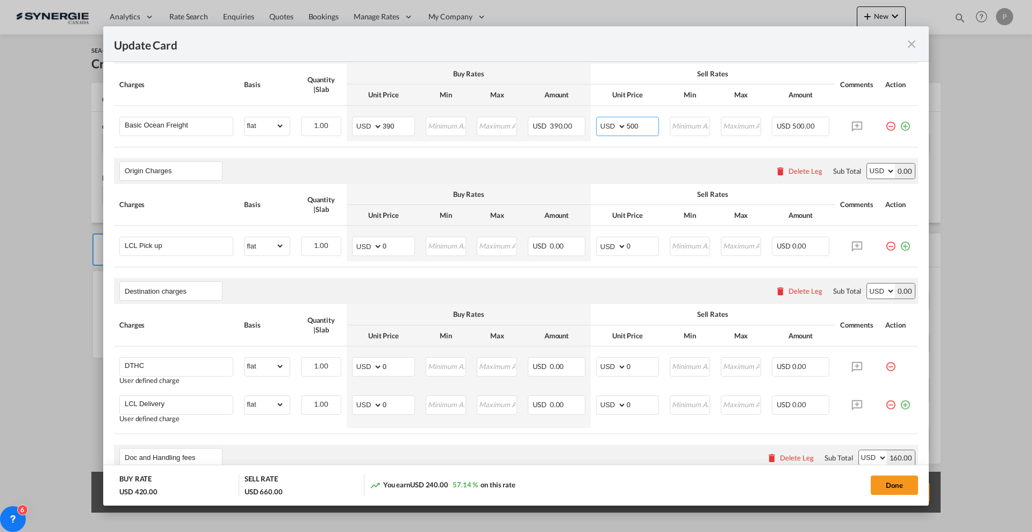
scroll to position [336, 0]
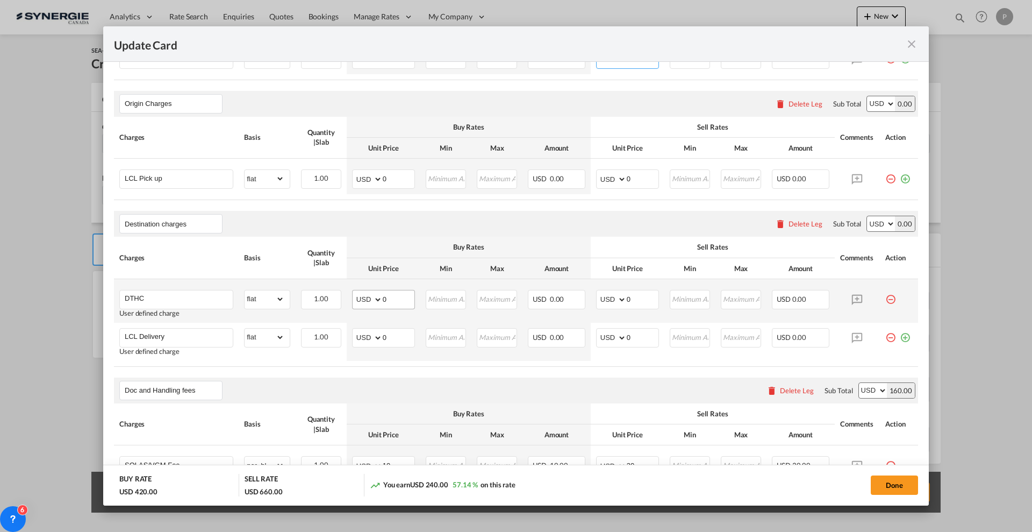
type input "500"
click at [389, 293] on input "0" at bounding box center [399, 298] width 32 height 16
type input "825"
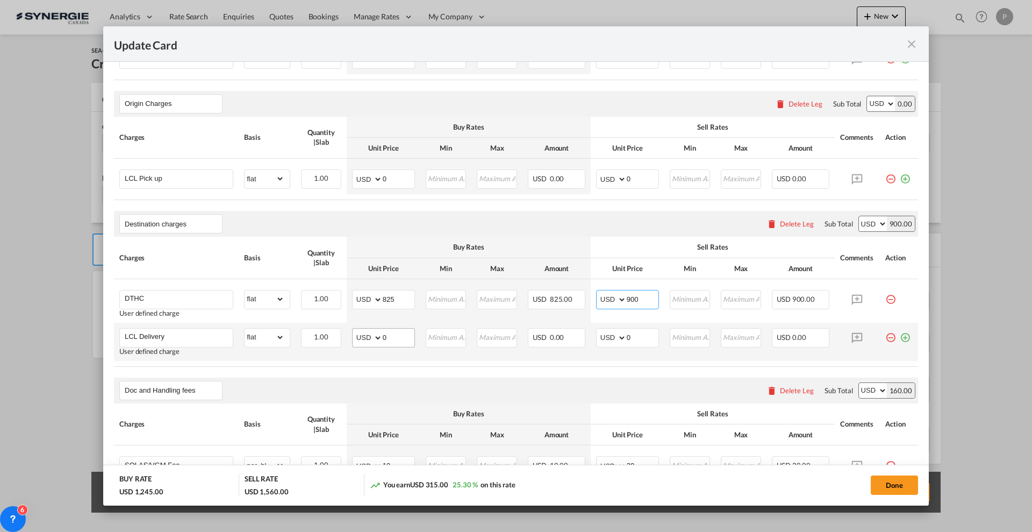
type input "900"
click at [373, 339] on select "AED AFN ALL AMD ANG AOA ARS AUD AWG AZN BAM BBD BDT BGN BHD BIF BMD BND BOB BRL…" at bounding box center [368, 337] width 28 height 15
click at [397, 339] on input "0" at bounding box center [399, 336] width 32 height 16
click at [398, 339] on input "0" at bounding box center [399, 336] width 32 height 16
type input "1415"
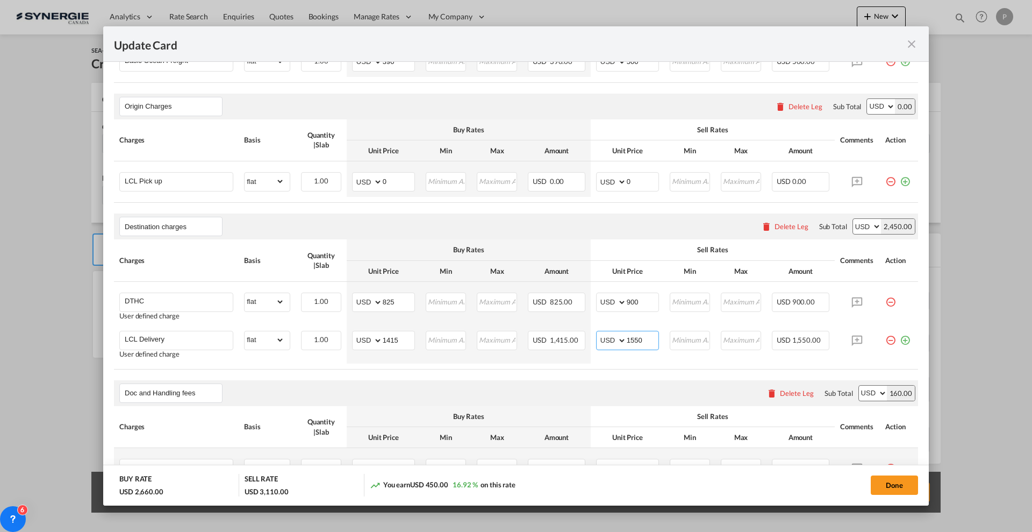
scroll to position [269, 0]
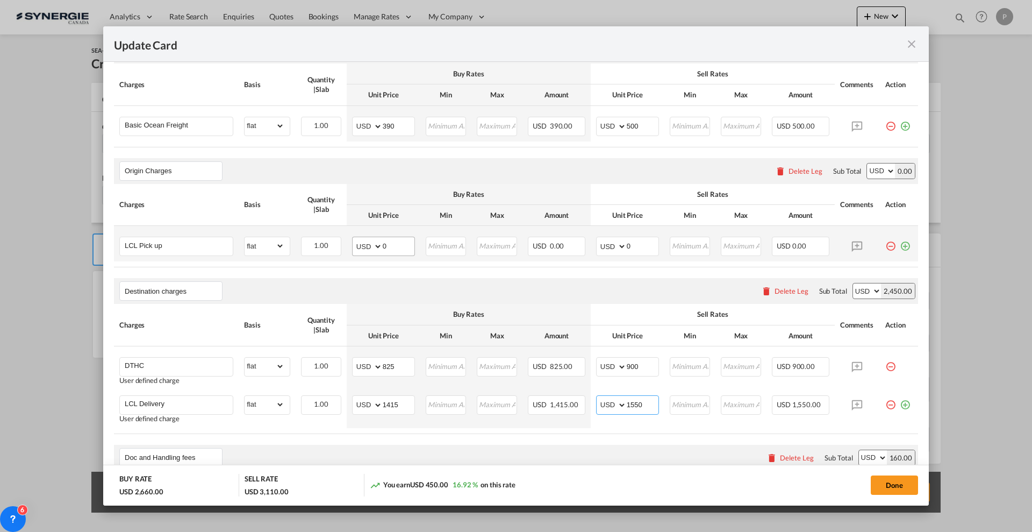
type input "1550"
click at [391, 239] on input "0" at bounding box center [399, 245] width 32 height 16
click at [398, 241] on input "0" at bounding box center [399, 245] width 32 height 16
type input "150"
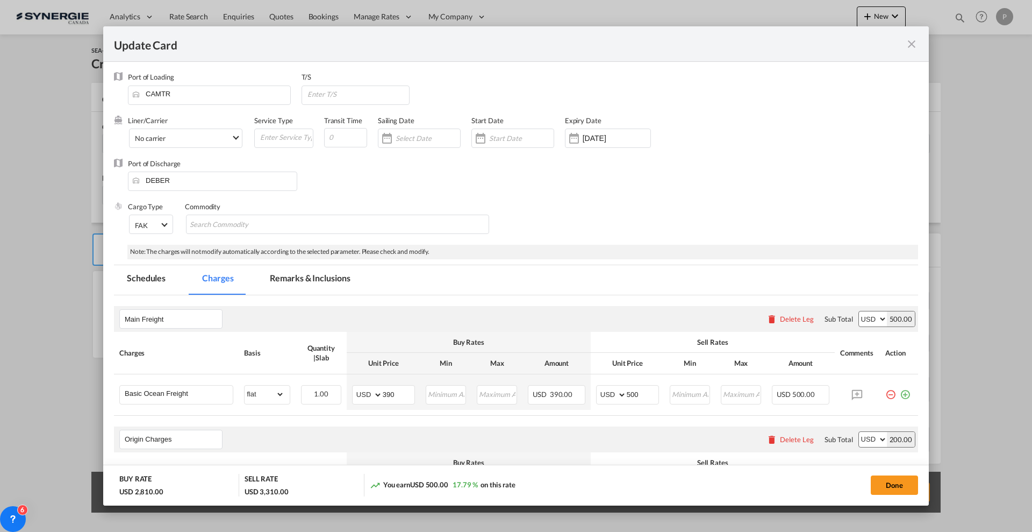
scroll to position [0, 0]
type input "200"
click at [354, 134] on input "Update Card Port ..." at bounding box center [345, 137] width 43 height 19
type input "20"
click at [225, 177] on input "DEBER" at bounding box center [214, 181] width 163 height 16
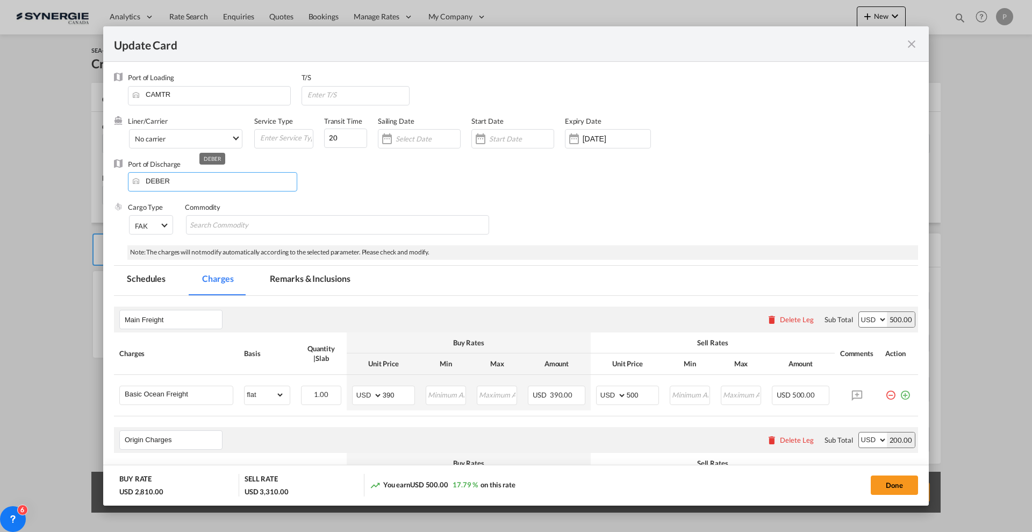
click at [225, 177] on input "DEBER" at bounding box center [214, 181] width 163 height 16
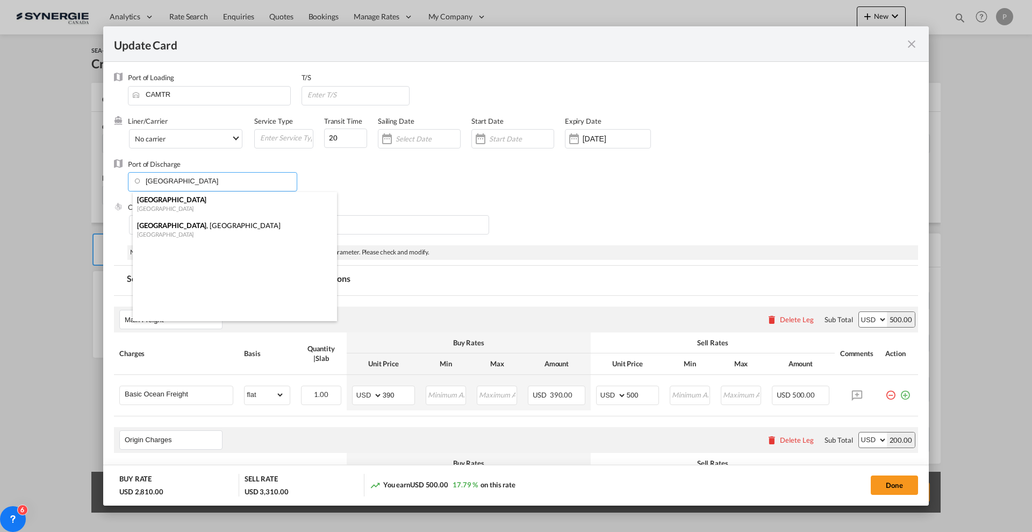
click at [173, 206] on div "Belgium" at bounding box center [231, 208] width 189 height 8
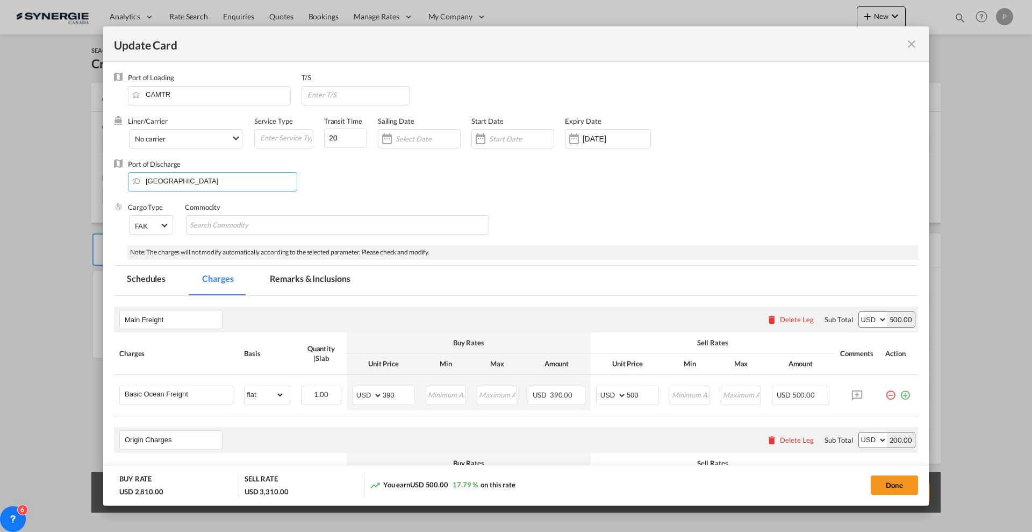
type input "Antwerp, BEANR"
click at [285, 282] on md-tab-item "Remarks & Inclusions" at bounding box center [310, 281] width 106 height 30
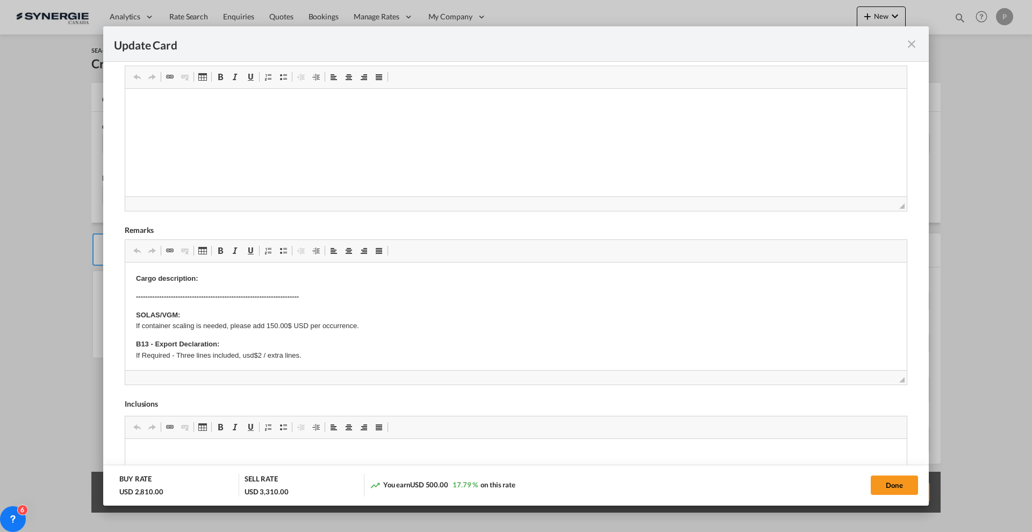
scroll to position [269, 0]
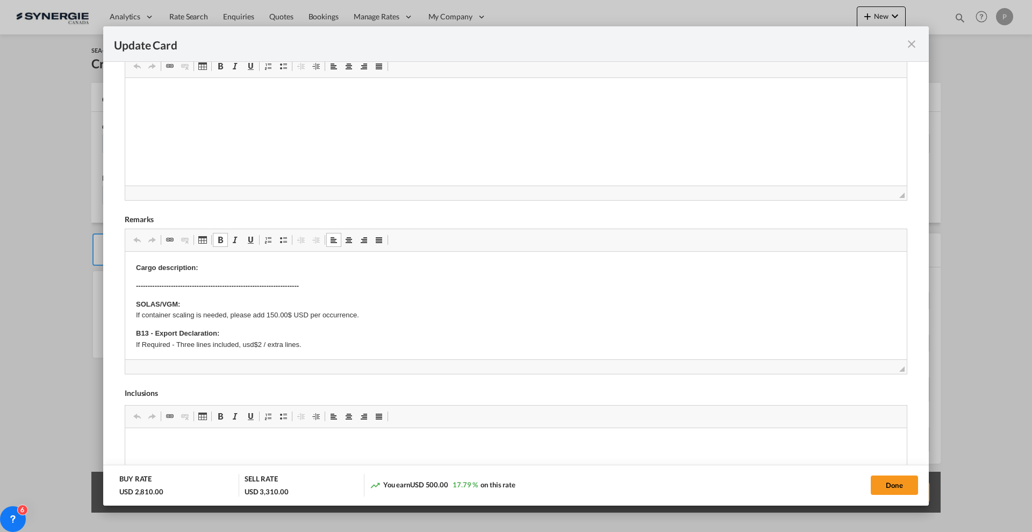
click at [254, 268] on p "Cargo description:" at bounding box center [516, 267] width 760 height 11
click at [234, 266] on p "Cargo description:" at bounding box center [516, 267] width 760 height 11
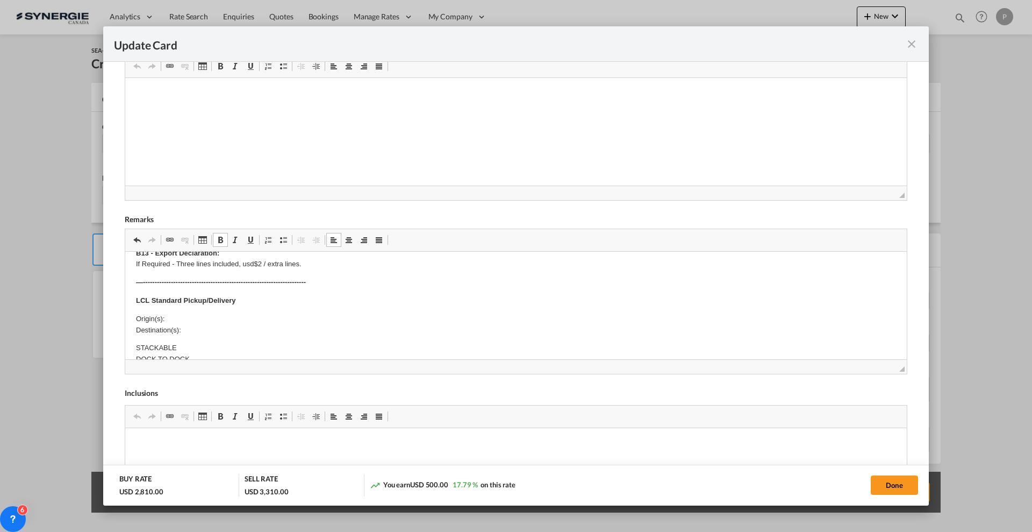
scroll to position [134, 0]
click at [225, 297] on p "Origin(s): Destination(s):" at bounding box center [516, 304] width 760 height 23
click at [221, 291] on body "Cargo description: 8 wooden crates 150 x 153 x 70H cm poids réel : n/d poids vo…" at bounding box center [516, 412] width 760 height 569
click at [212, 295] on p "Origin(s): Destination(s):" at bounding box center [516, 304] width 760 height 23
click at [187, 302] on p "Origin(s): Destination(s):" at bounding box center [516, 304] width 760 height 23
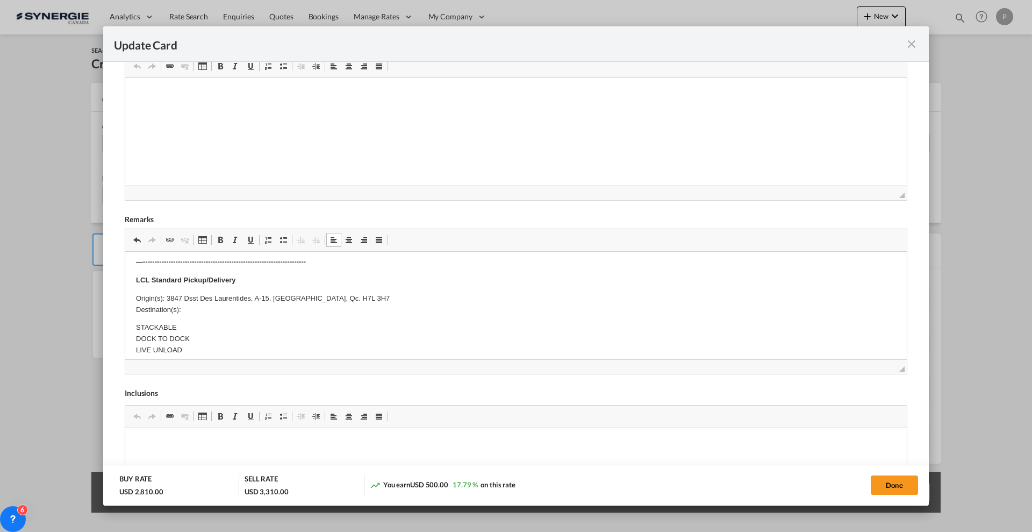
click at [216, 309] on p "Origin(s): 3847 Dsst Des Laurentides, A-15, Laval, Qc. H7L 3H7 Destination(s):" at bounding box center [516, 304] width 760 height 23
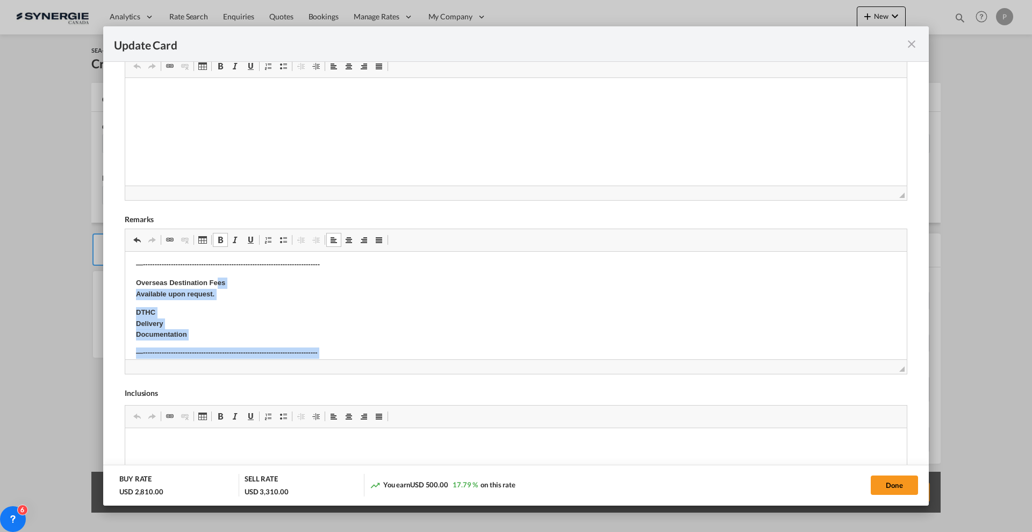
click at [217, 286] on body "Cargo description: 8 wooden crates 150 x 153 x 70H cm poids réel : n/d poids vo…" at bounding box center [516, 216] width 760 height 569
click at [222, 299] on p "Overseas Destination Fees Available upon request." at bounding box center [516, 288] width 760 height 23
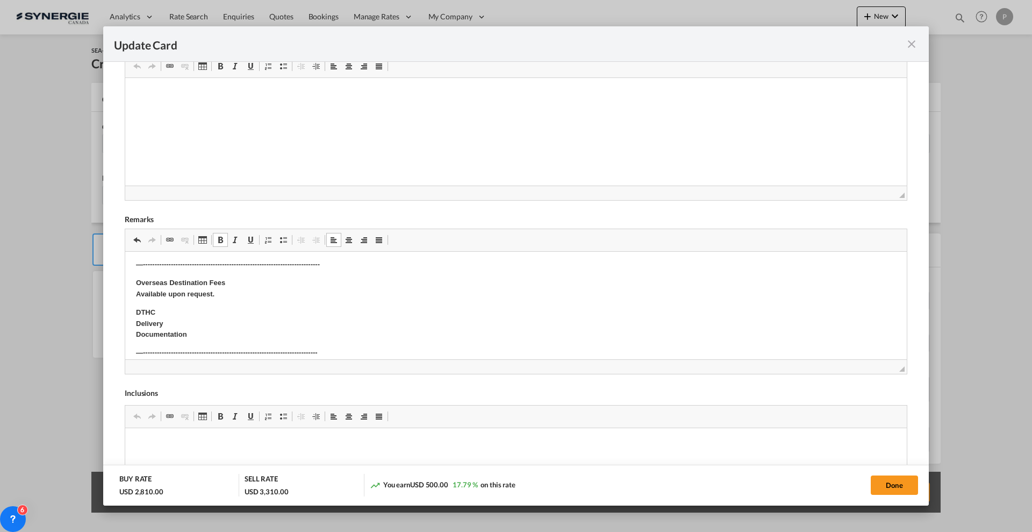
drag, startPoint x: 228, startPoint y: 299, endPoint x: 127, endPoint y: 292, distance: 101.9
click at [127, 292] on html "Cargo description: 8 wooden crates 150 x 153 x 70H cm poids réel : n/d poids vo…" at bounding box center [516, 217] width 782 height 590
click at [216, 313] on p "DTHC Delivery Documentation" at bounding box center [516, 312] width 760 height 33
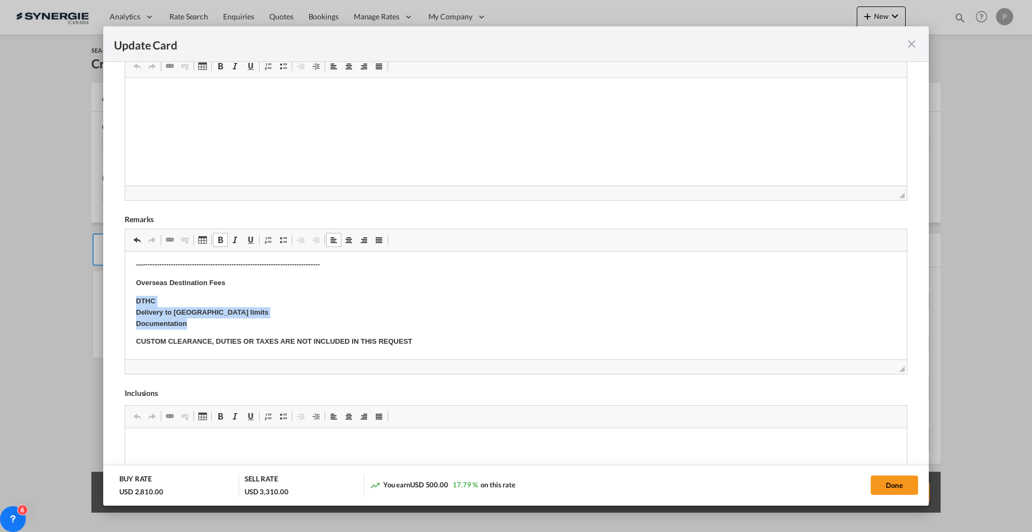
drag, startPoint x: 222, startPoint y: 327, endPoint x: 112, endPoint y: 305, distance: 112.4
click at [125, 305] on html "Cargo description: 8 wooden crates 150 x 153 x 70H cm poids réel : n/d poids vo…" at bounding box center [516, 220] width 782 height 597
click at [263, 294] on body "Cargo description: 8 wooden crates 150 x 153 x 70H cm poids réel : n/d poids vo…" at bounding box center [516, 220] width 760 height 576
click at [198, 317] on p "DTHC Delivery to Berlin city limits Documentation" at bounding box center [516, 312] width 760 height 33
click at [255, 274] on body "Cargo description: 8 wooden crates 150 x 153 x 70H cm poids réel : n/d poids vo…" at bounding box center [516, 220] width 760 height 576
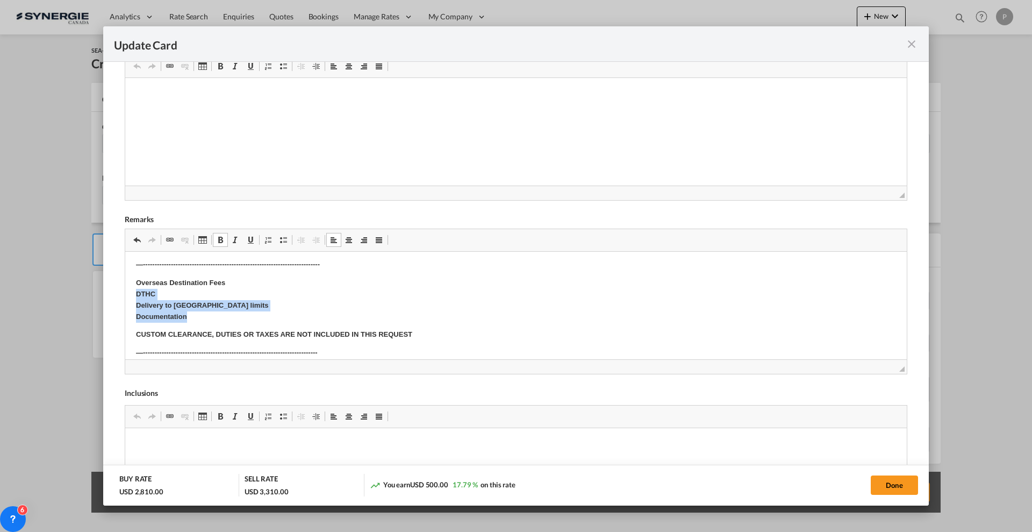
drag, startPoint x: 255, startPoint y: 313, endPoint x: 131, endPoint y: 291, distance: 126.0
click at [131, 291] on html "Cargo description: 8 wooden crates 150 x 153 x 70H cm poids réel : n/d poids vo…" at bounding box center [516, 217] width 782 height 590
click at [131, 296] on html "Cargo description: 8 wooden crates 150 x 153 x 70H cm poids réel : n/d poids vo…" at bounding box center [516, 217] width 782 height 590
click at [134, 296] on html "Cargo description: 8 wooden crates 150 x 153 x 70H cm poids réel : n/d poids vo…" at bounding box center [516, 217] width 782 height 590
drag, startPoint x: 246, startPoint y: 275, endPoint x: 254, endPoint y: 280, distance: 9.4
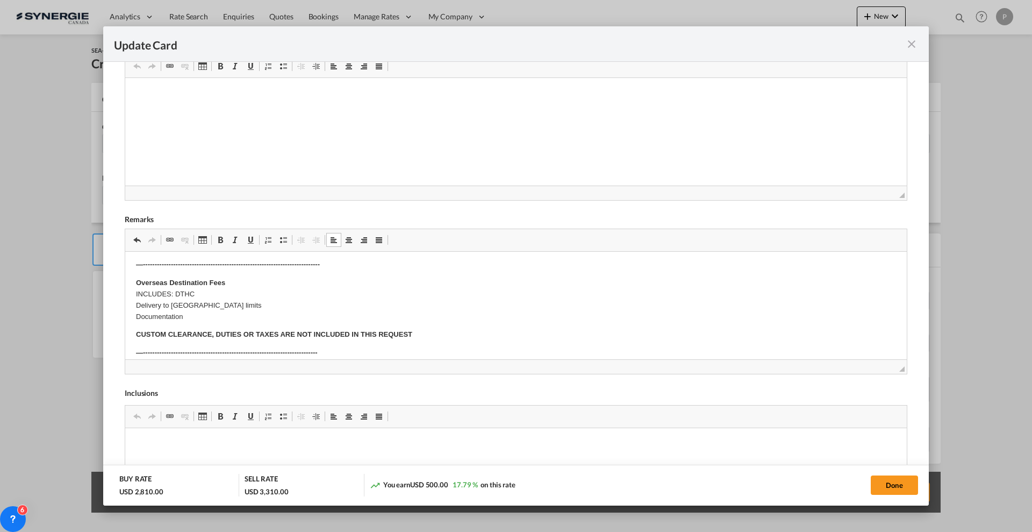
click at [249, 275] on body "Cargo description: 8 wooden crates 150 x 153 x 70H cm poids réel : n/d poids vo…" at bounding box center [516, 216] width 760 height 569
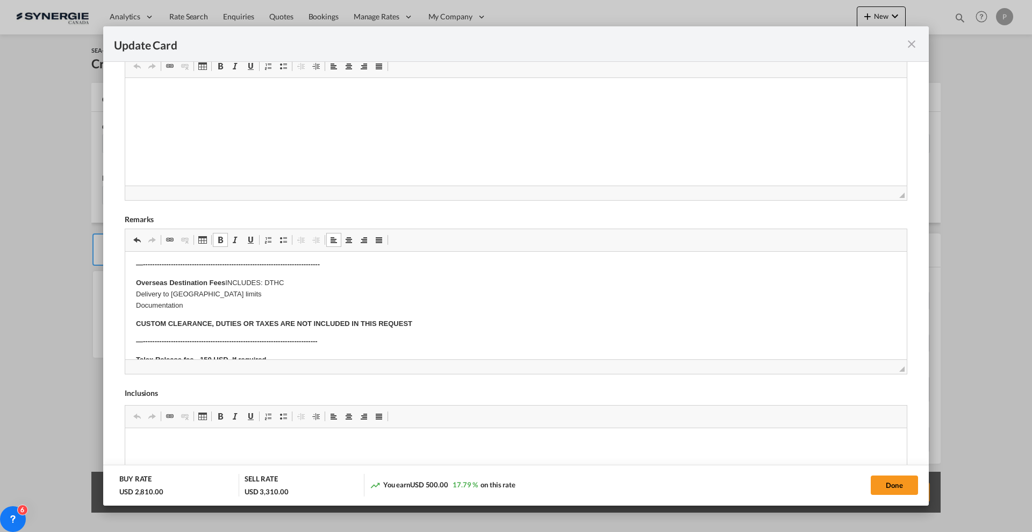
click at [263, 281] on p "Overseas Destination Fees INCLUDES: DTHC Delivery to Berlin city limits Documen…" at bounding box center [516, 293] width 760 height 33
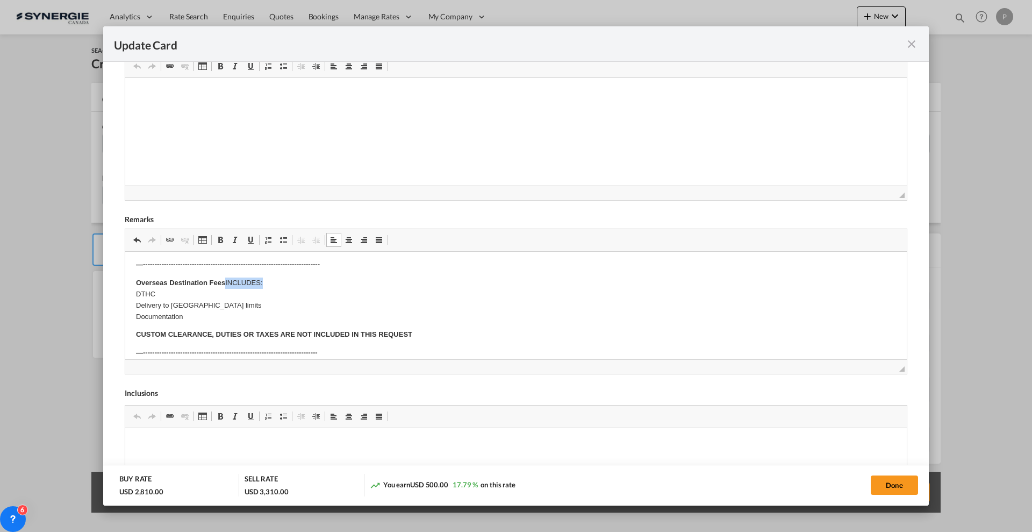
drag, startPoint x: 276, startPoint y: 276, endPoint x: 226, endPoint y: 277, distance: 50.0
click at [226, 277] on body "Cargo description: 8 wooden crates 150 x 153 x 70H cm poids réel : n/d poids vo…" at bounding box center [516, 216] width 760 height 569
click at [223, 238] on span "Update Card Port ..." at bounding box center [220, 239] width 9 height 9
click at [256, 295] on p "Overseas Destination Fees INCLUDES: ​​​​​​​ DTHC Delivery to Berlin city limits…" at bounding box center [516, 299] width 760 height 45
drag, startPoint x: 423, startPoint y: 334, endPoint x: 130, endPoint y: 337, distance: 293.0
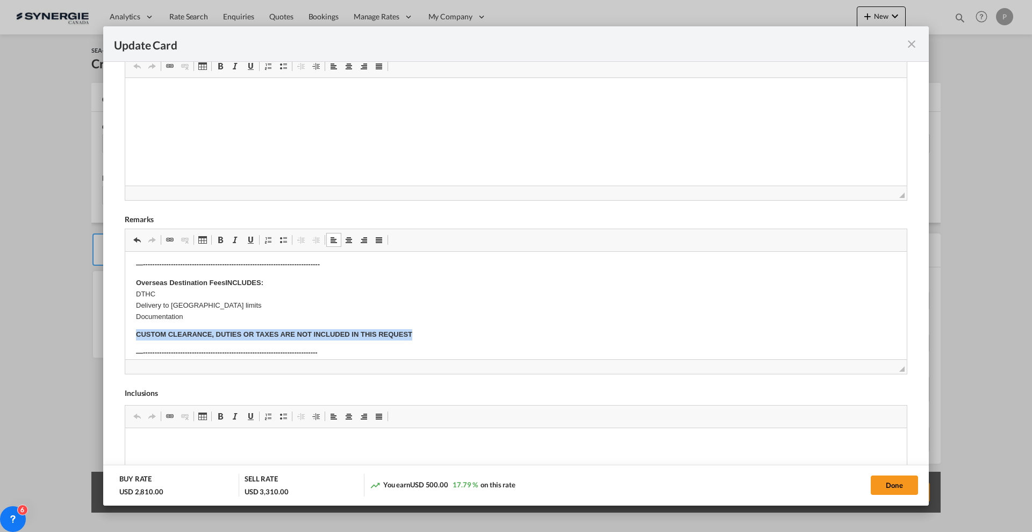
click at [130, 337] on html "Cargo description: 8 wooden crates 150 x 153 x 70H cm poids réel : n/d poids vo…" at bounding box center [516, 217] width 782 height 590
click at [251, 238] on span "Update Card Port ..." at bounding box center [250, 239] width 9 height 9
click at [328, 330] on b "CUSTOM CLEARANCE, DUTIES OR TAXES ARE NOT INCLUDED IN THIS REQUEST" at bounding box center [274, 334] width 276 height 8
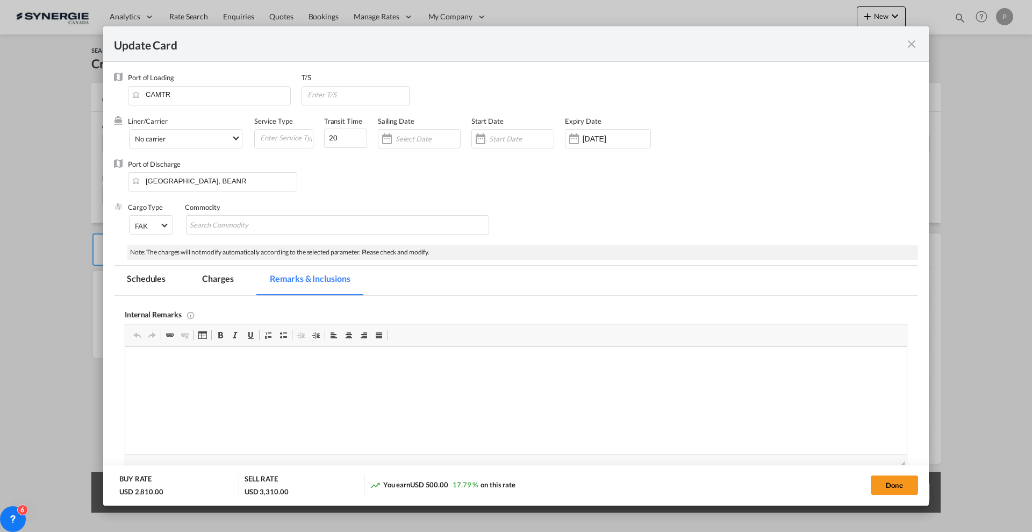
scroll to position [253, 0]
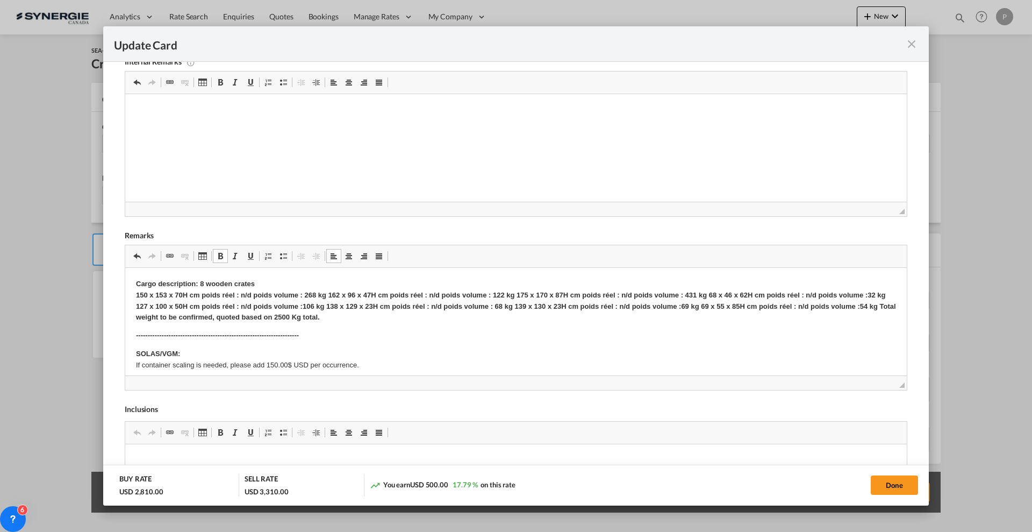
drag, startPoint x: 307, startPoint y: 339, endPoint x: 268, endPoint y: 299, distance: 55.9
click at [268, 299] on p "Cargo description: 8 wooden crates 150 x 153 x 70H cm poids réel : n/d poids vo…" at bounding box center [516, 300] width 760 height 45
click at [263, 127] on html at bounding box center [516, 110] width 782 height 33
click at [885, 483] on button "Done" at bounding box center [894, 484] width 47 height 19
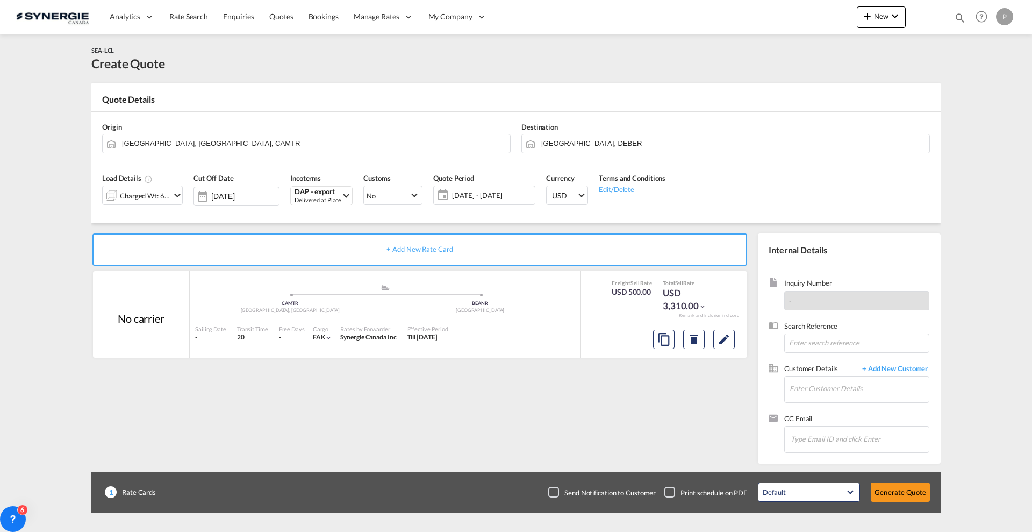
type input "23 Sep 2025"
click at [814, 389] on input "Enter Customer Details" at bounding box center [859, 388] width 139 height 24
click at [818, 390] on input "Enter Customer Details" at bounding box center [859, 388] width 139 height 24
paste input "linda@artsolution.ca"
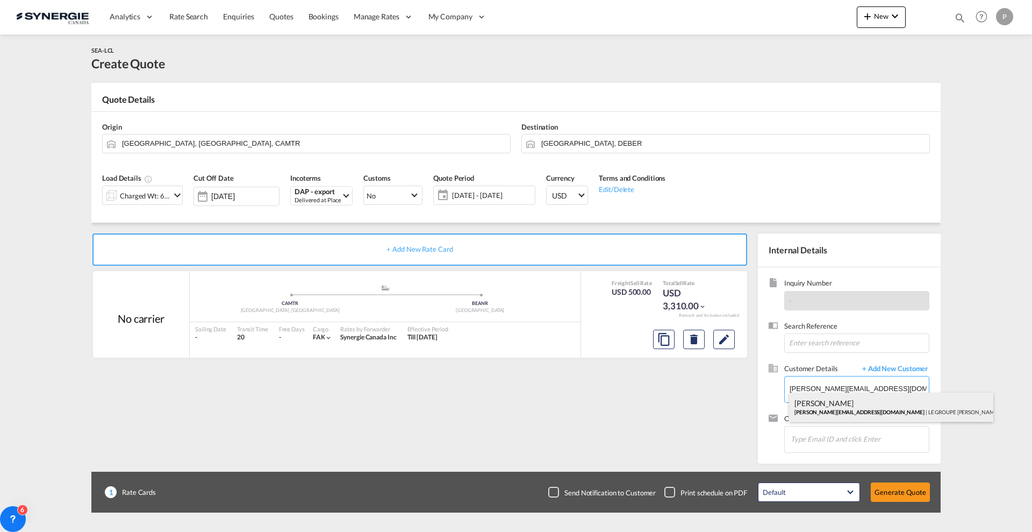
click at [830, 410] on div "LINDA CAMPEAU linda@artsolution.ca | LE GROUPE BRISSON" at bounding box center [891, 406] width 204 height 29
type input "LE GROUPE BRISSON, LINDA CAMPEAU, linda@artsolution.ca"
click at [919, 495] on button "Generate Quote" at bounding box center [900, 491] width 59 height 19
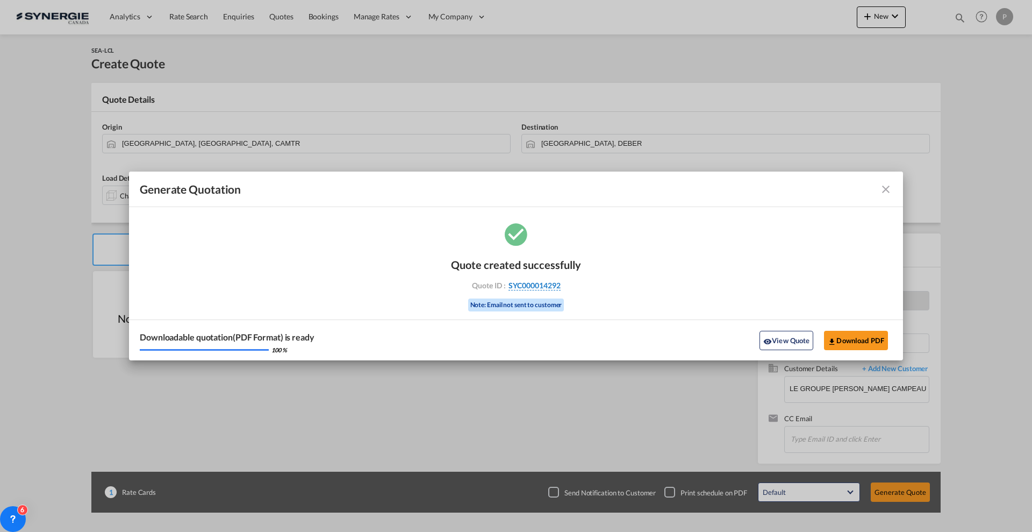
drag, startPoint x: 586, startPoint y: 287, endPoint x: 560, endPoint y: 288, distance: 26.3
click at [560, 288] on div "Quote created successfully Quote ID : SYC000014292 Note: Email not sent to cust…" at bounding box center [516, 290] width 774 height 140
copy div "SYC000014292"
click at [847, 346] on button "Download PDF" at bounding box center [856, 340] width 64 height 19
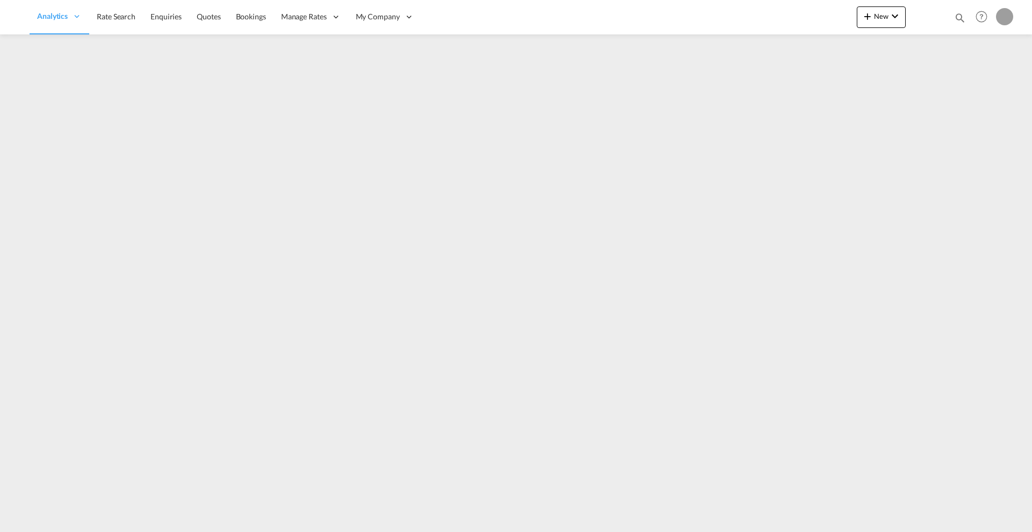
click at [959, 16] on md-icon "icon-magnify" at bounding box center [960, 18] width 12 height 12
drag, startPoint x: 782, startPoint y: 13, endPoint x: 782, endPoint y: 19, distance: 5.9
click at [781, 13] on select "Bookings Quotes Enquiries" at bounding box center [788, 17] width 51 height 19
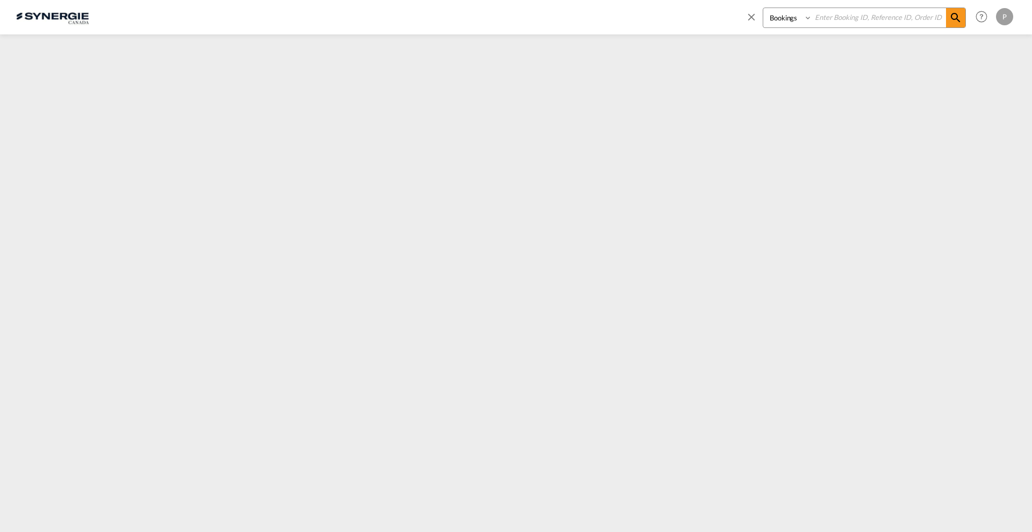
select select "Quotes"
click at [763, 8] on select "Bookings Quotes Enquiries" at bounding box center [788, 17] width 51 height 19
click at [824, 20] on input at bounding box center [879, 17] width 134 height 19
paste input "SYC000014250"
click at [954, 18] on md-icon "icon-magnify" at bounding box center [955, 17] width 13 height 13
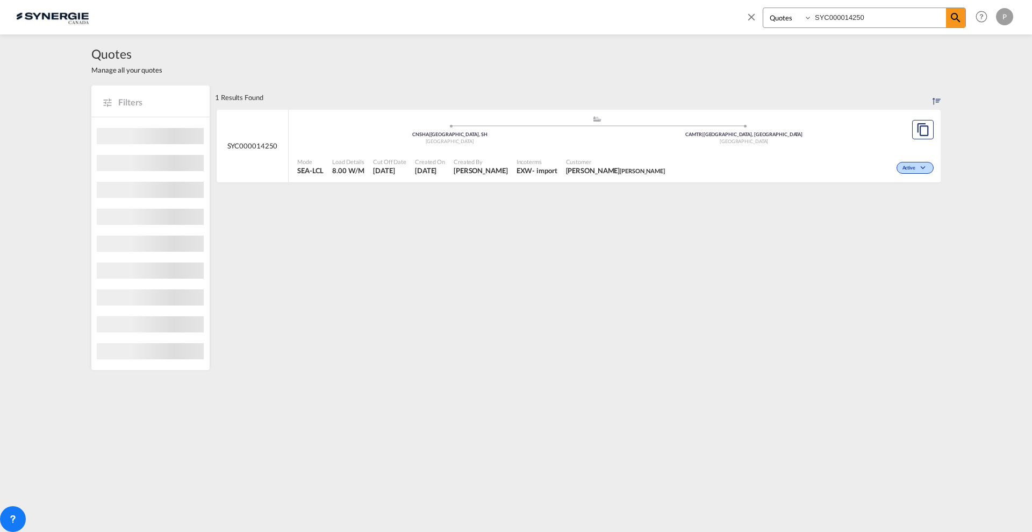
click at [652, 167] on span "François Lambert" at bounding box center [642, 170] width 45 height 7
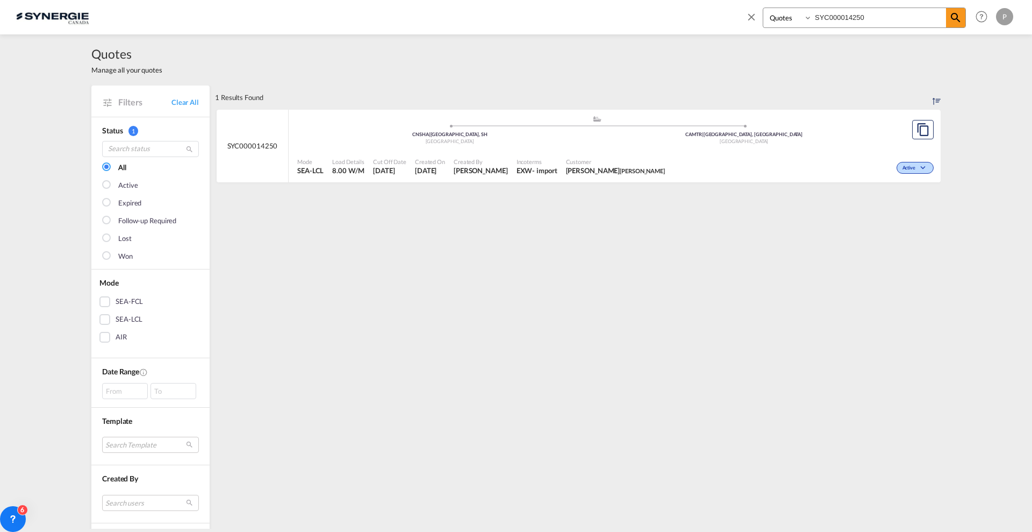
click at [859, 19] on input "SYC000014250" at bounding box center [879, 17] width 134 height 19
paste input "19"
type input "SYC000014190"
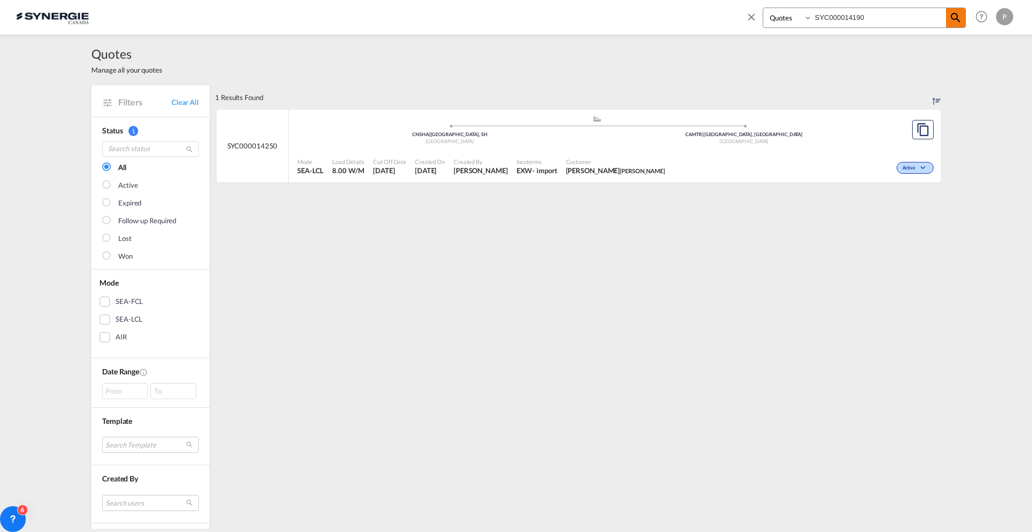
click at [952, 19] on md-icon "icon-magnify" at bounding box center [955, 17] width 13 height 13
click at [789, 154] on div "Active" at bounding box center [801, 166] width 272 height 27
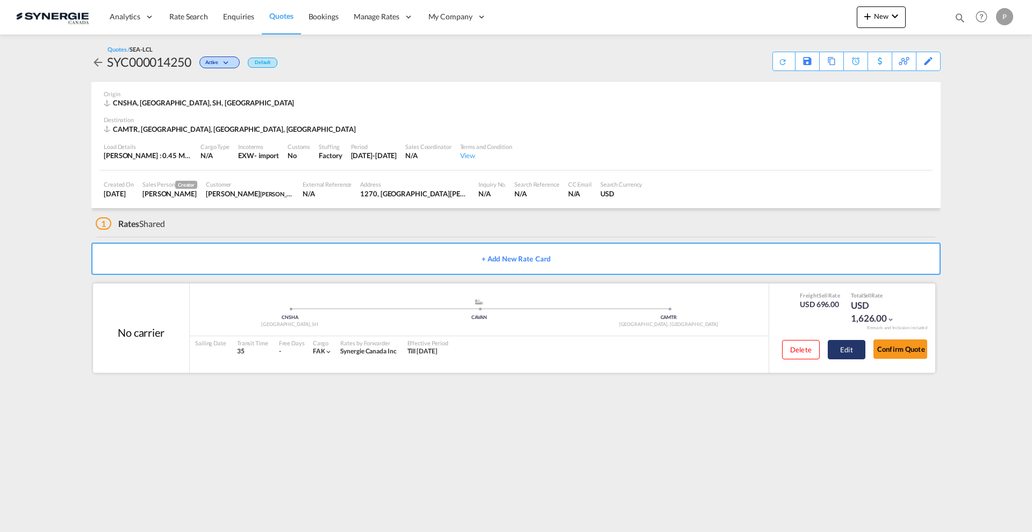
click at [846, 357] on button "Edit" at bounding box center [847, 349] width 38 height 19
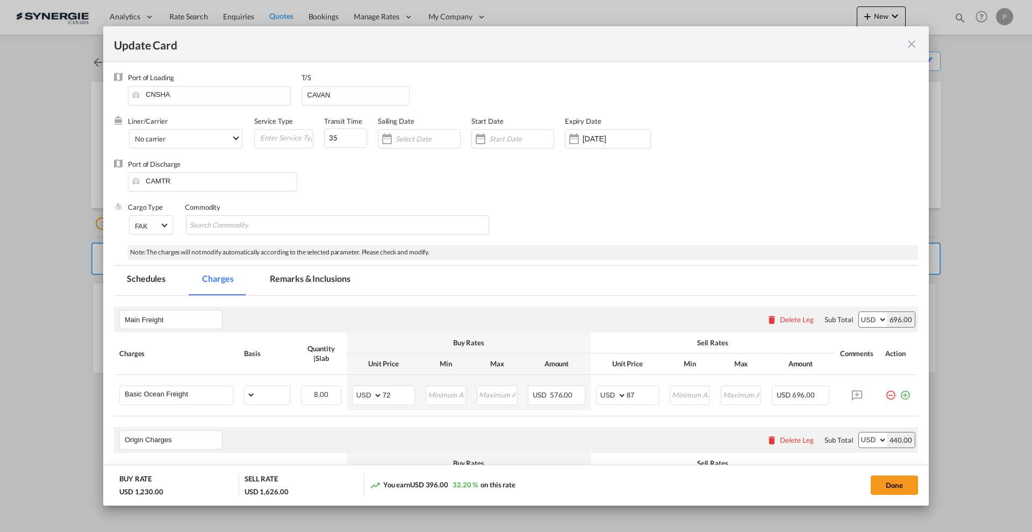
select select "per_w/m"
select select "flat"
select select "per_hbl"
select select "flat"
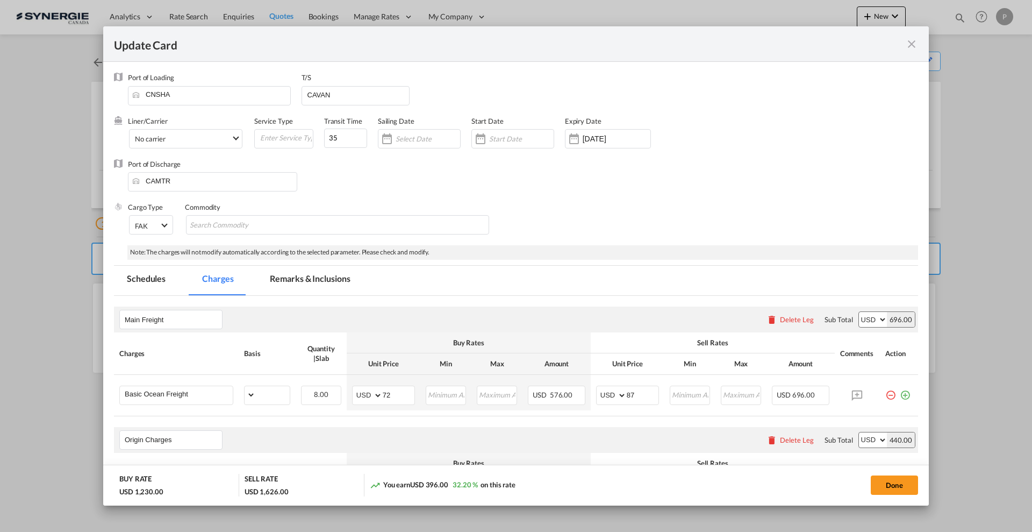
select select "per_bl"
select select "per_shipment"
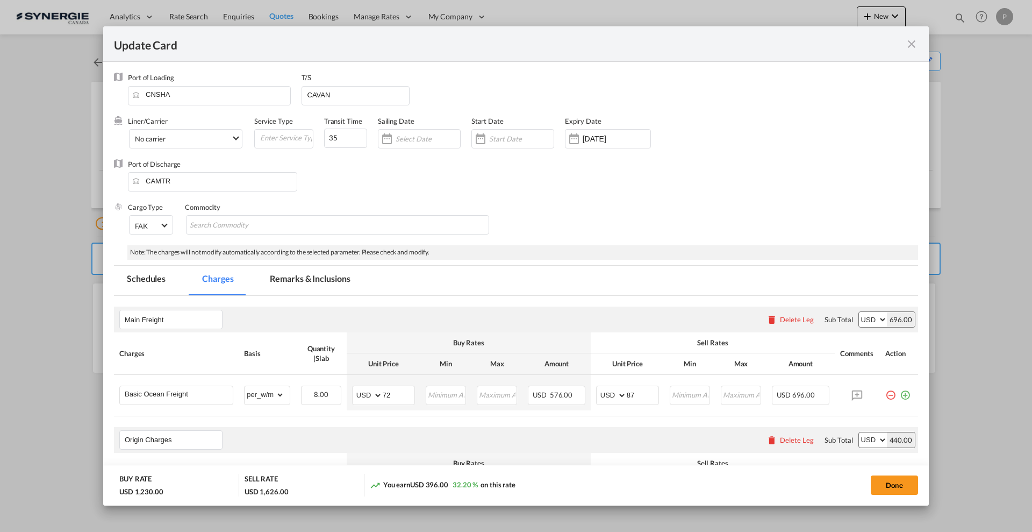
click at [309, 291] on md-tab-item "Remarks & Inclusions" at bounding box center [310, 281] width 106 height 30
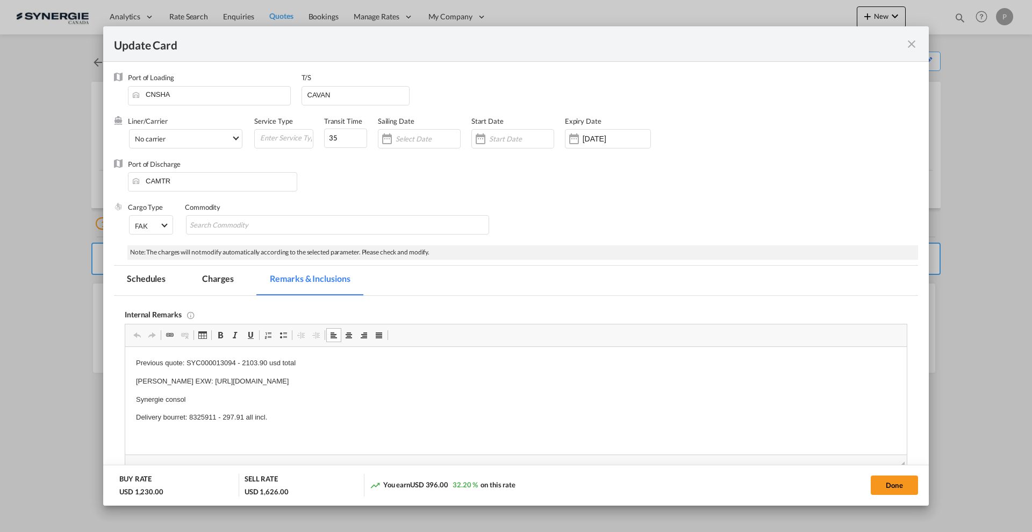
drag, startPoint x: 275, startPoint y: 416, endPoint x: 134, endPoint y: 410, distance: 140.4
drag, startPoint x: 134, startPoint y: 411, endPoint x: 298, endPoint y: 413, distance: 163.5
click at [298, 413] on html "Previous quote: SYC000013094 - 2103.90 usd total Everok EXW: https://app.fronta…" at bounding box center [516, 390] width 782 height 87
copy p "Delivery bourret: 8325911 - 297.91 all incl."
click at [210, 281] on md-tab-item "Charges" at bounding box center [217, 281] width 57 height 30
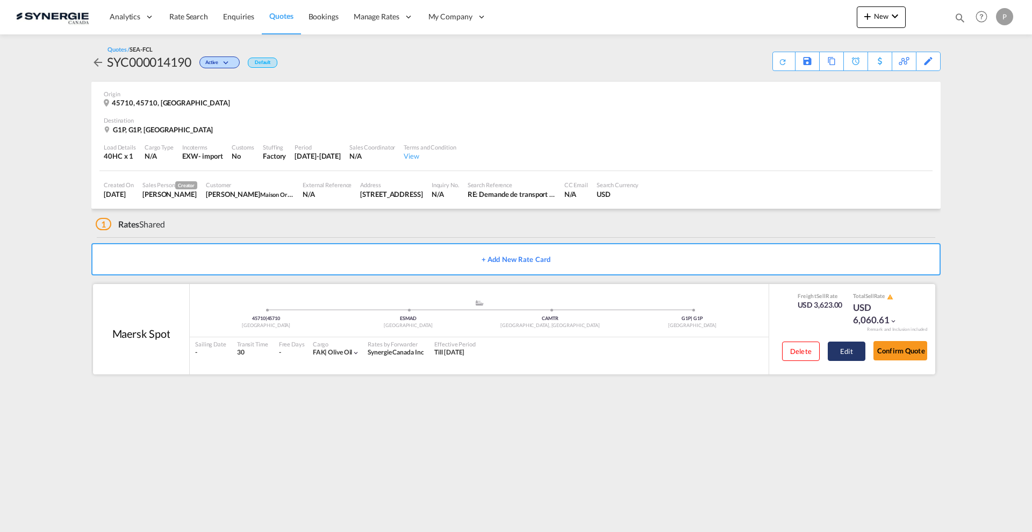
click at [851, 358] on button "Edit" at bounding box center [847, 350] width 38 height 19
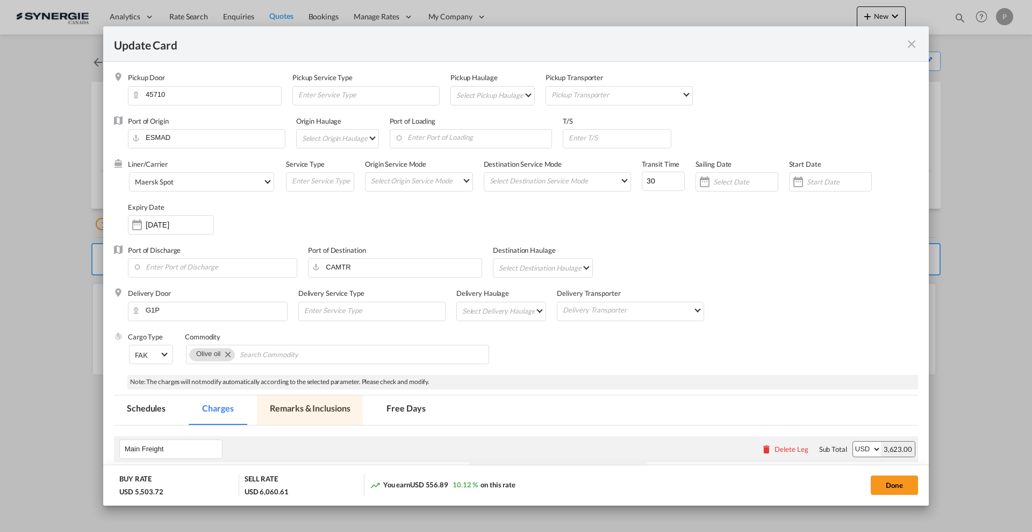
click at [323, 399] on md-tab-item "Remarks & Inclusions" at bounding box center [310, 410] width 106 height 30
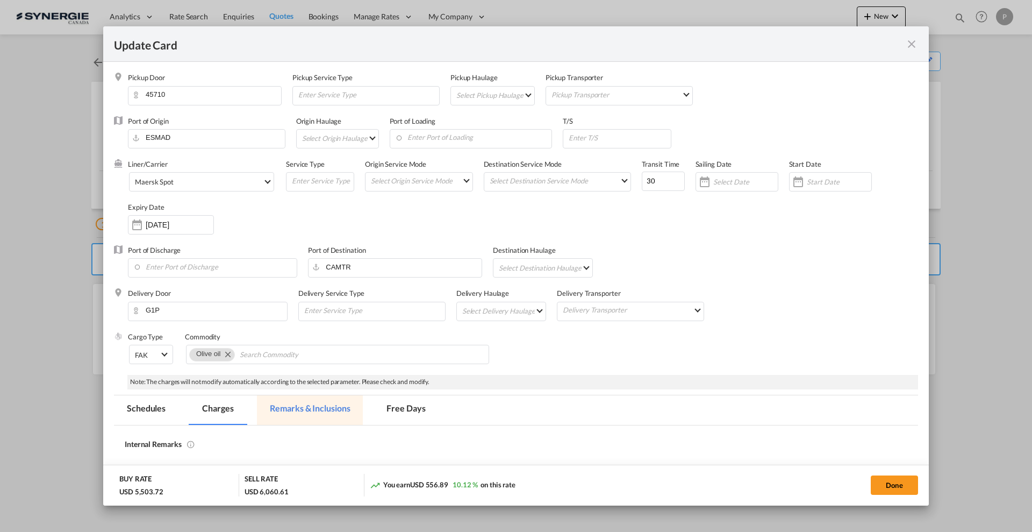
select select "per container"
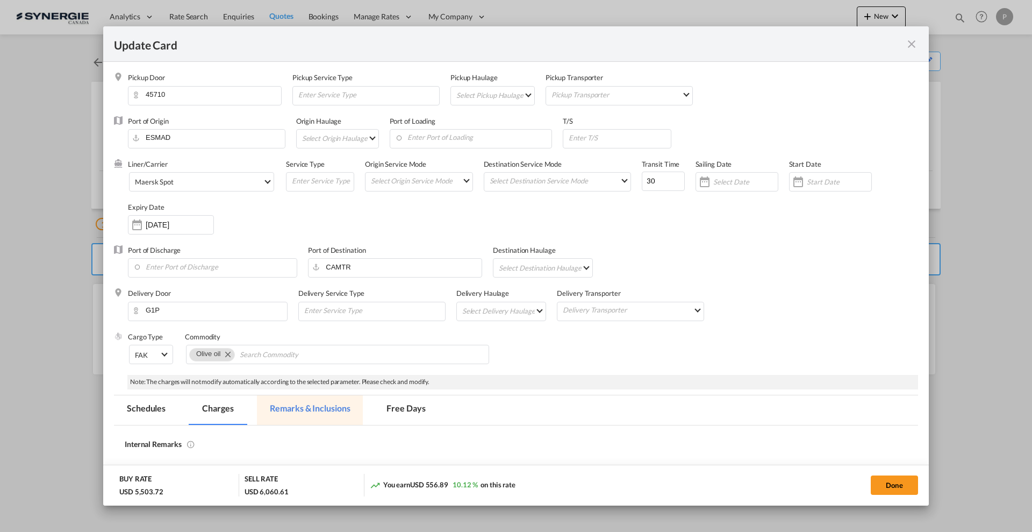
select select "per container"
select select "per B/L"
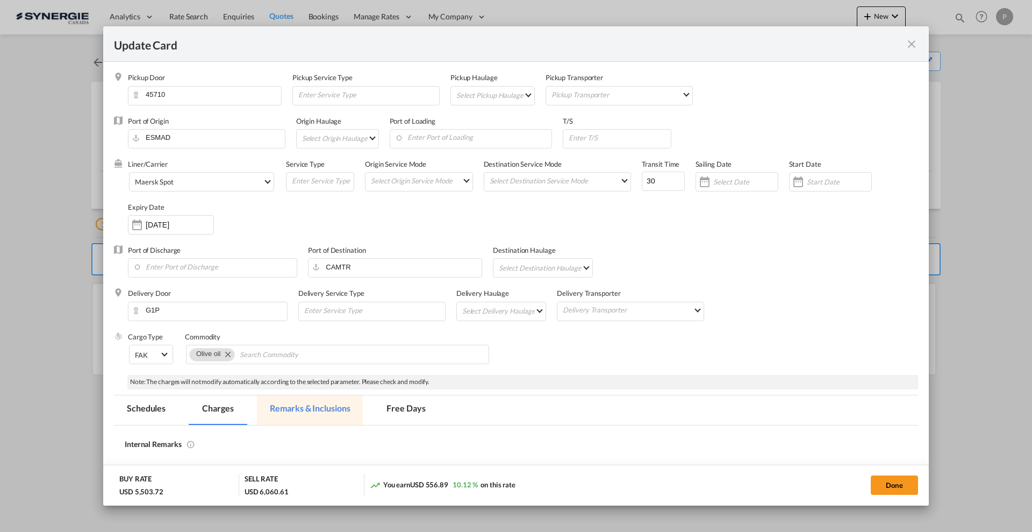
select select "per shipment"
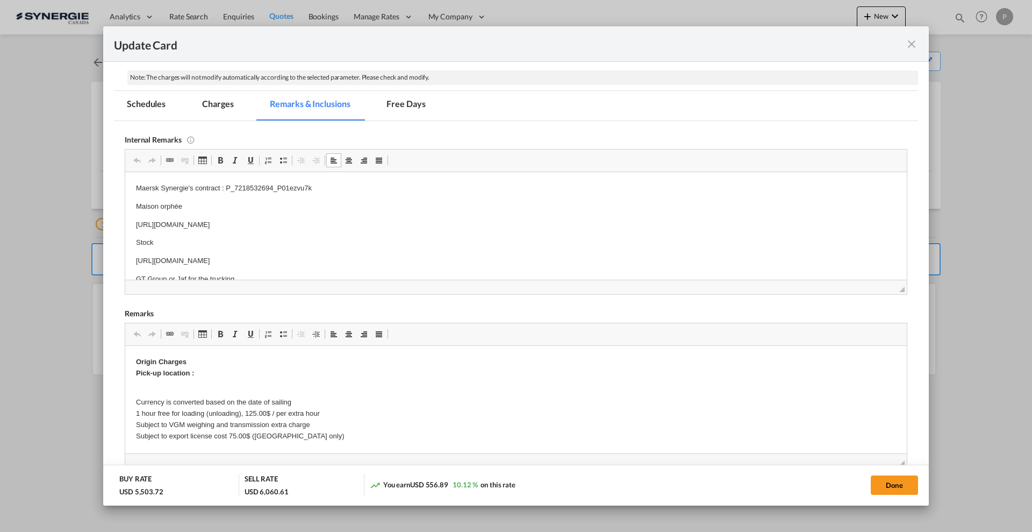
drag, startPoint x: 224, startPoint y: 188, endPoint x: 314, endPoint y: 185, distance: 89.8
drag, startPoint x: 318, startPoint y: 187, endPoint x: 226, endPoint y: 183, distance: 92.5
click at [226, 183] on p "Maersk Synergie's contract : P_7218532694_P01ezvu7k" at bounding box center [516, 187] width 760 height 11
copy p "P_7218532694_P01ezvu7k"
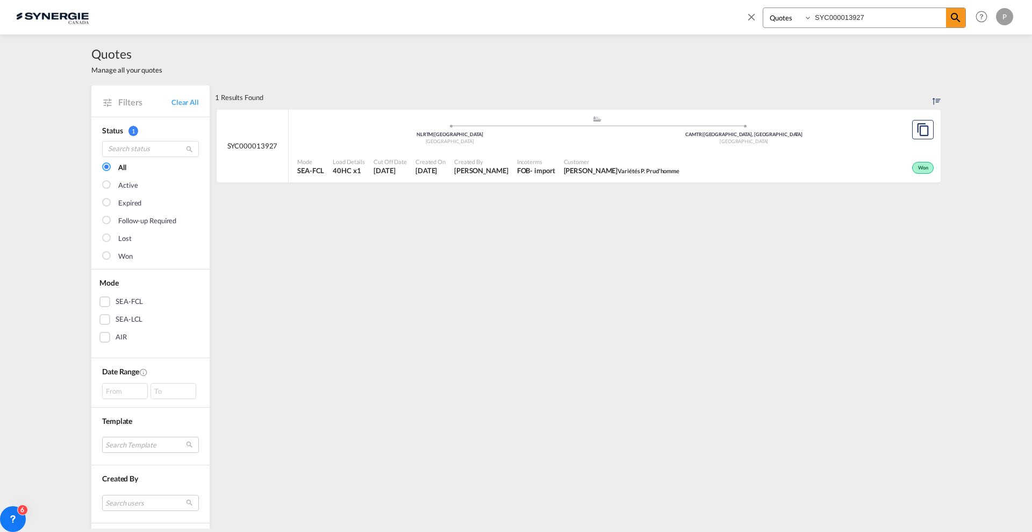
select select "Quotes"
